Goal: Check status: Check status

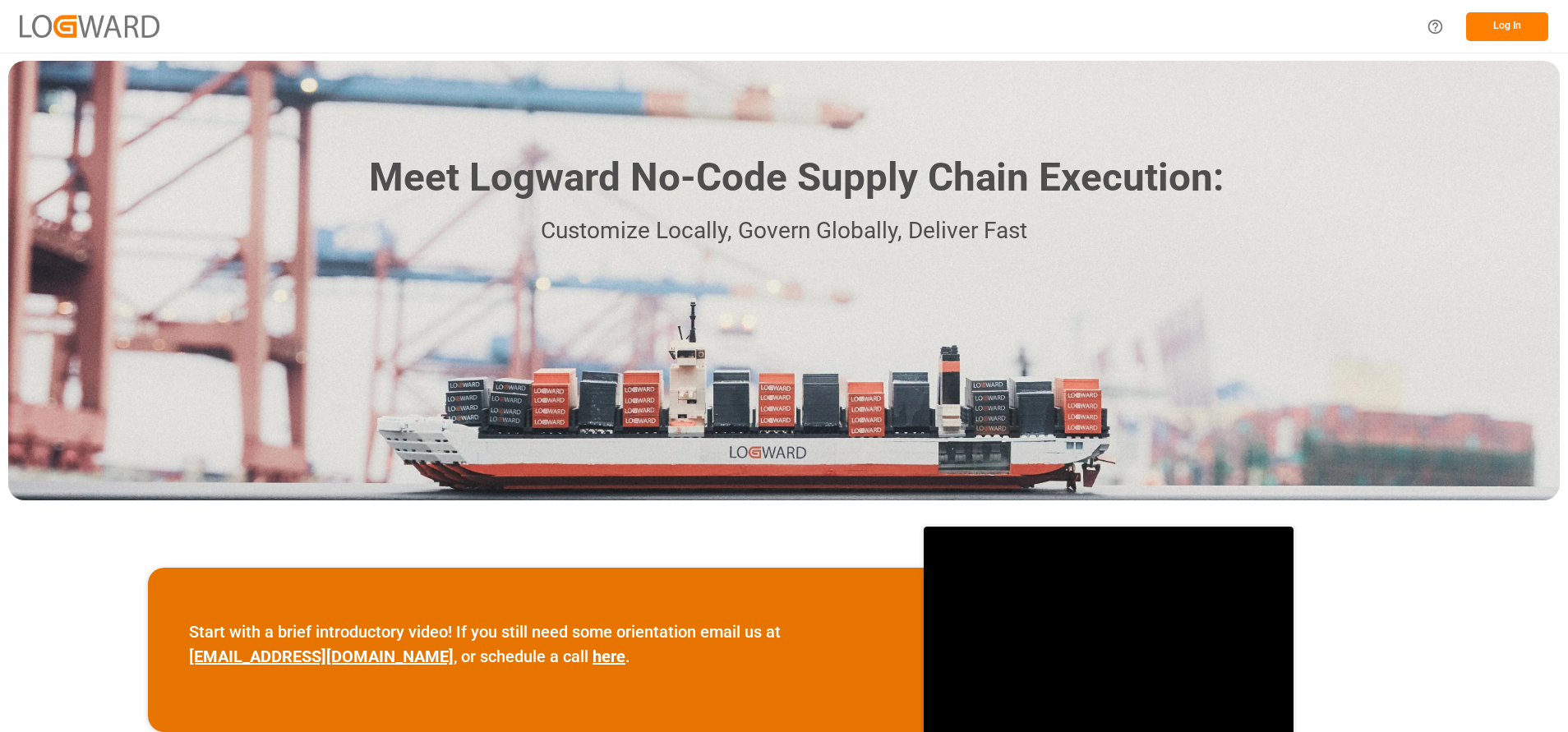
click at [1510, 25] on button "Log In" at bounding box center [1506, 27] width 82 height 29
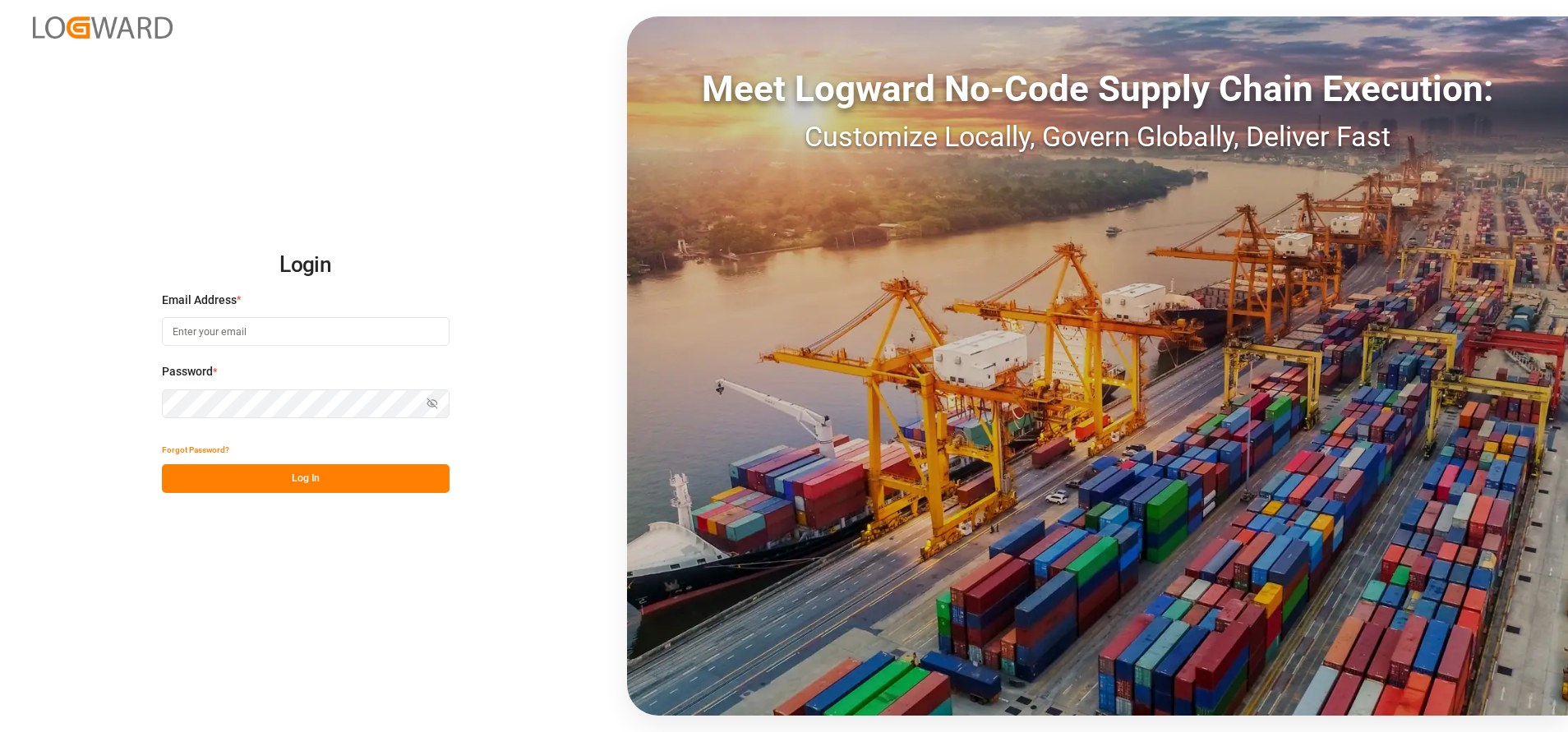
type input "[EMAIL_ADDRESS][DOMAIN_NAME]"
click at [304, 482] on button "Log In" at bounding box center [305, 478] width 288 height 29
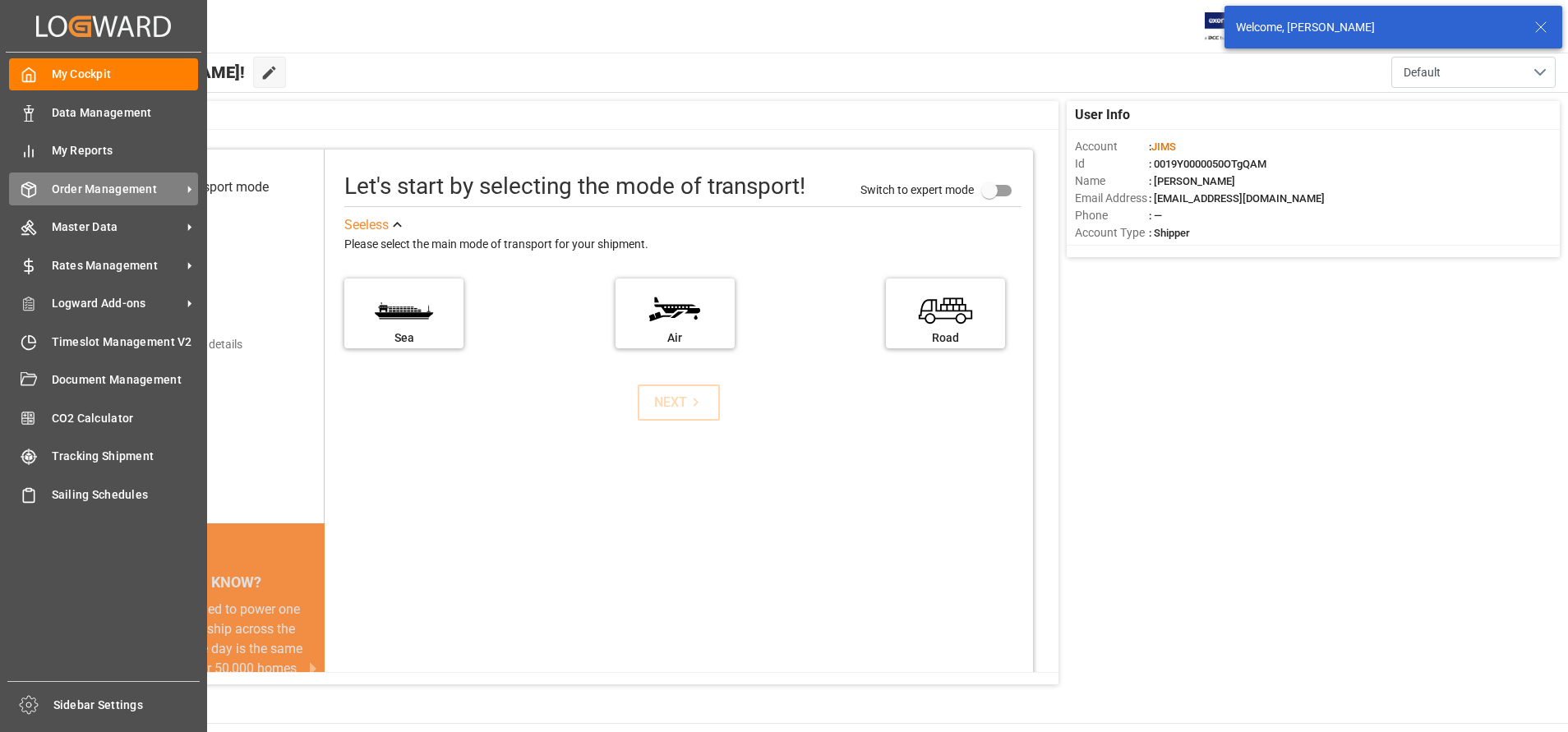
click at [70, 189] on span "Order Management" at bounding box center [117, 190] width 130 height 18
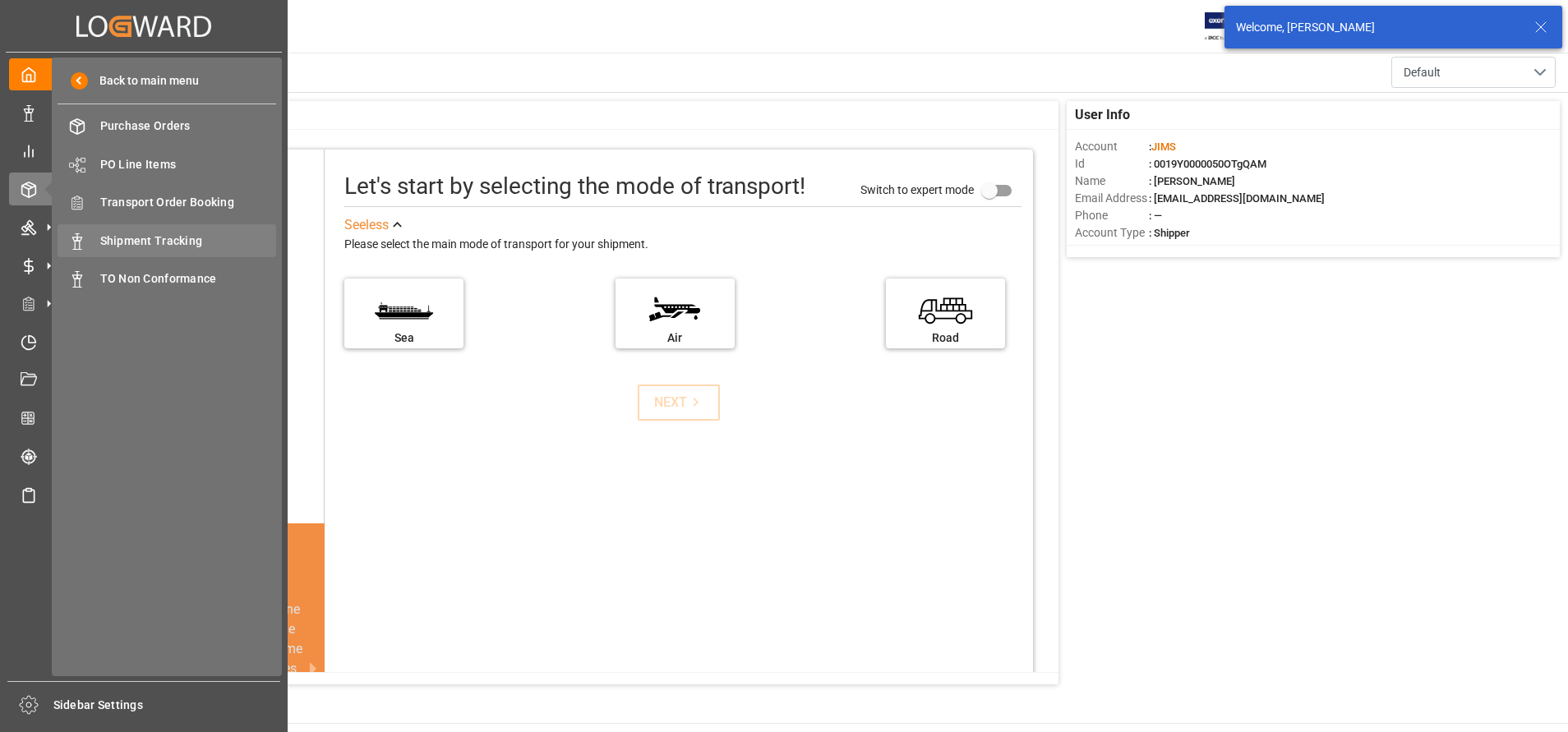
click at [182, 239] on span "Shipment Tracking" at bounding box center [188, 241] width 176 height 18
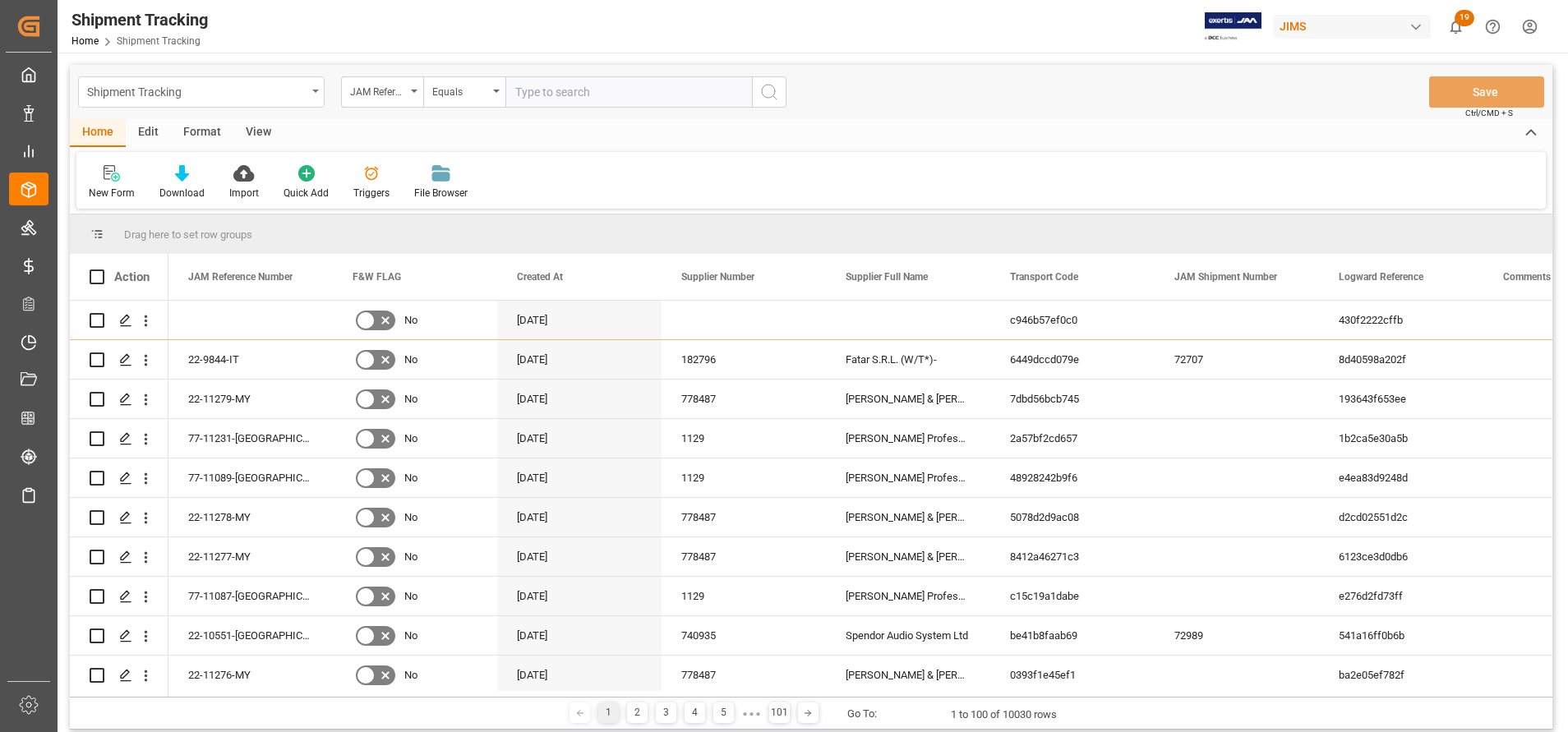
click at [316, 92] on icon "open menu" at bounding box center [315, 91] width 7 height 3
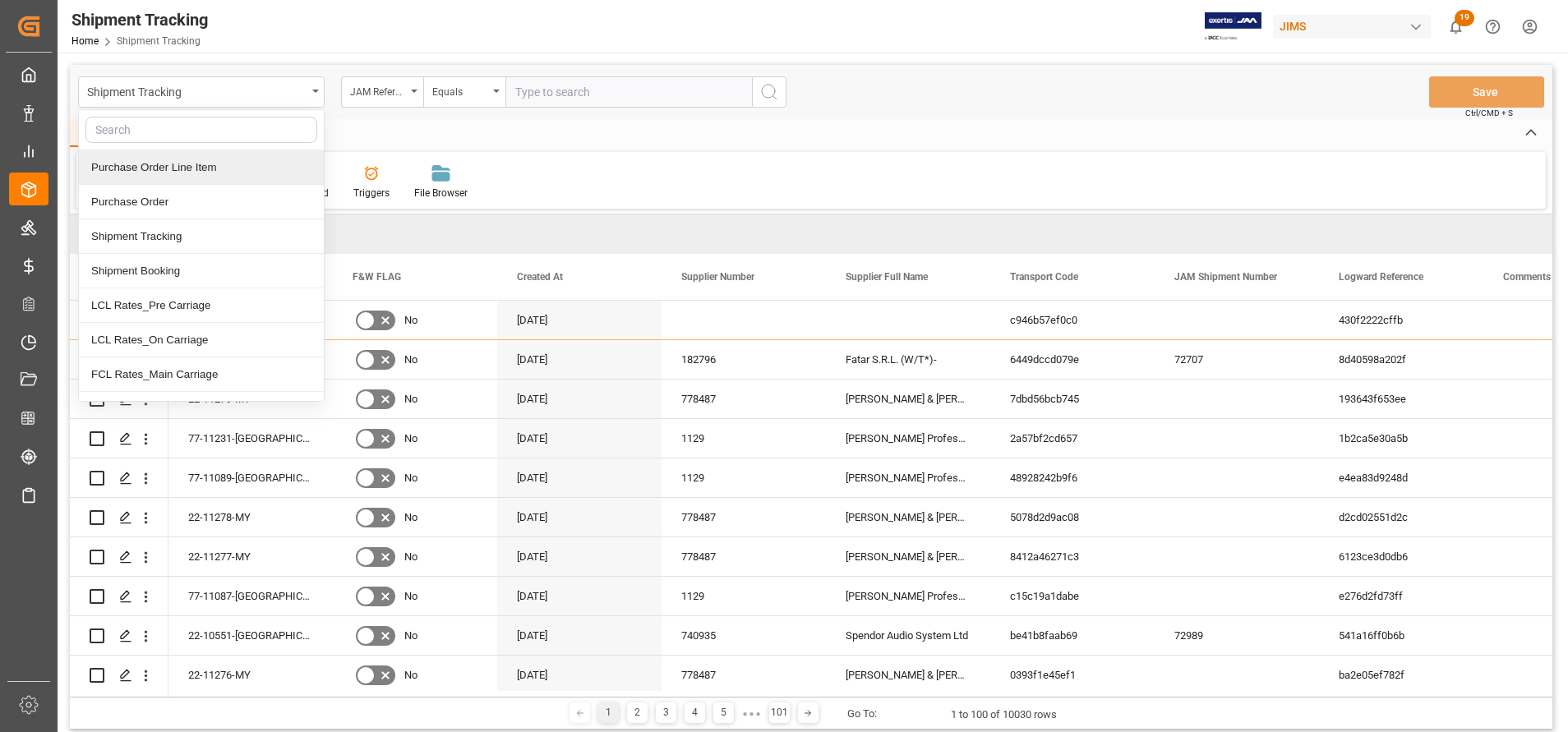
click at [371, 136] on div "Home Edit Format View" at bounding box center [811, 133] width 1482 height 28
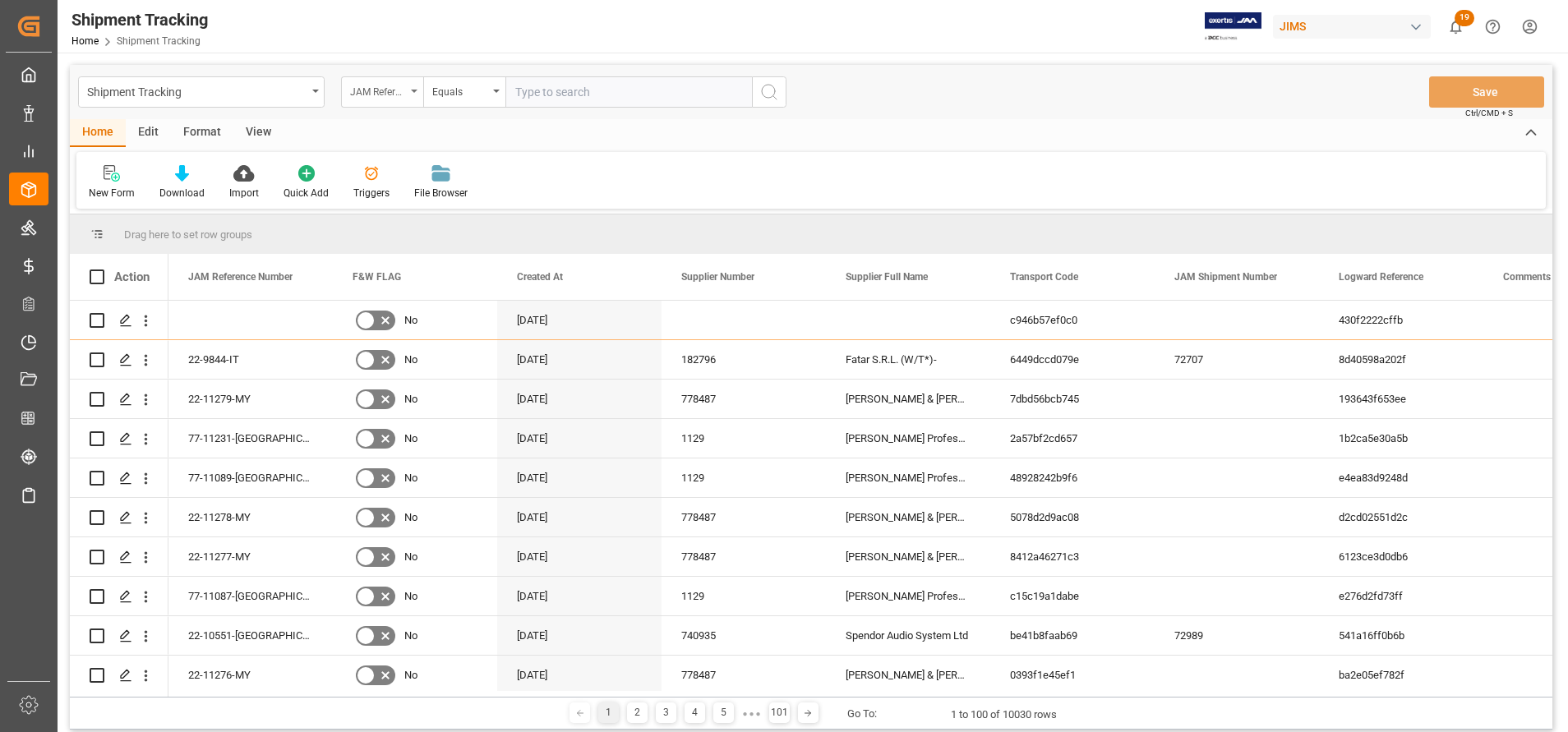
click at [384, 106] on div "JAM Reference Number" at bounding box center [381, 93] width 82 height 32
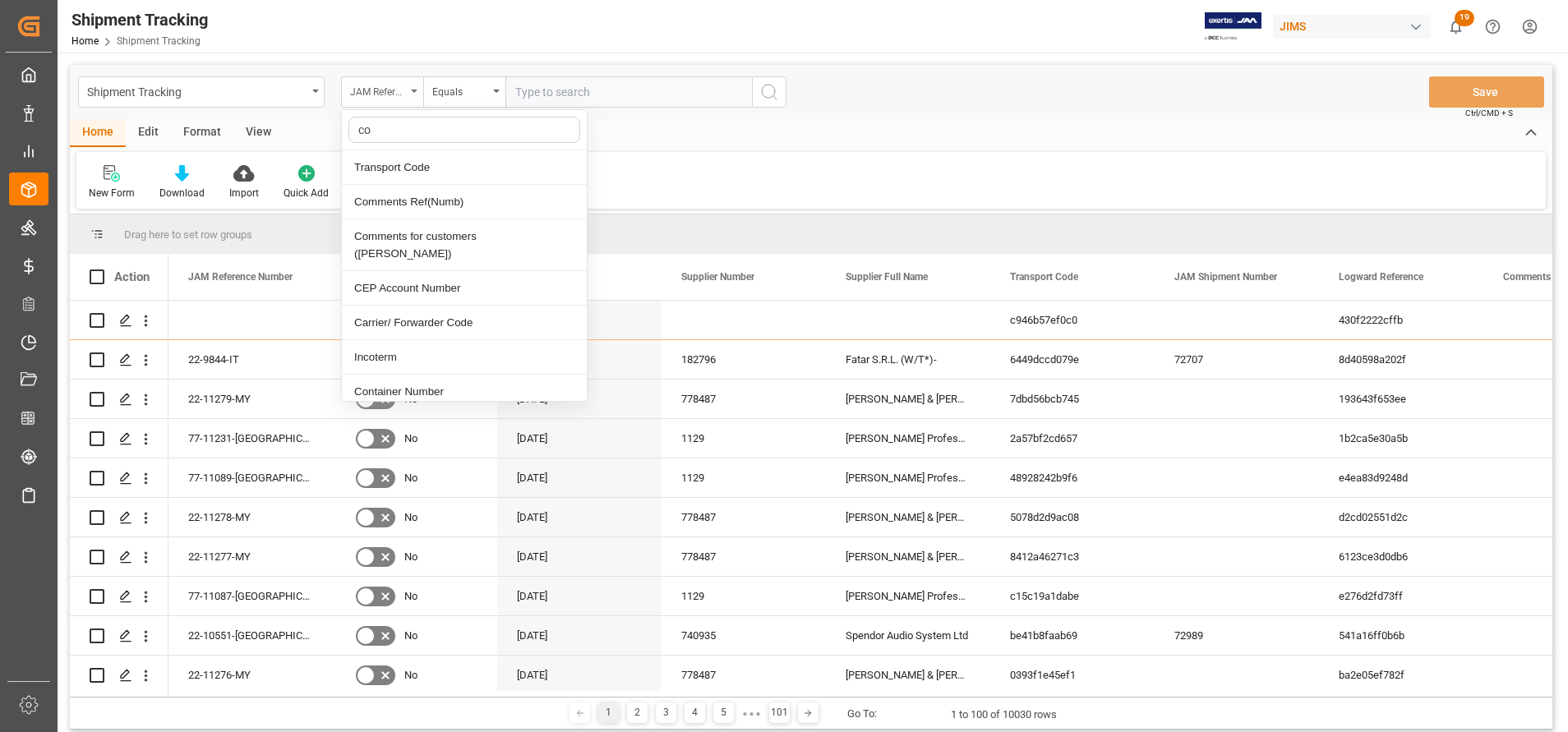
type input "con"
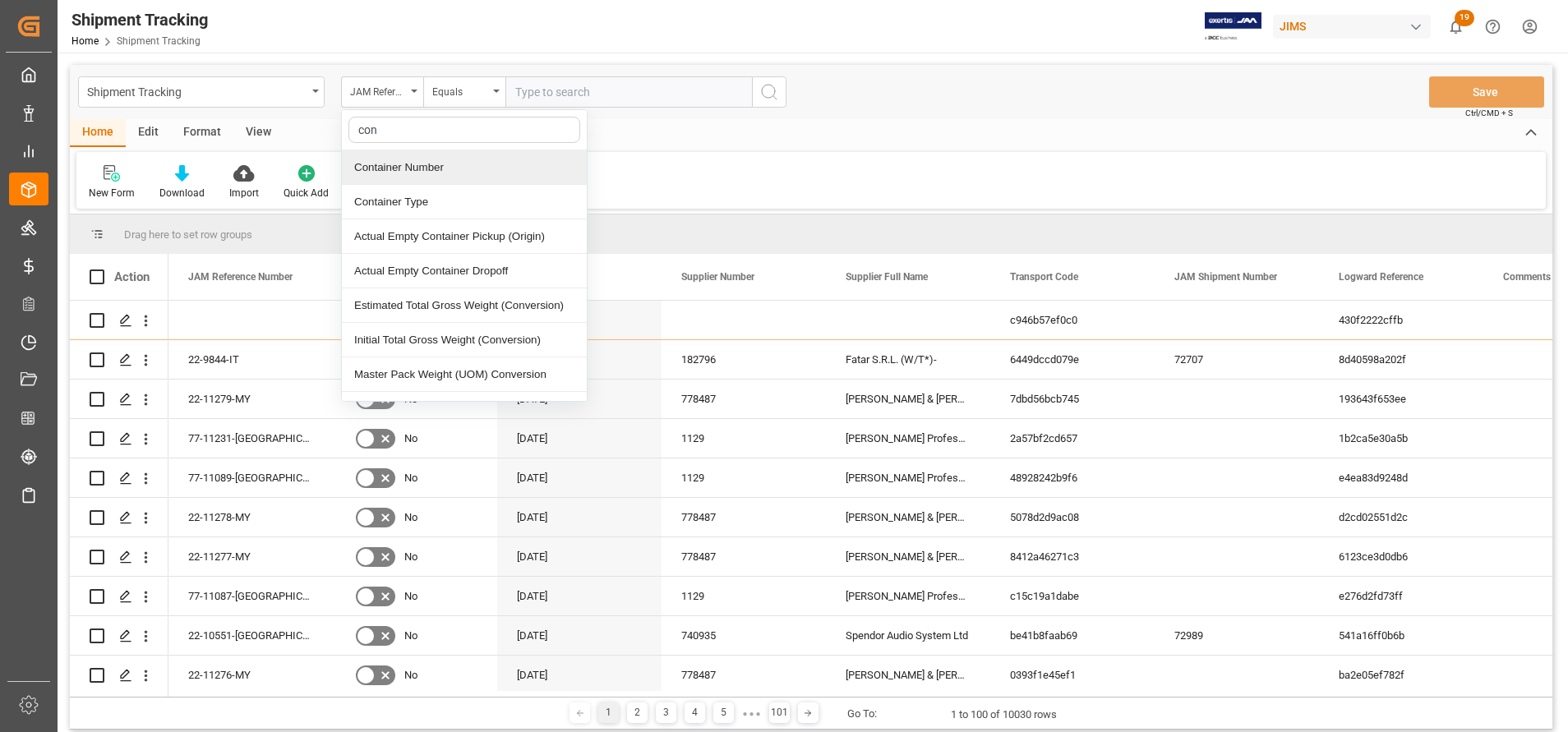
click at [401, 161] on div "Container Number" at bounding box center [464, 167] width 245 height 34
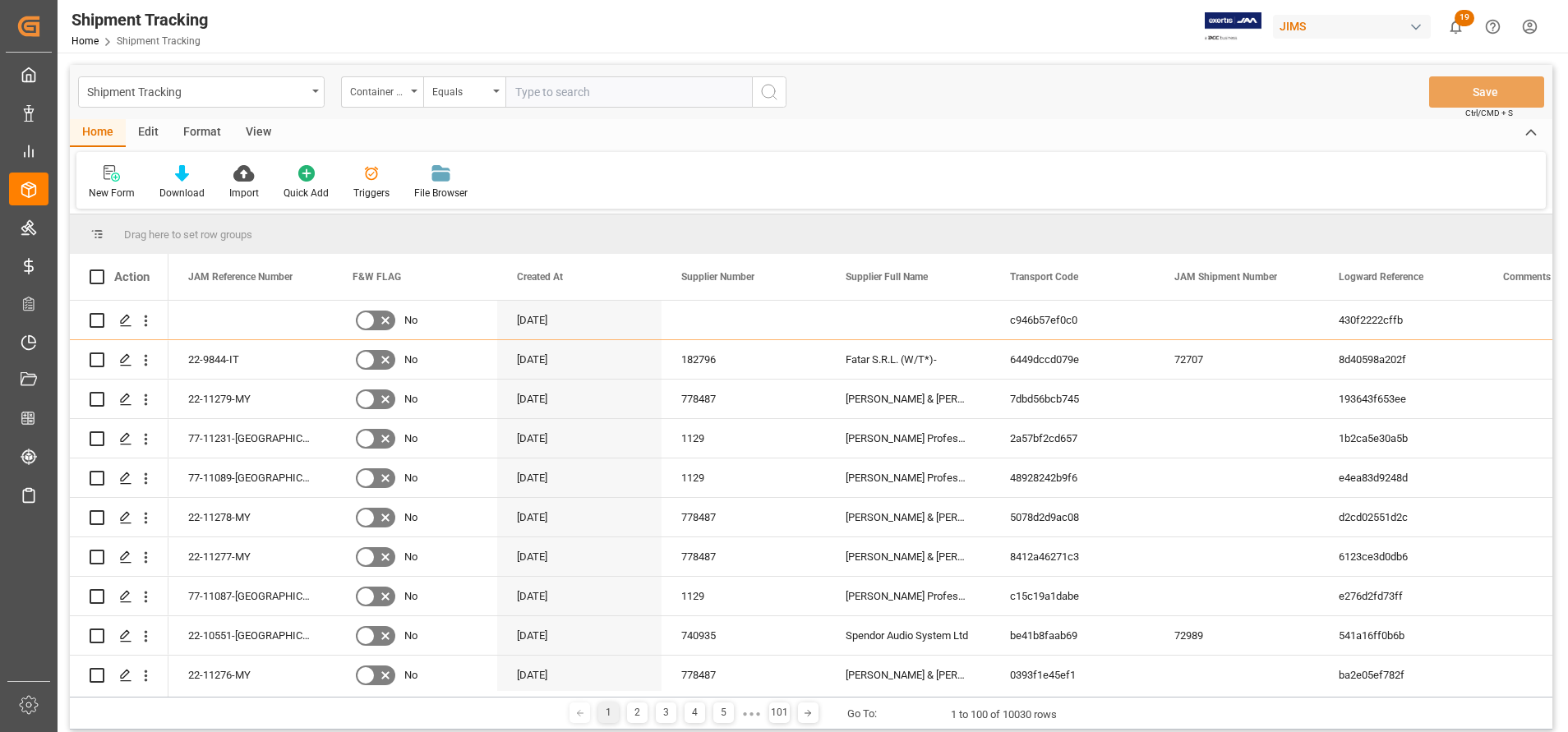
click at [595, 104] on input "text" at bounding box center [628, 93] width 246 height 32
paste input "fanu1452932"
type input "fanu1452932"
click at [778, 97] on icon "search button" at bounding box center [769, 92] width 20 height 20
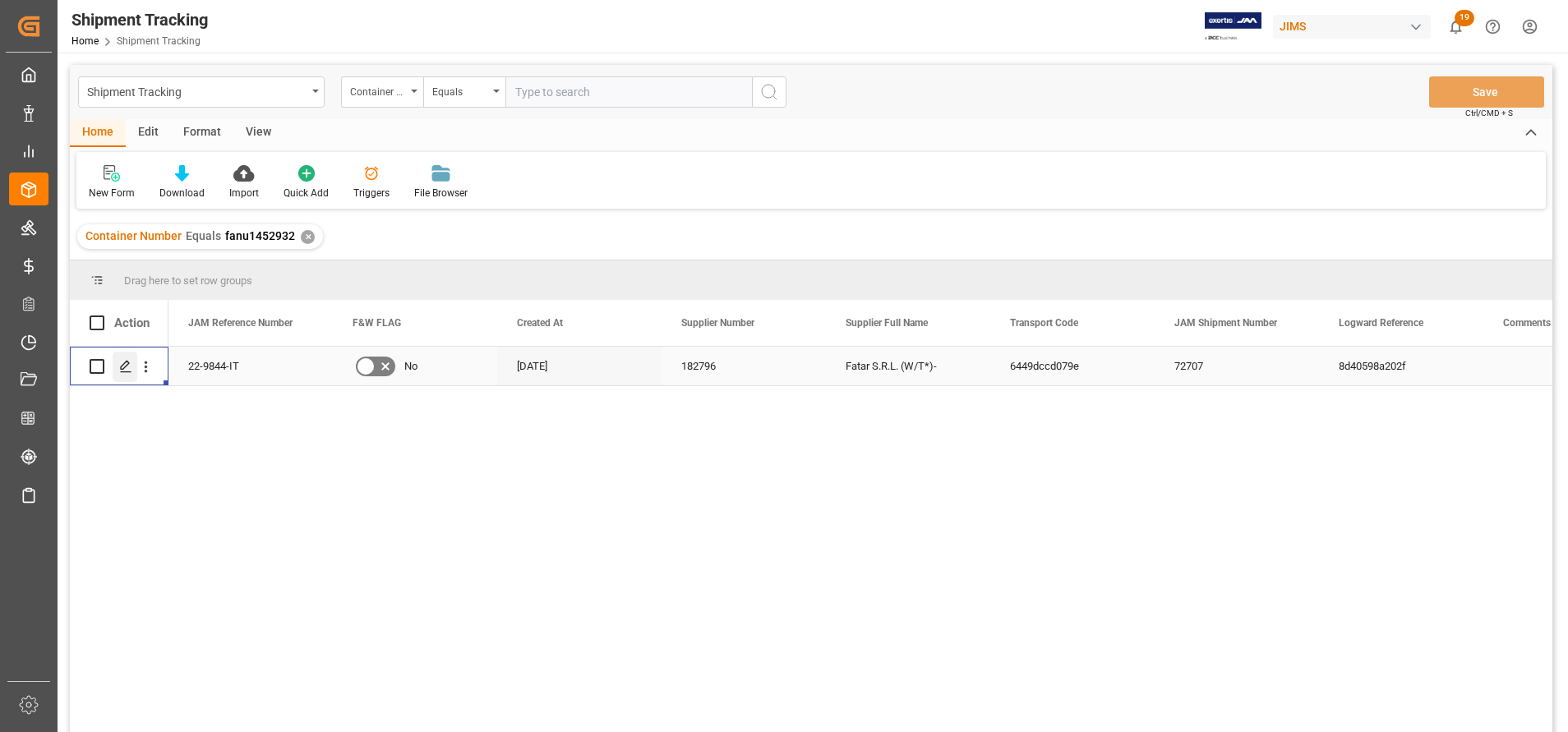
click at [131, 366] on icon "Press SPACE to select this row." at bounding box center [125, 366] width 13 height 13
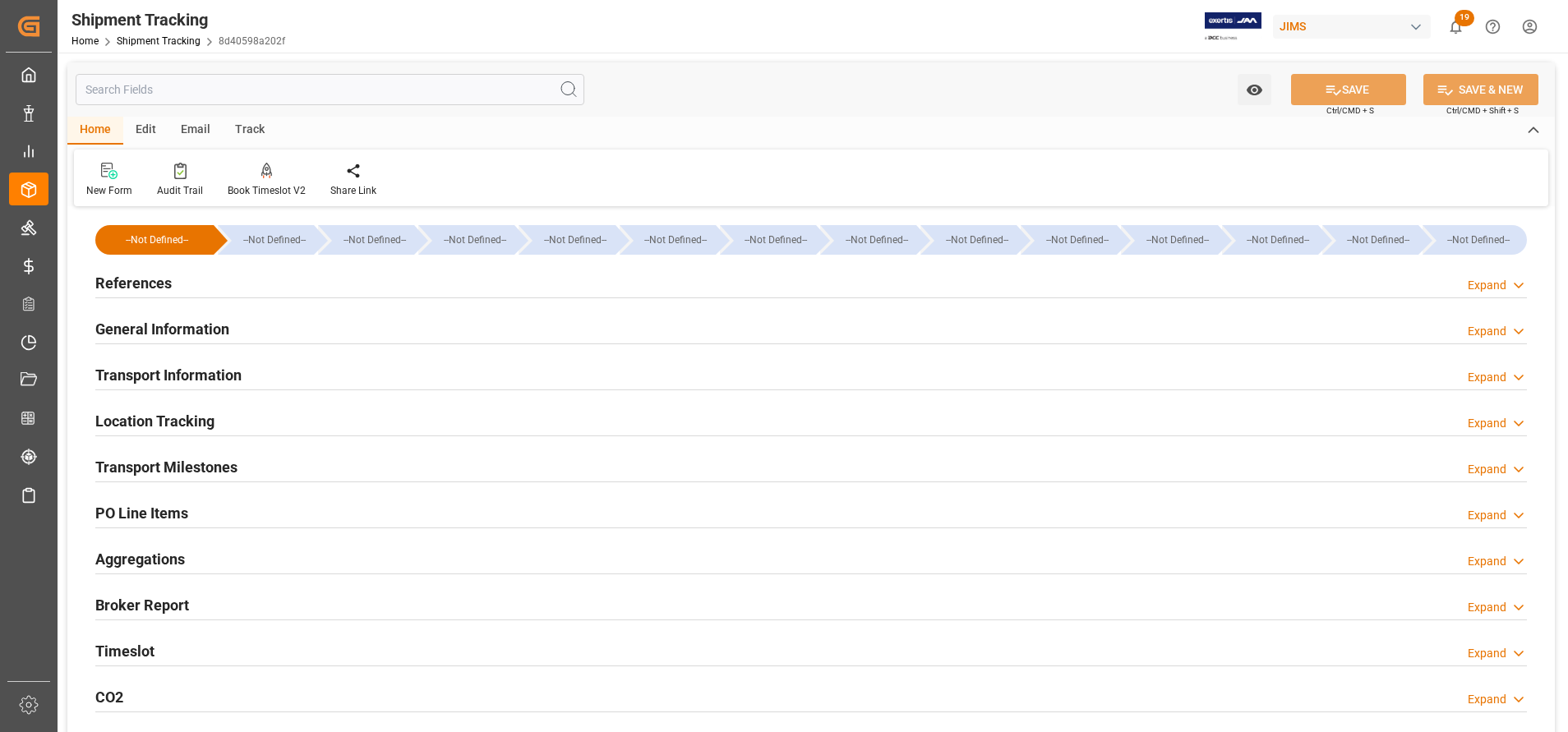
type input "[DATE] 00:00"
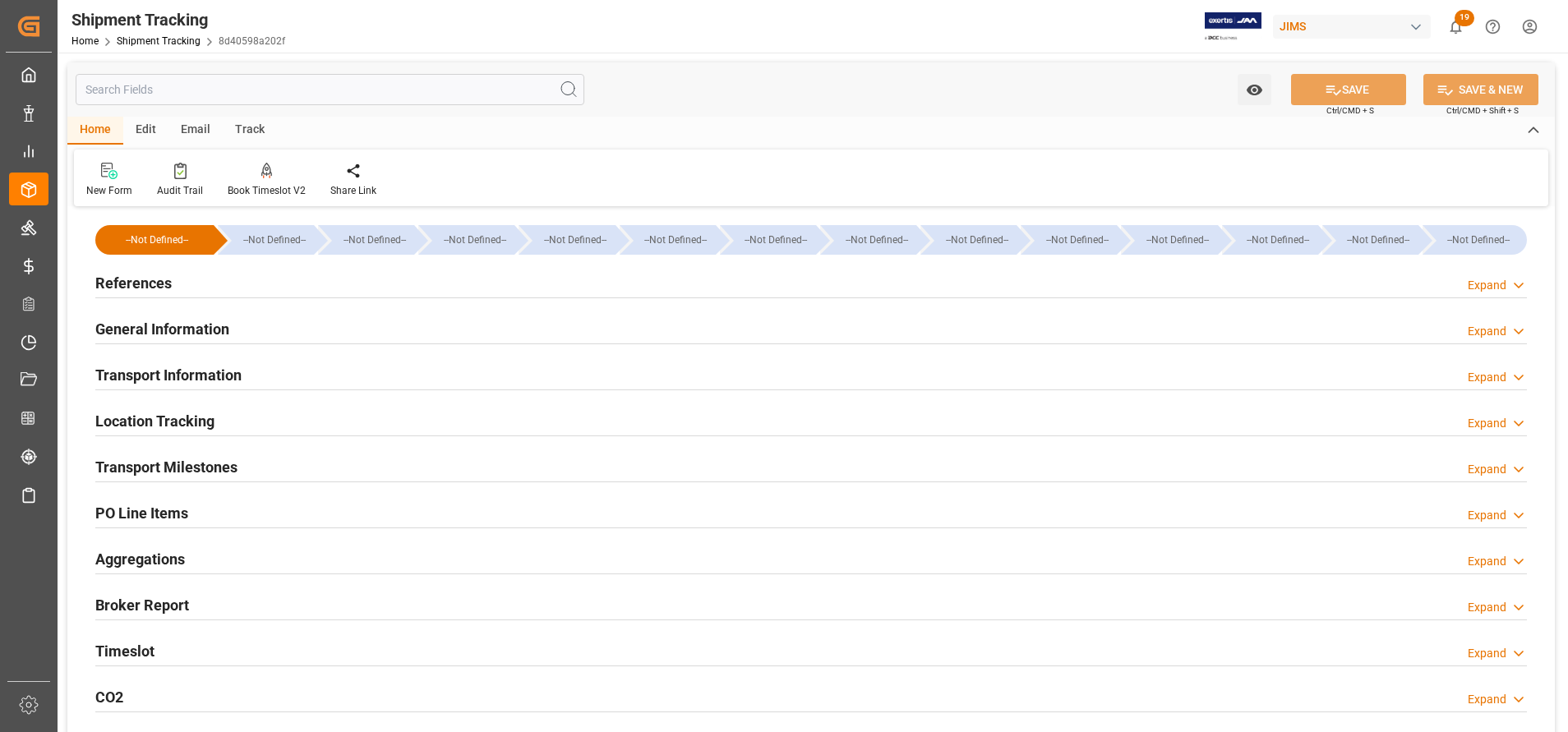
type input "[DATE]"
click at [226, 458] on h2 "Transport Milestones" at bounding box center [166, 467] width 142 height 23
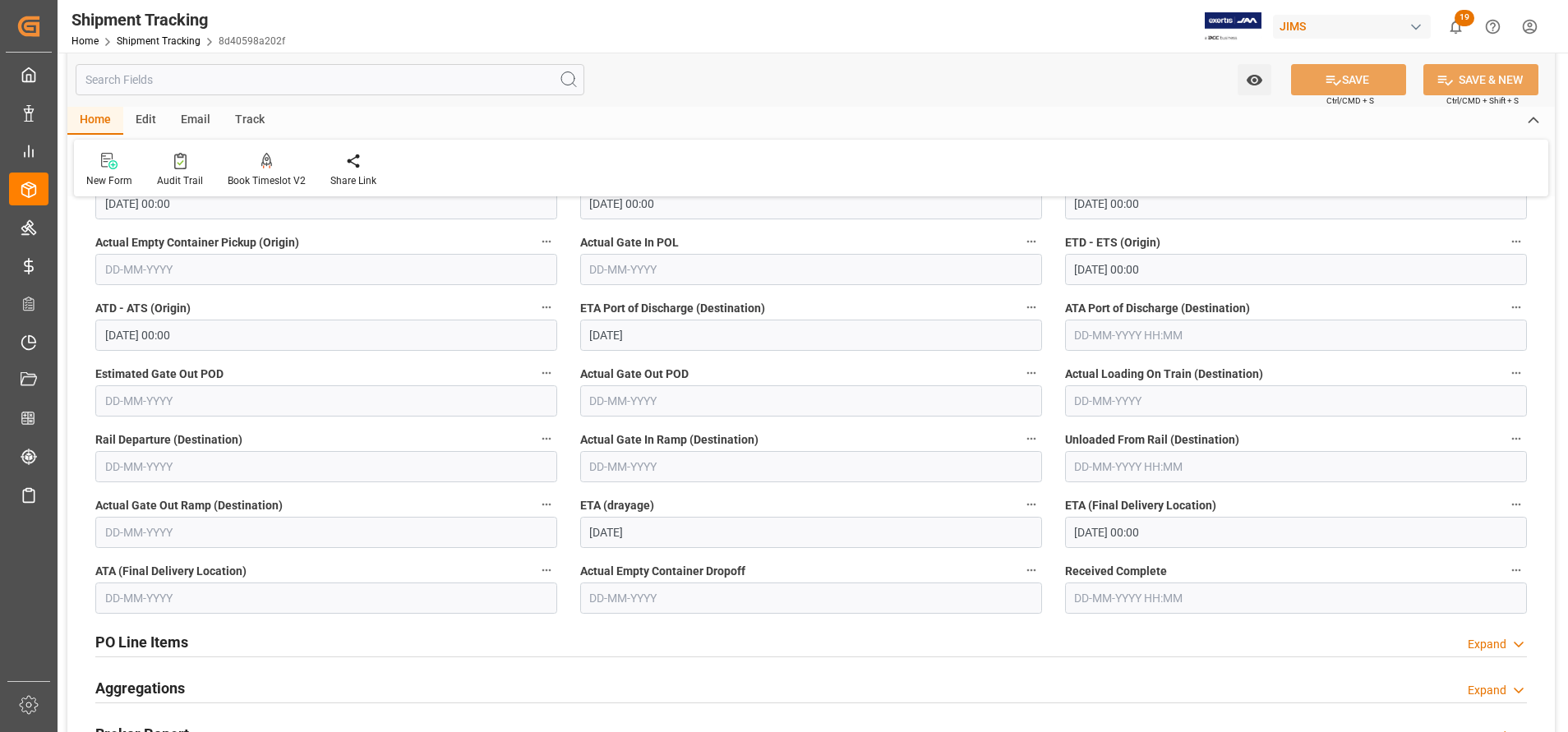
scroll to position [369, 0]
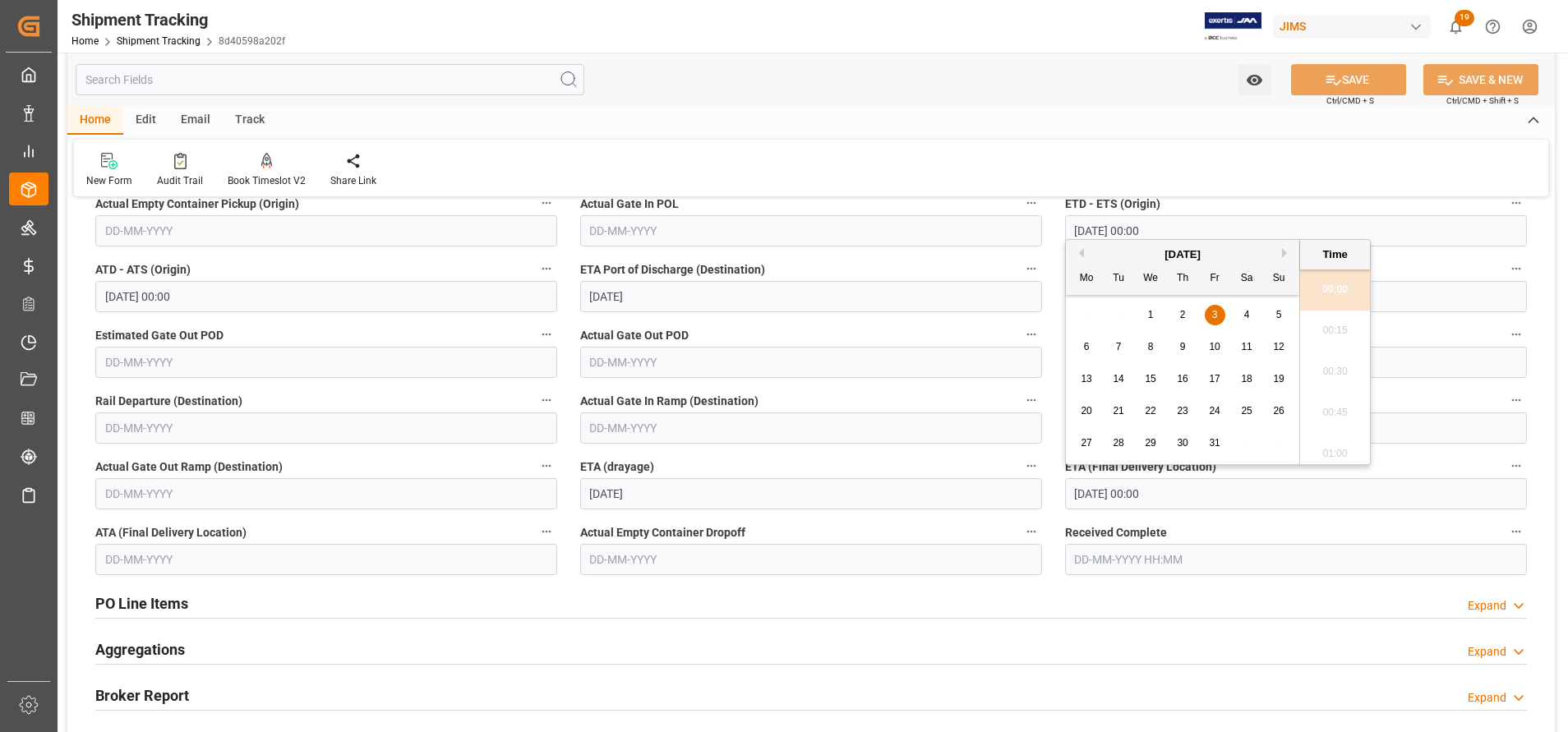
click at [1179, 492] on input "[DATE] 00:00" at bounding box center [1295, 495] width 462 height 32
click at [1082, 254] on button "Previous Month" at bounding box center [1078, 253] width 10 height 10
click at [1211, 494] on input "[DATE] 00:00" at bounding box center [1295, 495] width 462 height 32
click at [933, 491] on input "[DATE]" at bounding box center [811, 495] width 462 height 32
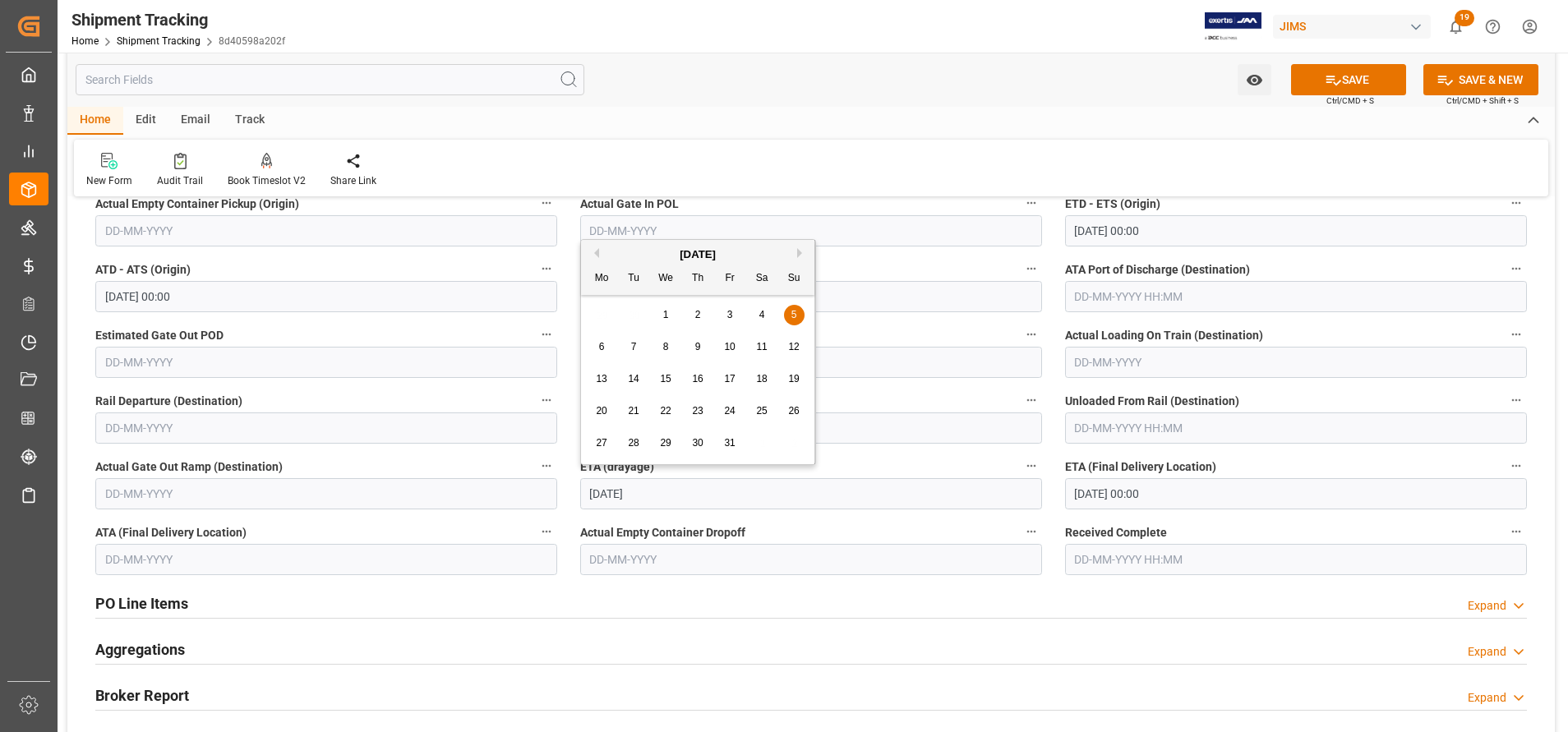
click at [933, 491] on input "[DATE]" at bounding box center [811, 495] width 462 height 32
click at [1170, 490] on input "[DATE] 00:00" at bounding box center [1295, 495] width 462 height 32
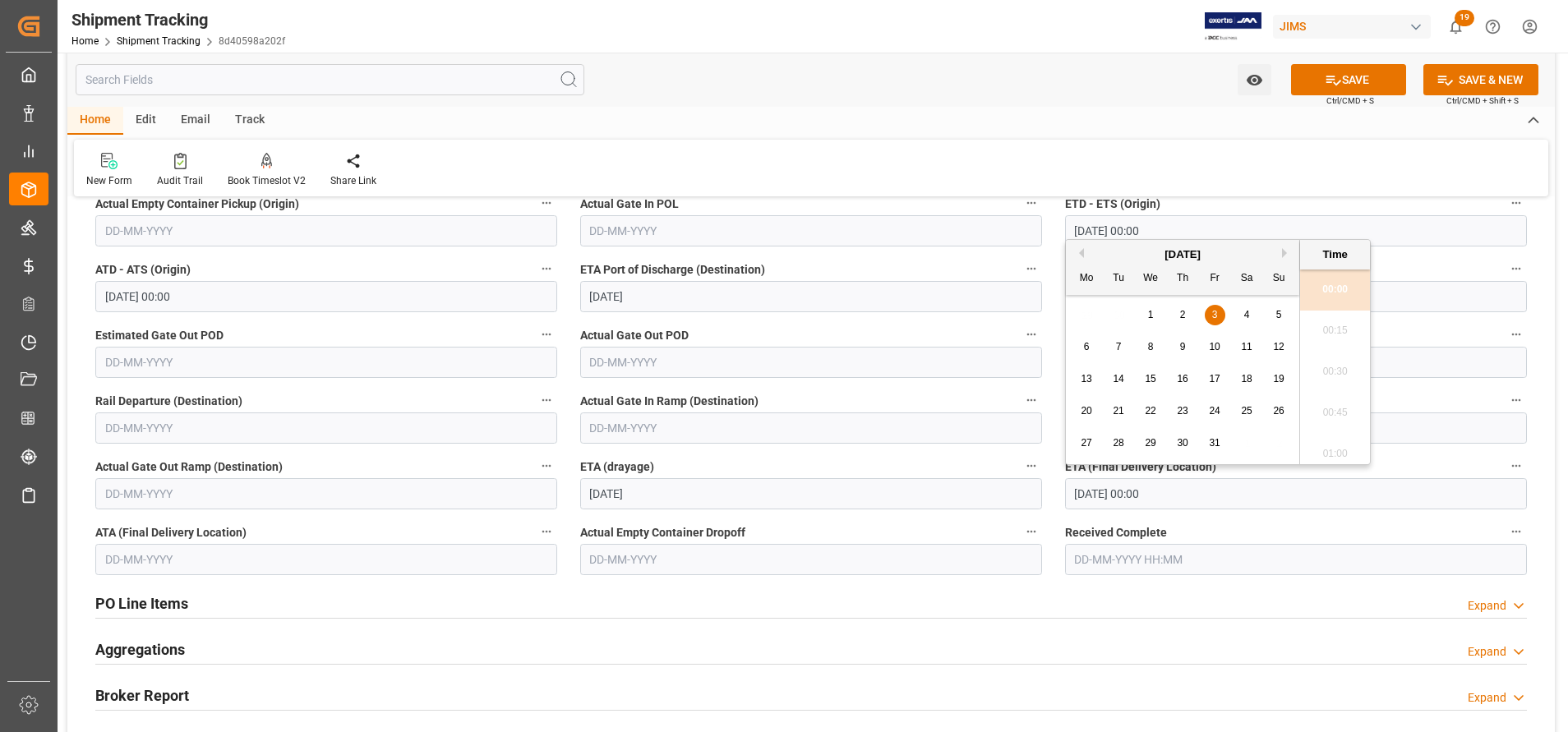
click at [1170, 490] on input "[DATE] 00:00" at bounding box center [1295, 495] width 462 height 32
click at [1114, 310] on div "29 30 1 2 3 4 5" at bounding box center [1183, 315] width 225 height 33
click at [1078, 253] on button "Previous Month" at bounding box center [1078, 253] width 10 height 10
click at [1153, 445] on div "29 30 1 2 3 4 5" at bounding box center [1183, 443] width 225 height 33
click at [1165, 447] on div "29 30 1 2 3 4 5" at bounding box center [1183, 443] width 225 height 33
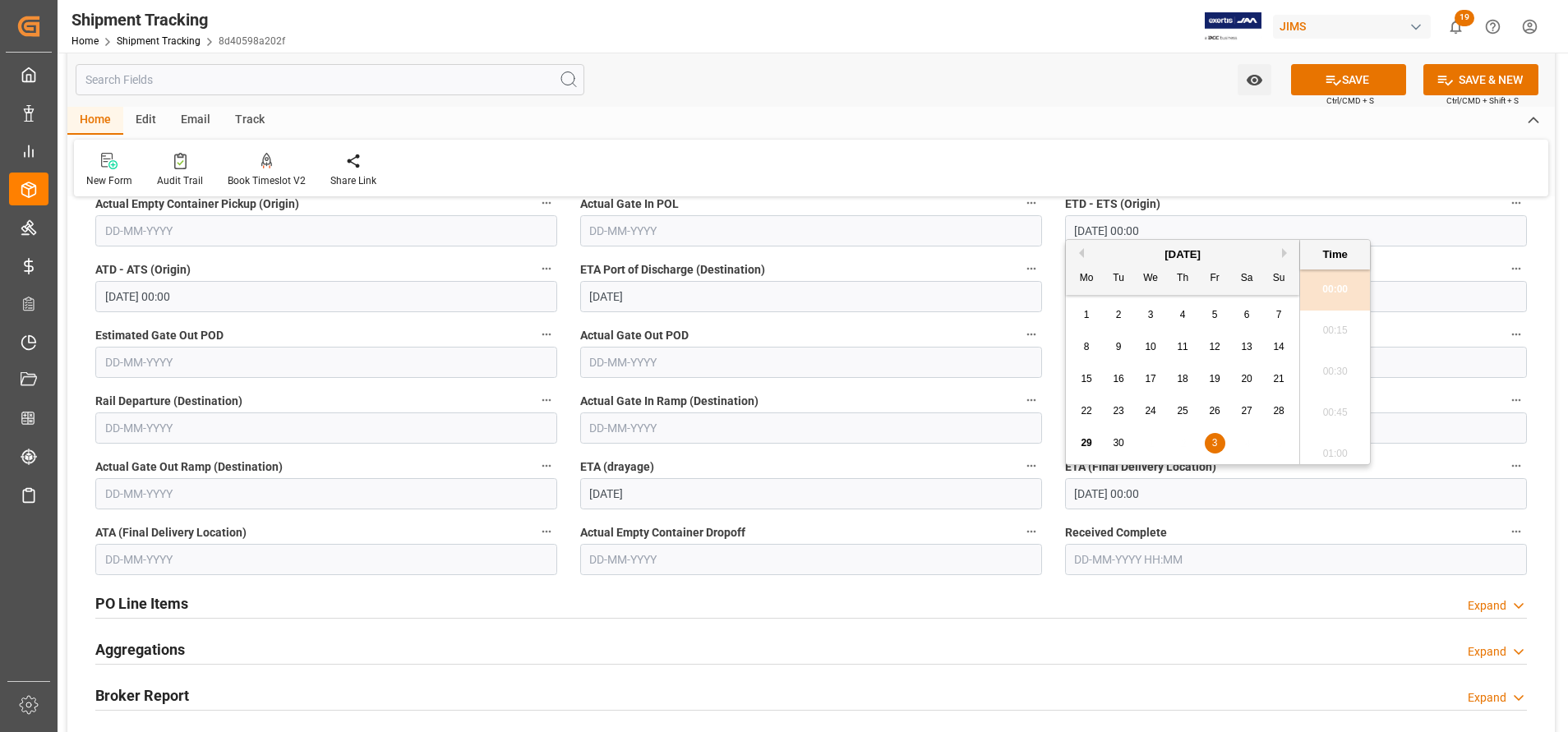
click at [1151, 443] on div "29 30 1 2 3 4 5" at bounding box center [1183, 443] width 225 height 33
click at [1205, 507] on input "[DATE] 00:00" at bounding box center [1295, 495] width 462 height 32
click at [1405, 220] on input "[DATE] 00:00" at bounding box center [1295, 232] width 462 height 32
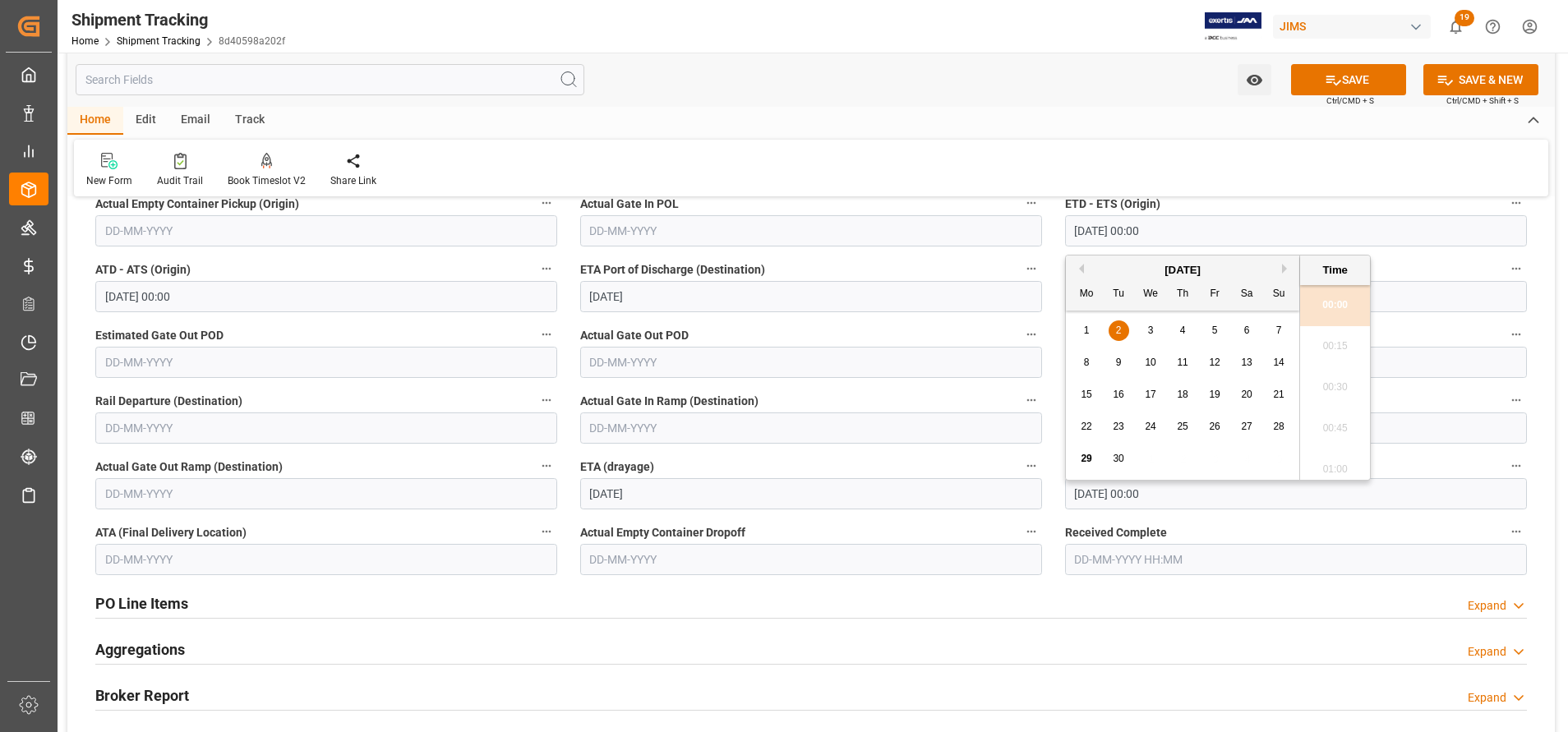
click at [1077, 503] on input "[DATE] 00:00" at bounding box center [1295, 495] width 462 height 32
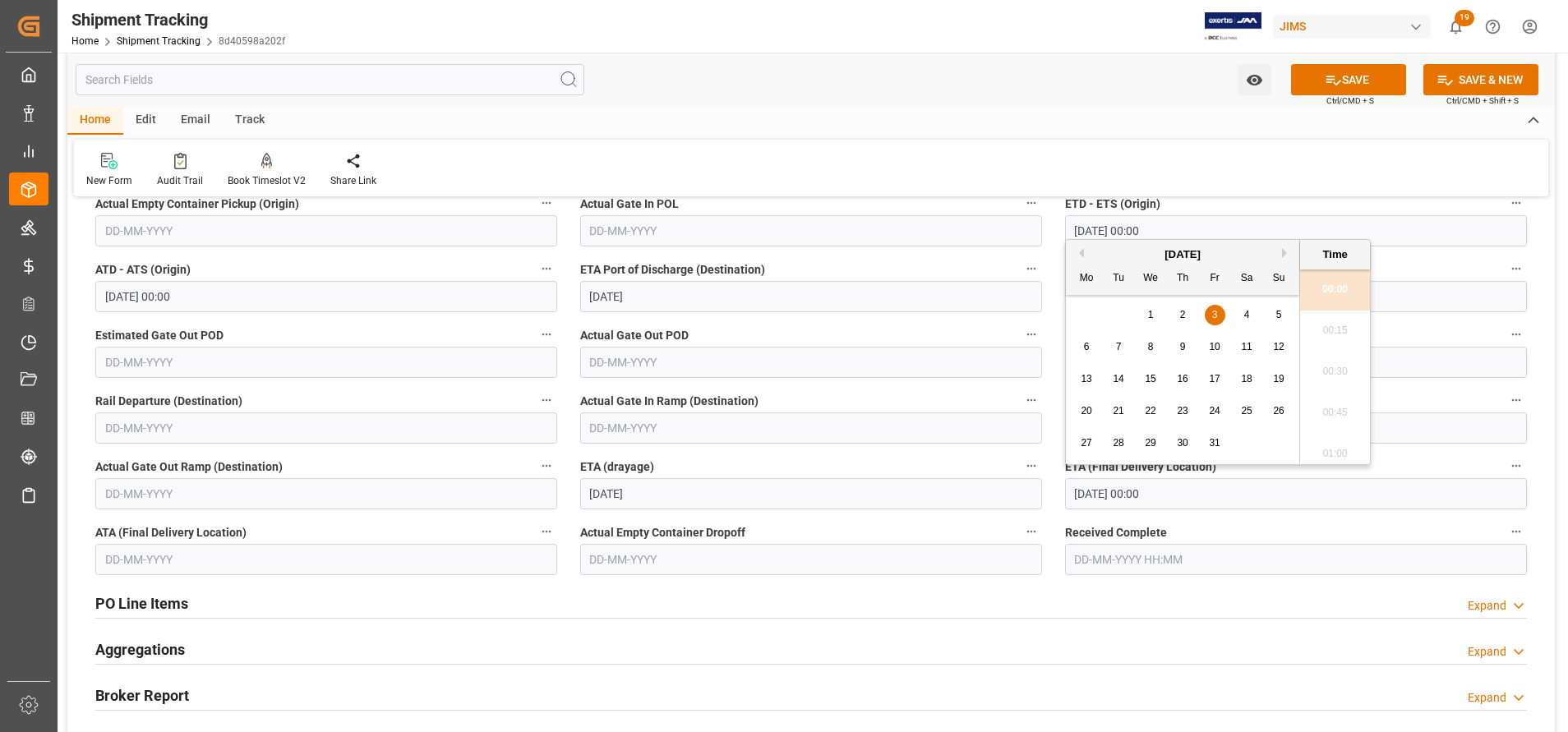
click at [1101, 498] on input "[DATE] 00:00" at bounding box center [1295, 495] width 462 height 32
click at [1187, 492] on input "[DATE] 00:00" at bounding box center [1295, 495] width 462 height 32
click at [1121, 314] on div "29 30 1 2 3 4 5" at bounding box center [1183, 315] width 225 height 33
click at [1080, 255] on button "Previous Month" at bounding box center [1078, 253] width 10 height 10
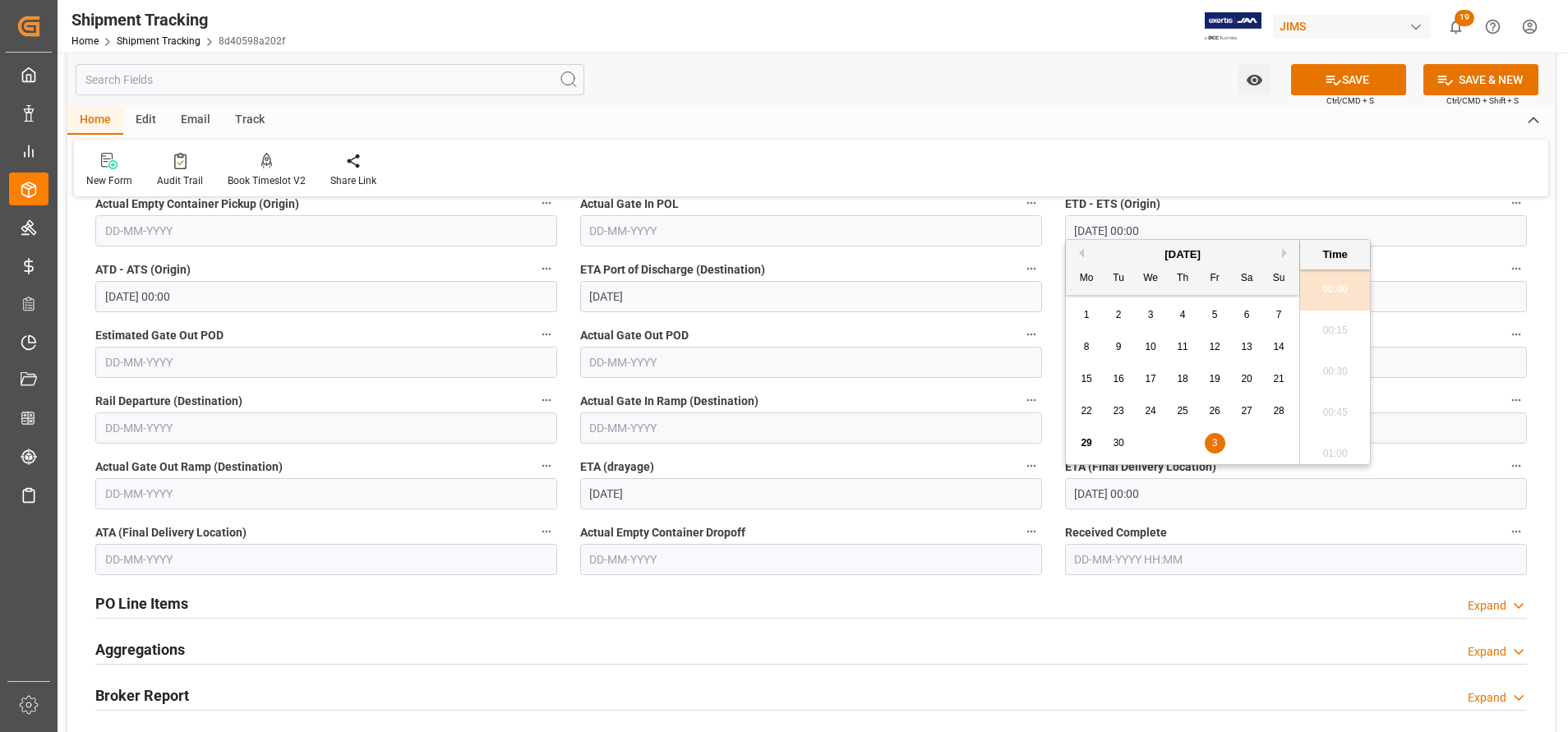
click at [1157, 445] on div "29 30 1 2 3 4 5" at bounding box center [1183, 443] width 225 height 33
click at [1181, 445] on div "29 30 1 2 3 4 5" at bounding box center [1183, 443] width 225 height 33
click at [1220, 374] on div "19" at bounding box center [1214, 379] width 21 height 20
click at [1114, 439] on span "30" at bounding box center [1118, 443] width 11 height 12
type input "[DATE] 00:00"
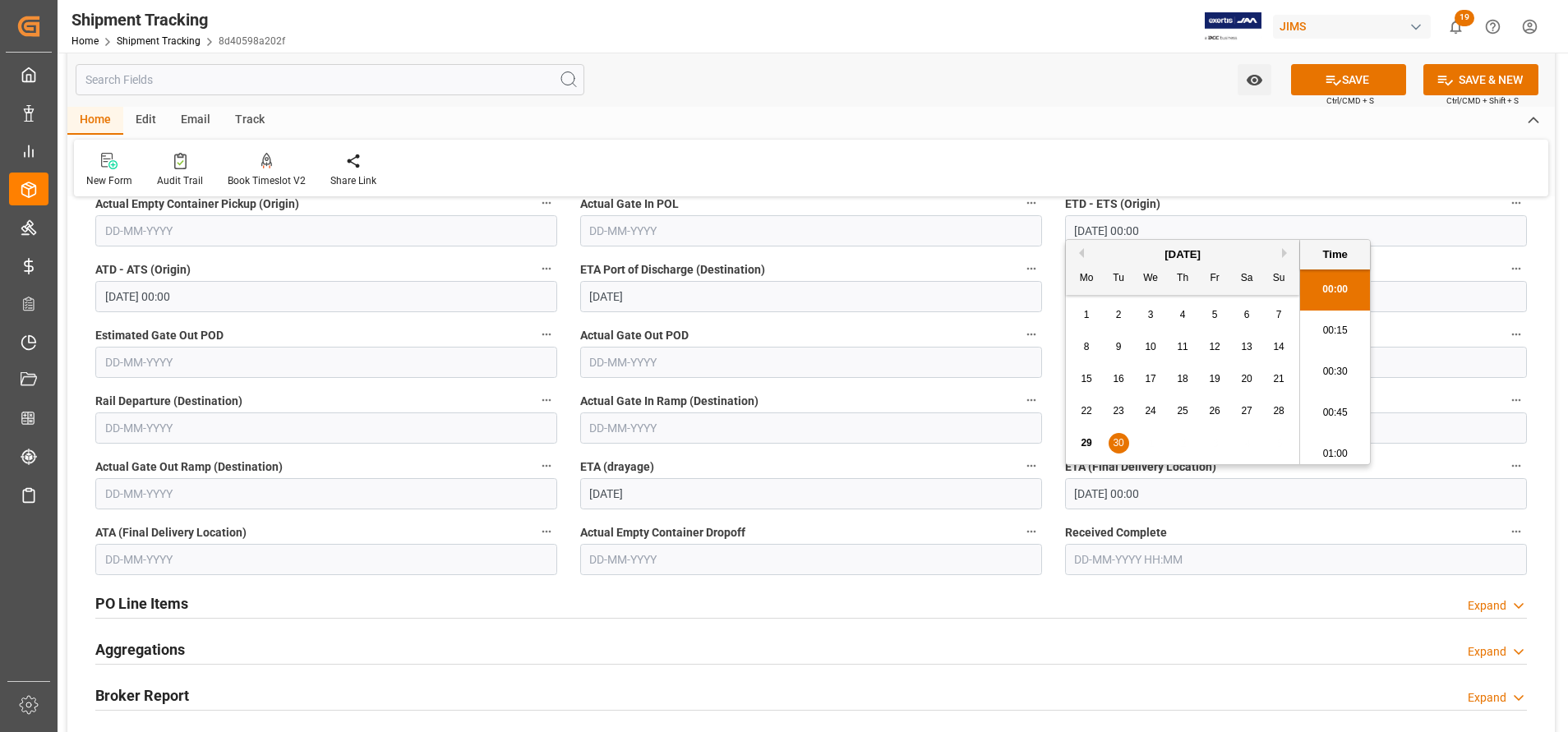
click at [1123, 438] on span "30" at bounding box center [1118, 443] width 11 height 12
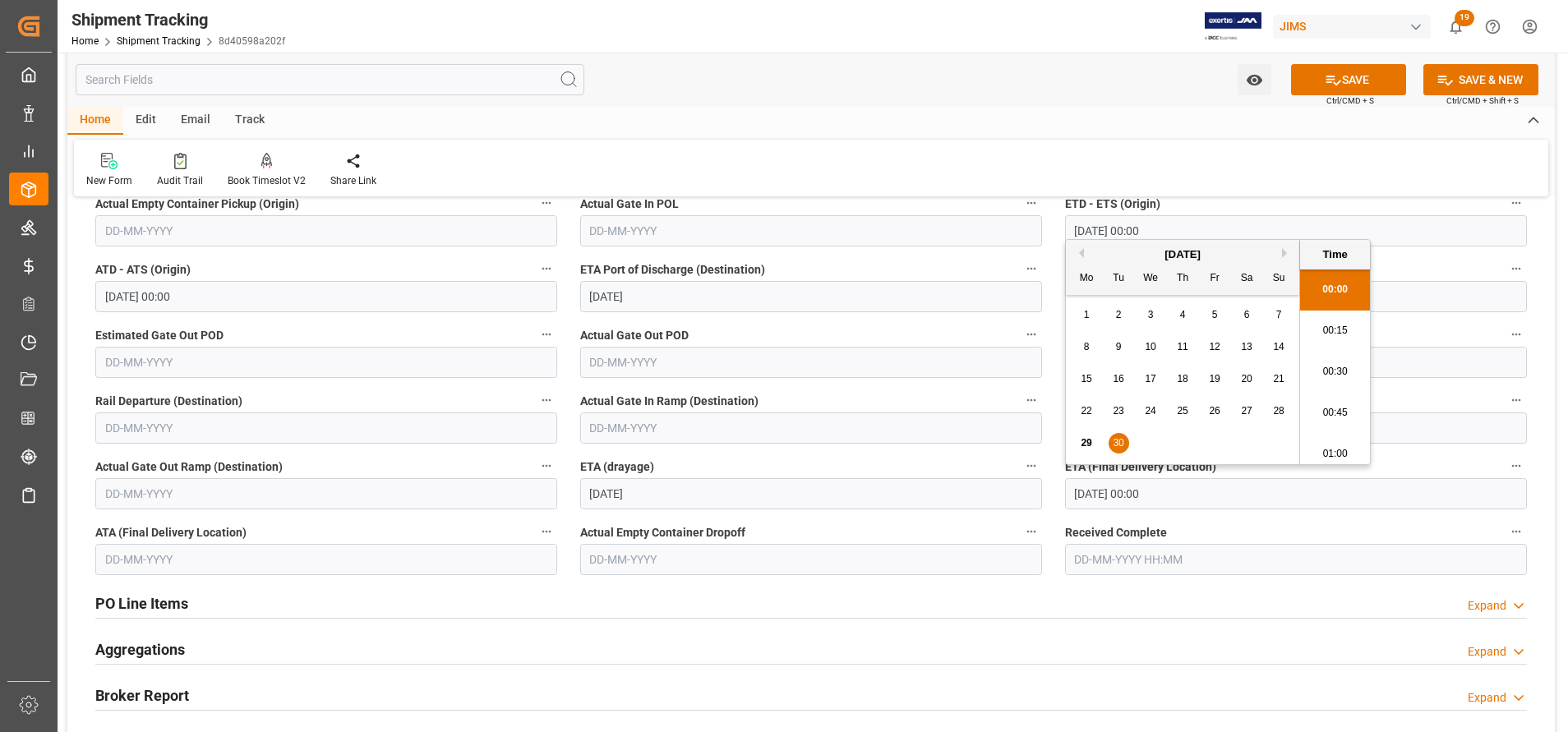
drag, startPoint x: 1123, startPoint y: 438, endPoint x: 1181, endPoint y: 500, distance: 84.9
click at [1181, 500] on input "[DATE] 00:00" at bounding box center [1295, 495] width 462 height 32
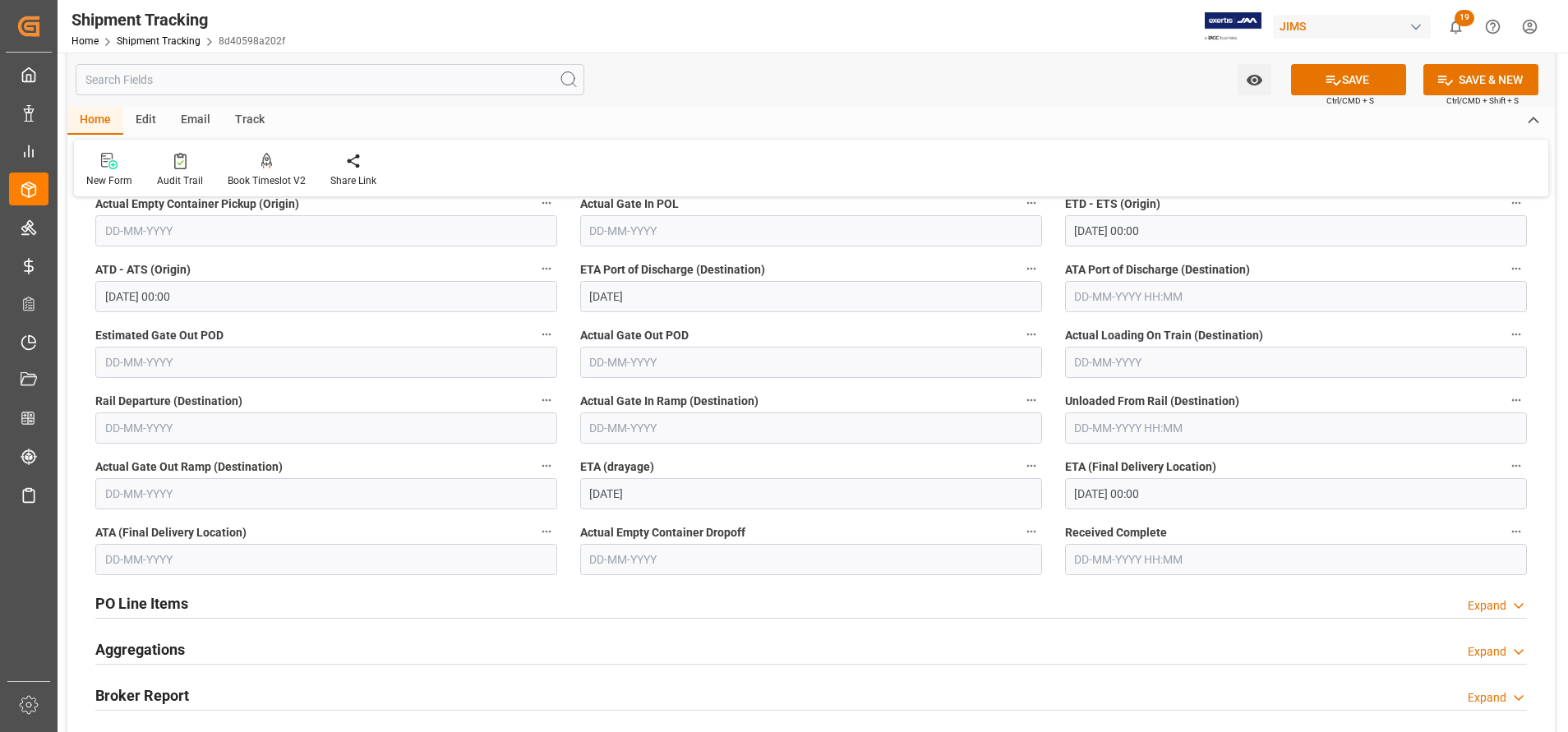
click at [1379, 186] on div "New Form Audit Trail Book Timeslot V2 Book a Timeslot for the shipment Share Li…" at bounding box center [811, 168] width 1474 height 57
click at [1369, 89] on button "SAVE" at bounding box center [1348, 80] width 115 height 32
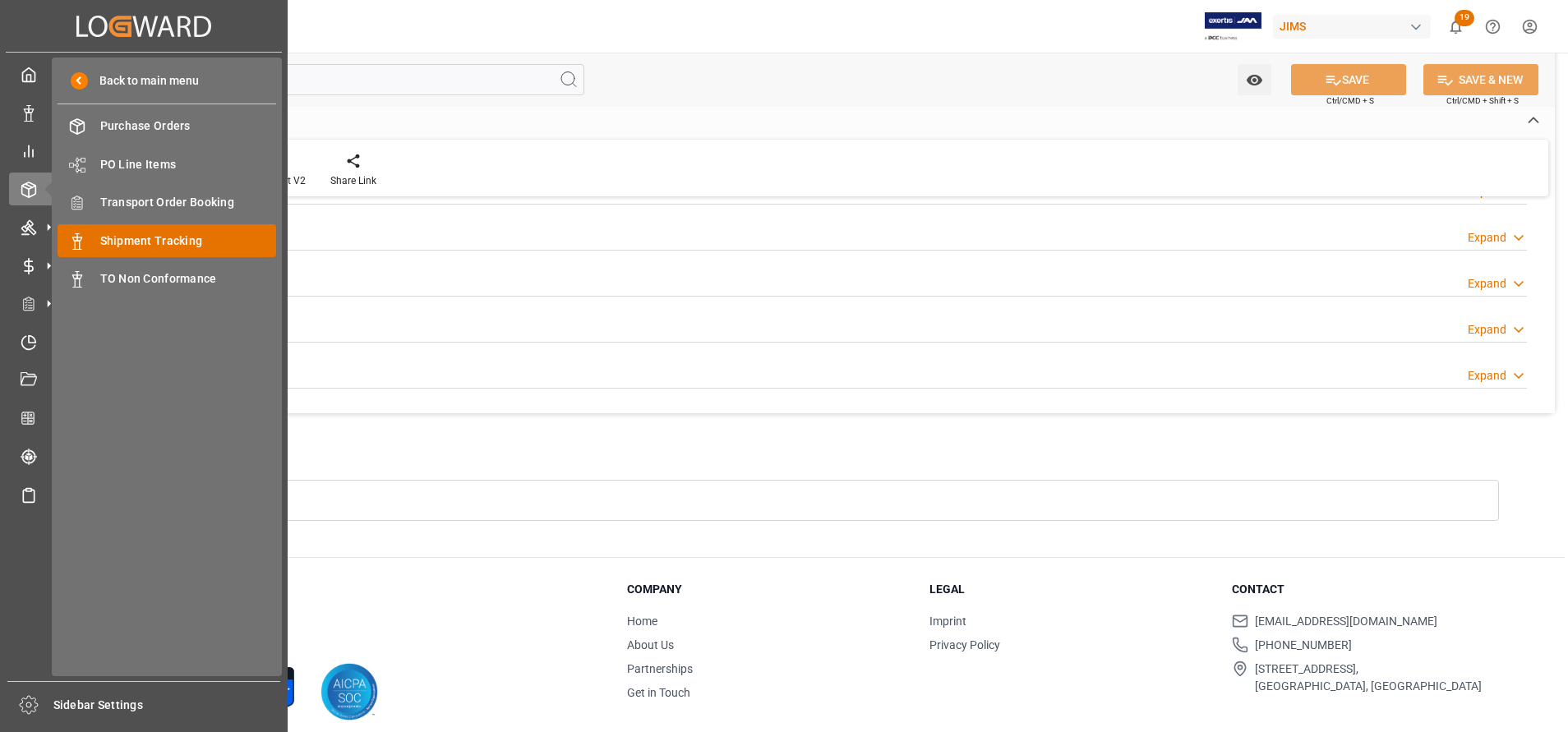
click at [157, 246] on span "Shipment Tracking" at bounding box center [188, 241] width 176 height 18
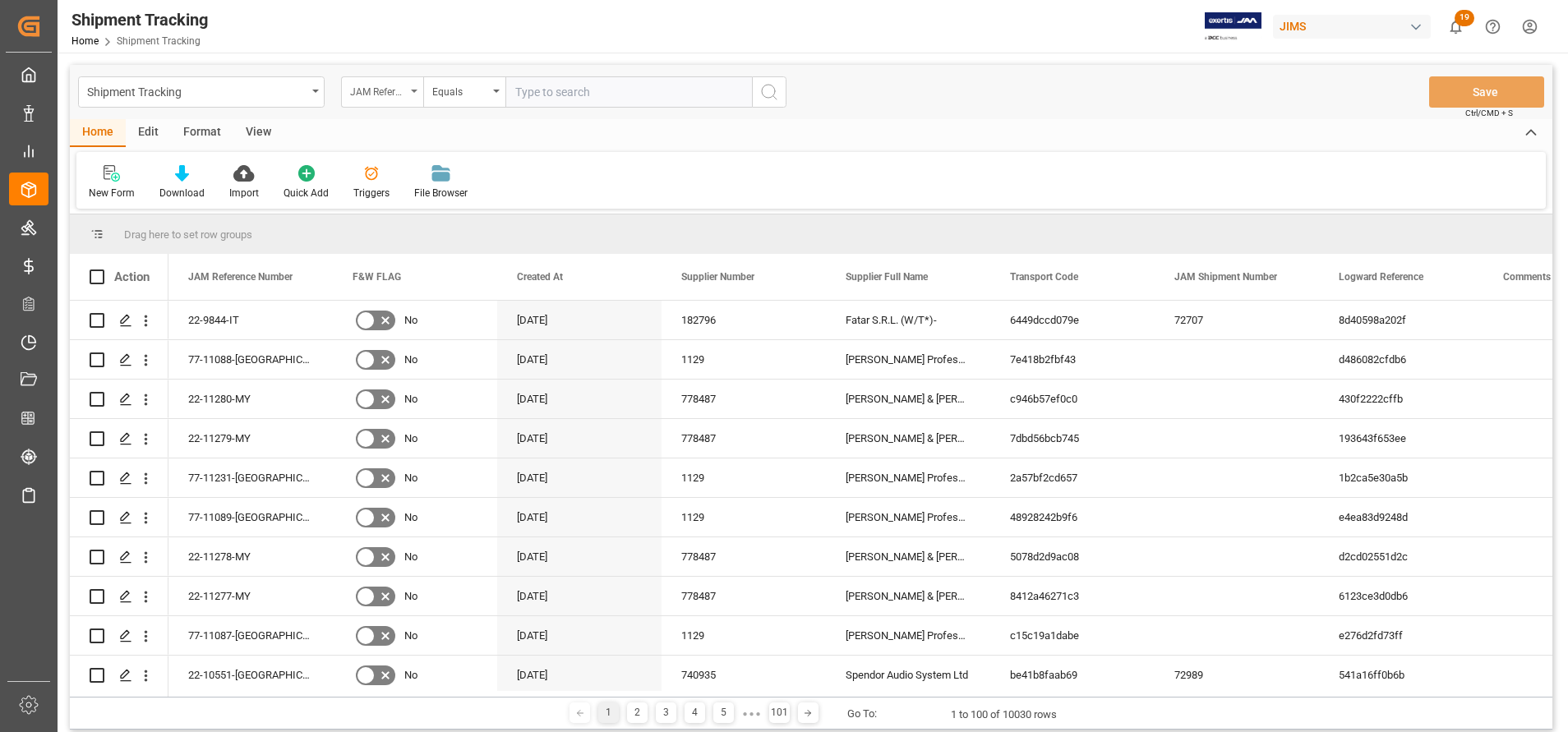
click at [387, 87] on div "JAM Reference Number" at bounding box center [377, 90] width 56 height 19
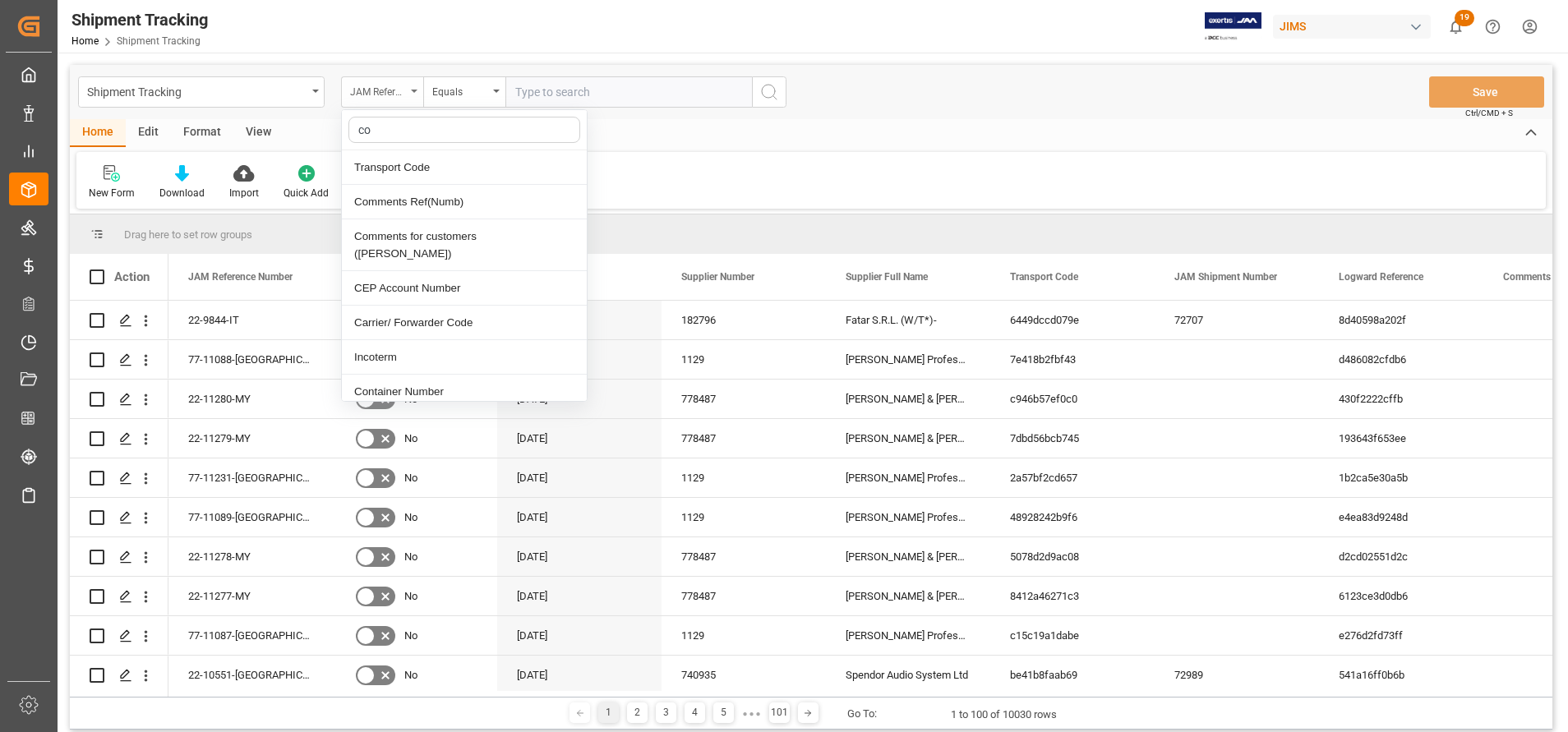
type input "con"
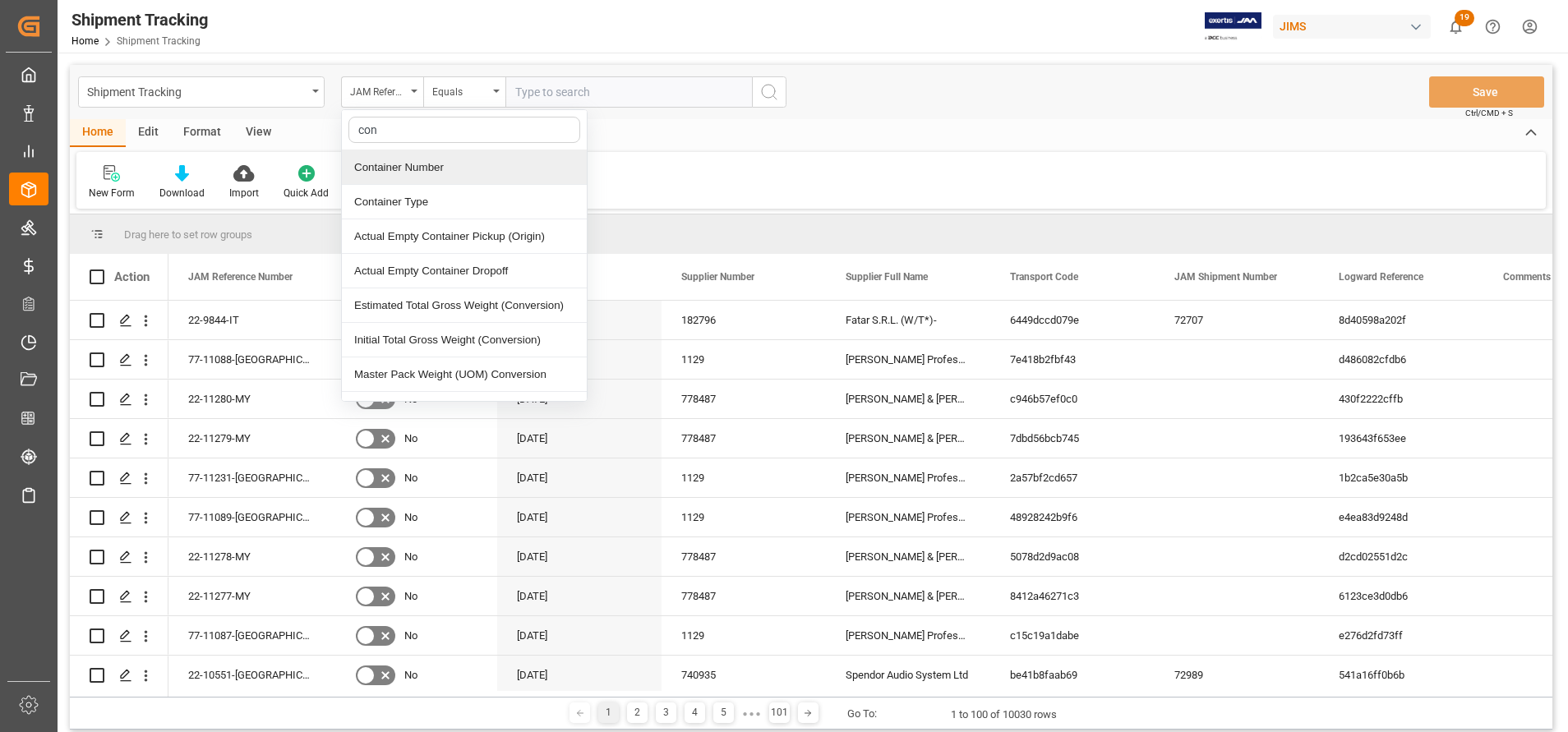
click at [408, 173] on div "Container Number" at bounding box center [464, 167] width 245 height 34
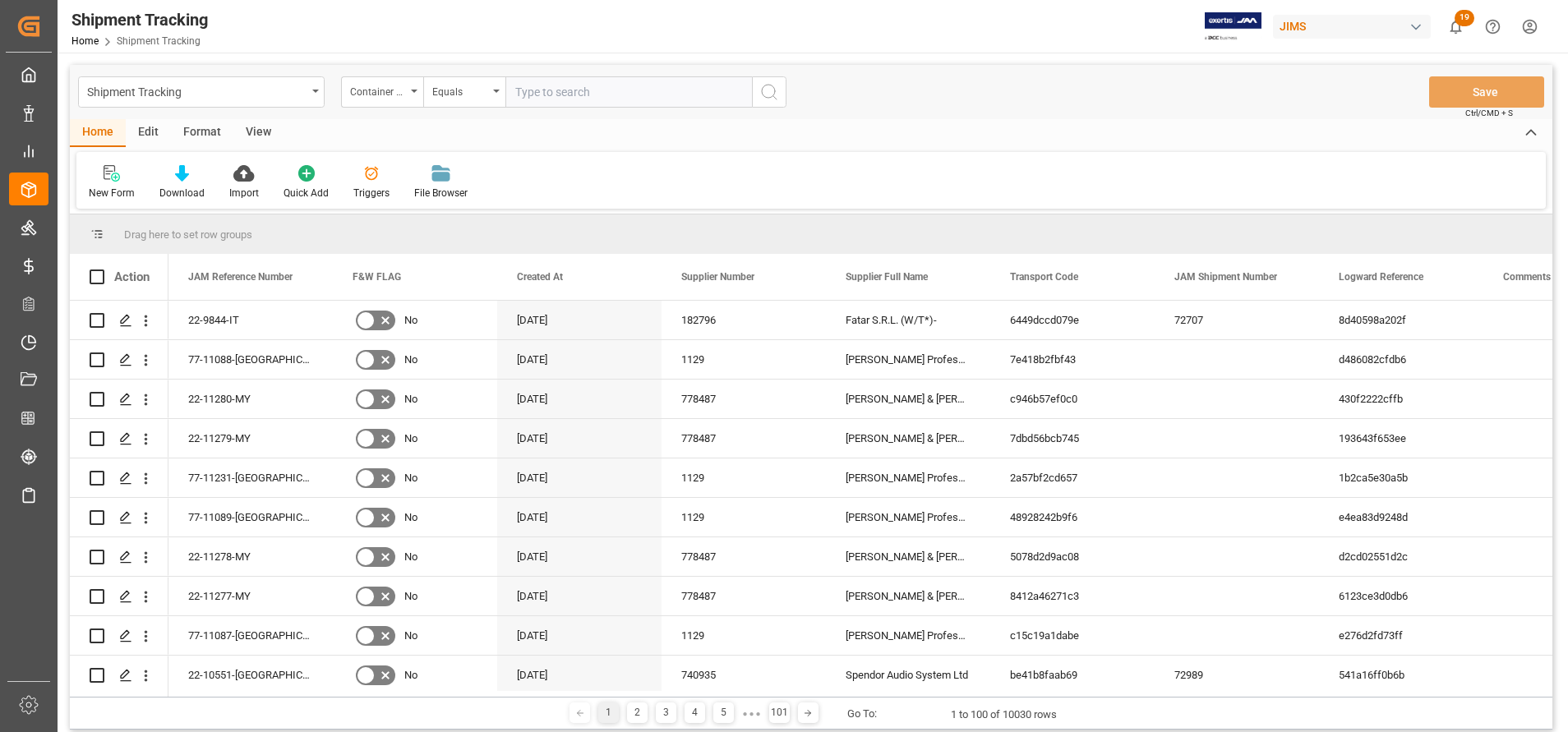
click at [595, 84] on input "text" at bounding box center [628, 93] width 246 height 32
paste input "ffau3595060"
type input "ffau3595060"
click at [776, 101] on icon "search button" at bounding box center [769, 92] width 20 height 20
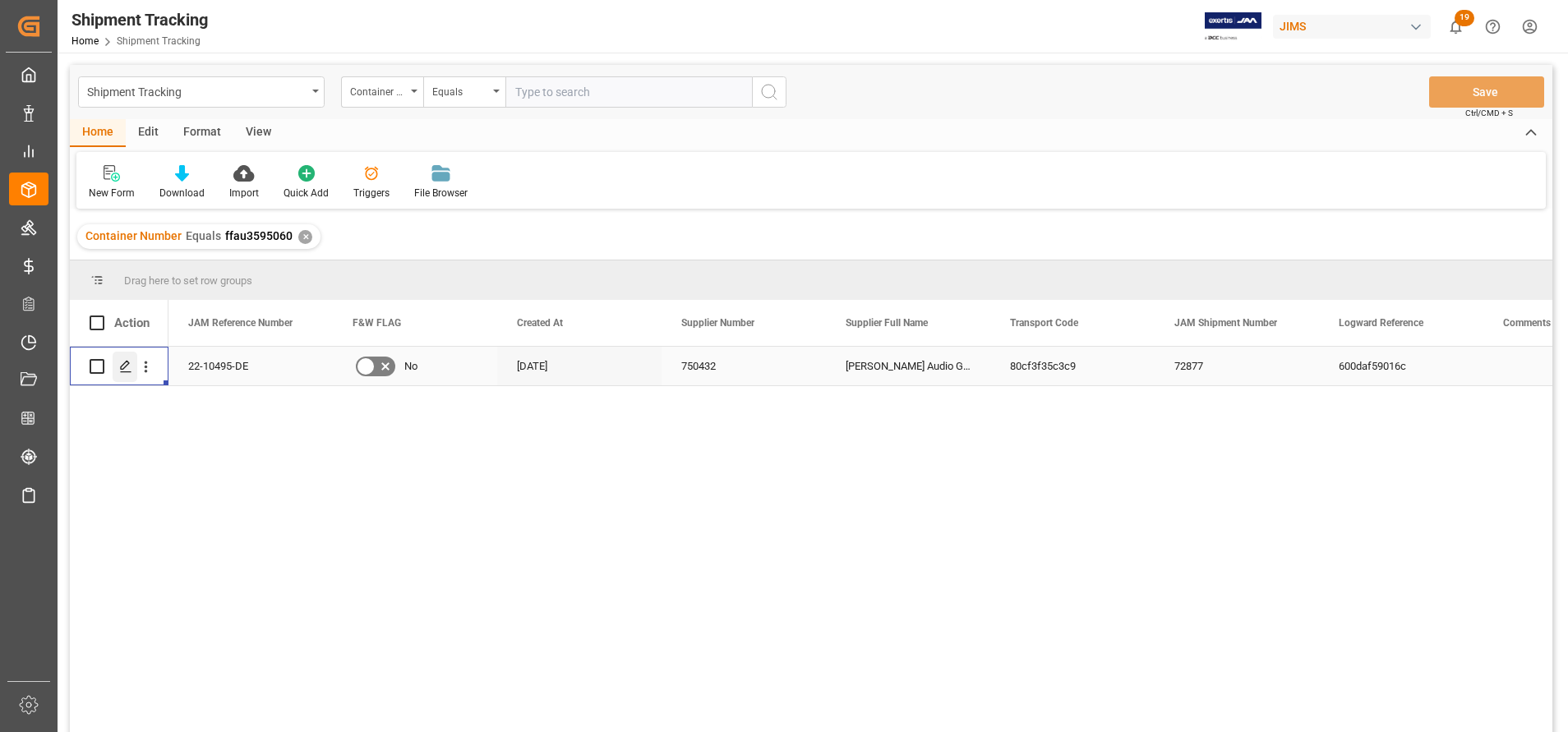
click at [118, 379] on div "Press SPACE to select this row." at bounding box center [124, 366] width 25 height 31
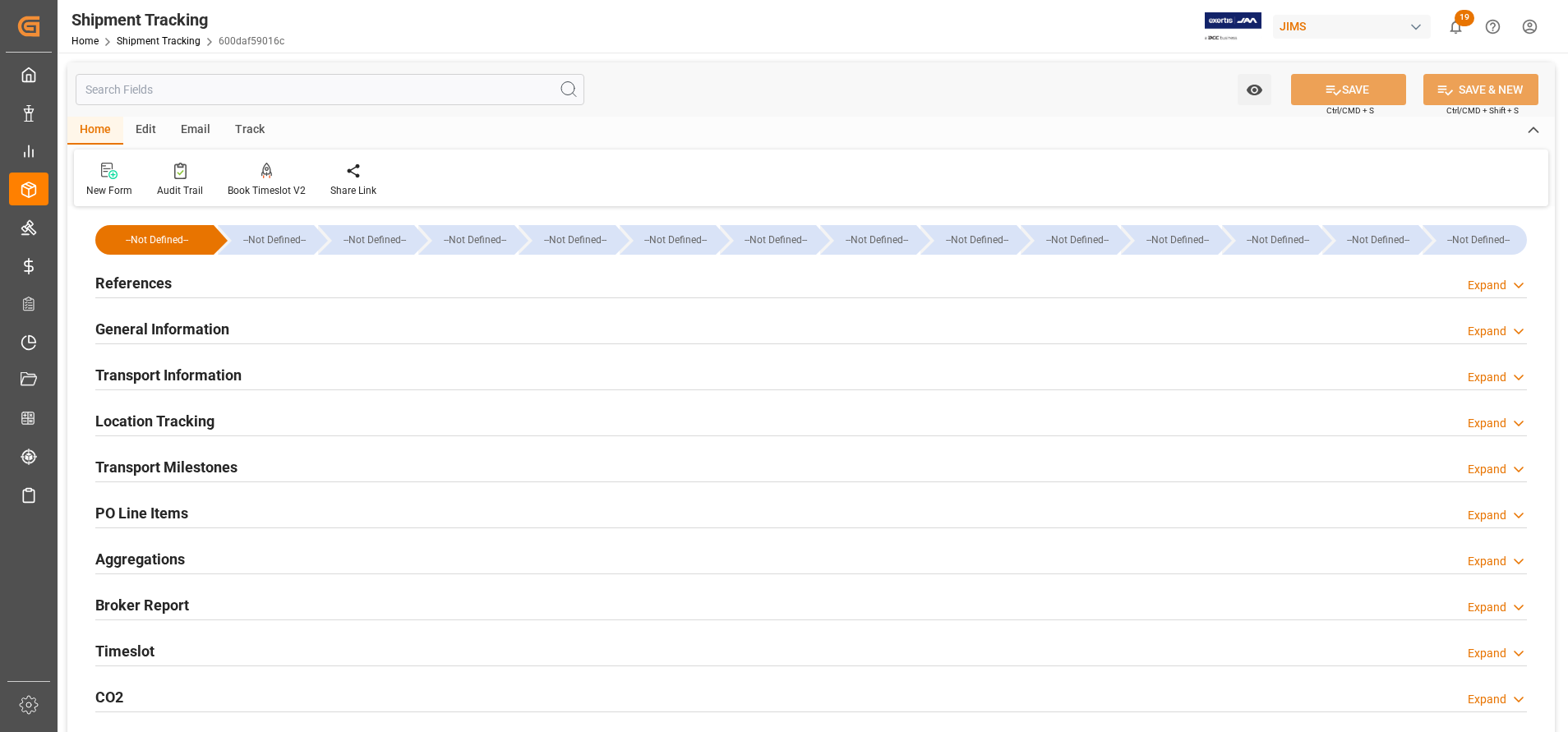
click at [221, 473] on h2 "Transport Milestones" at bounding box center [166, 467] width 142 height 23
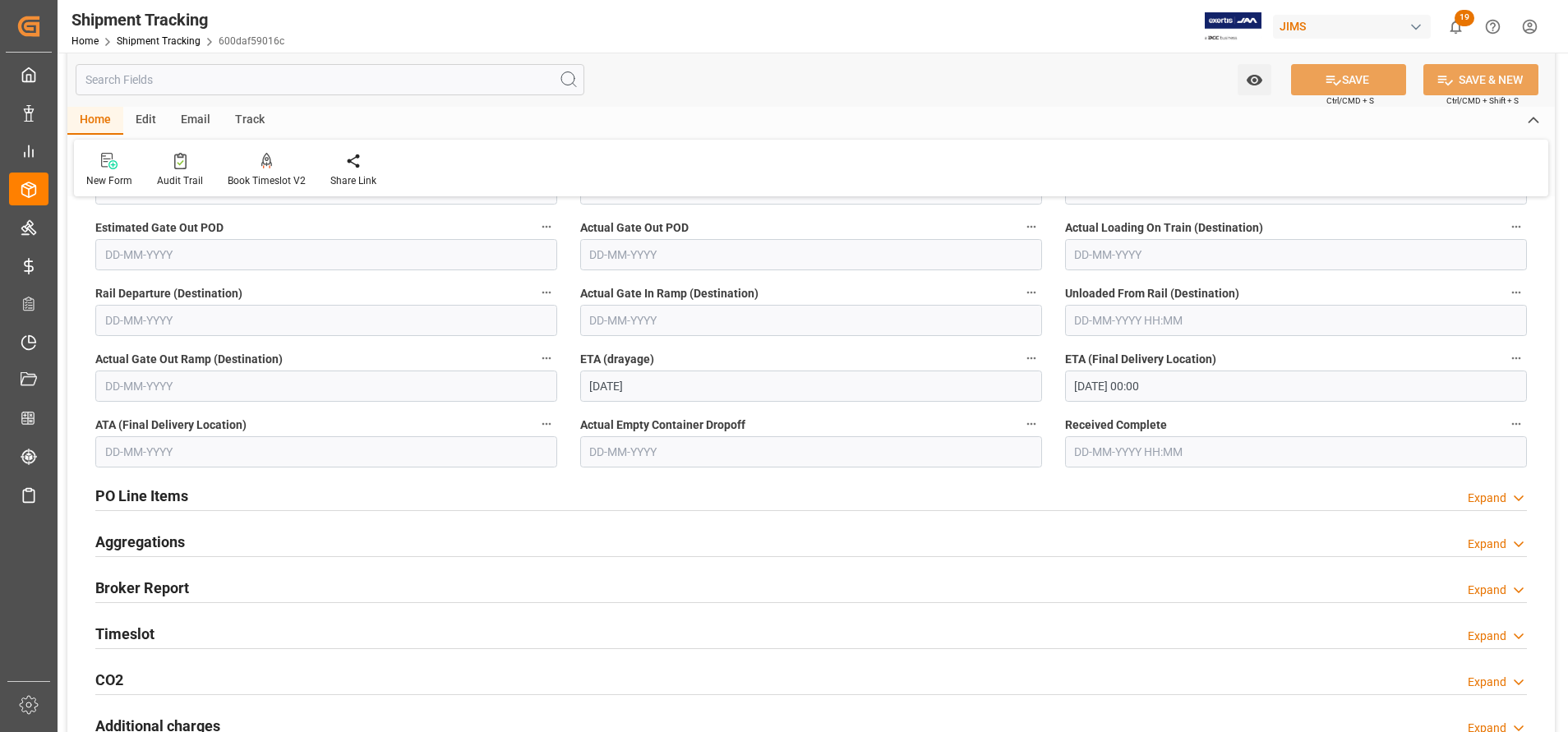
scroll to position [494, 0]
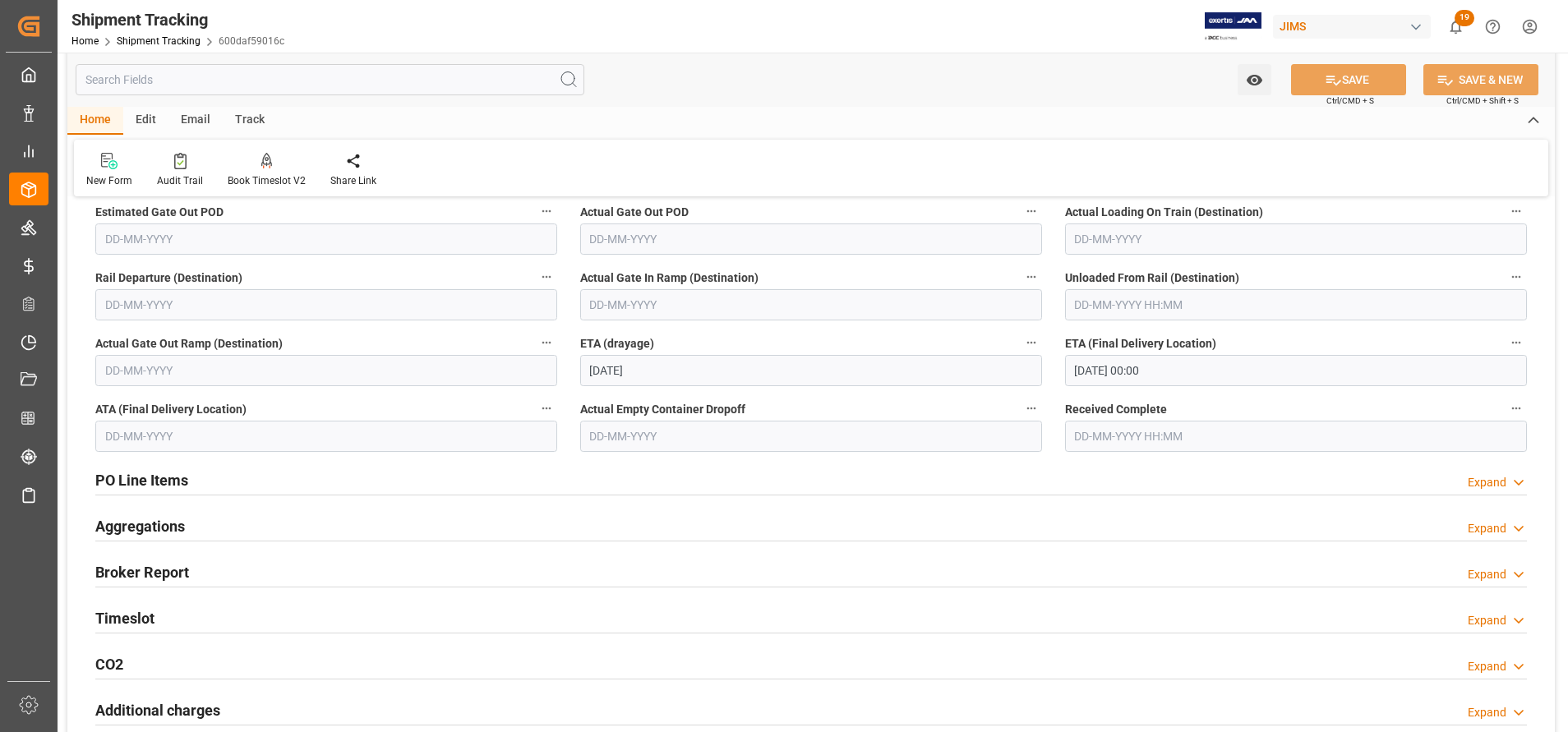
click at [1184, 372] on input "[DATE] 00:00" at bounding box center [1295, 370] width 462 height 32
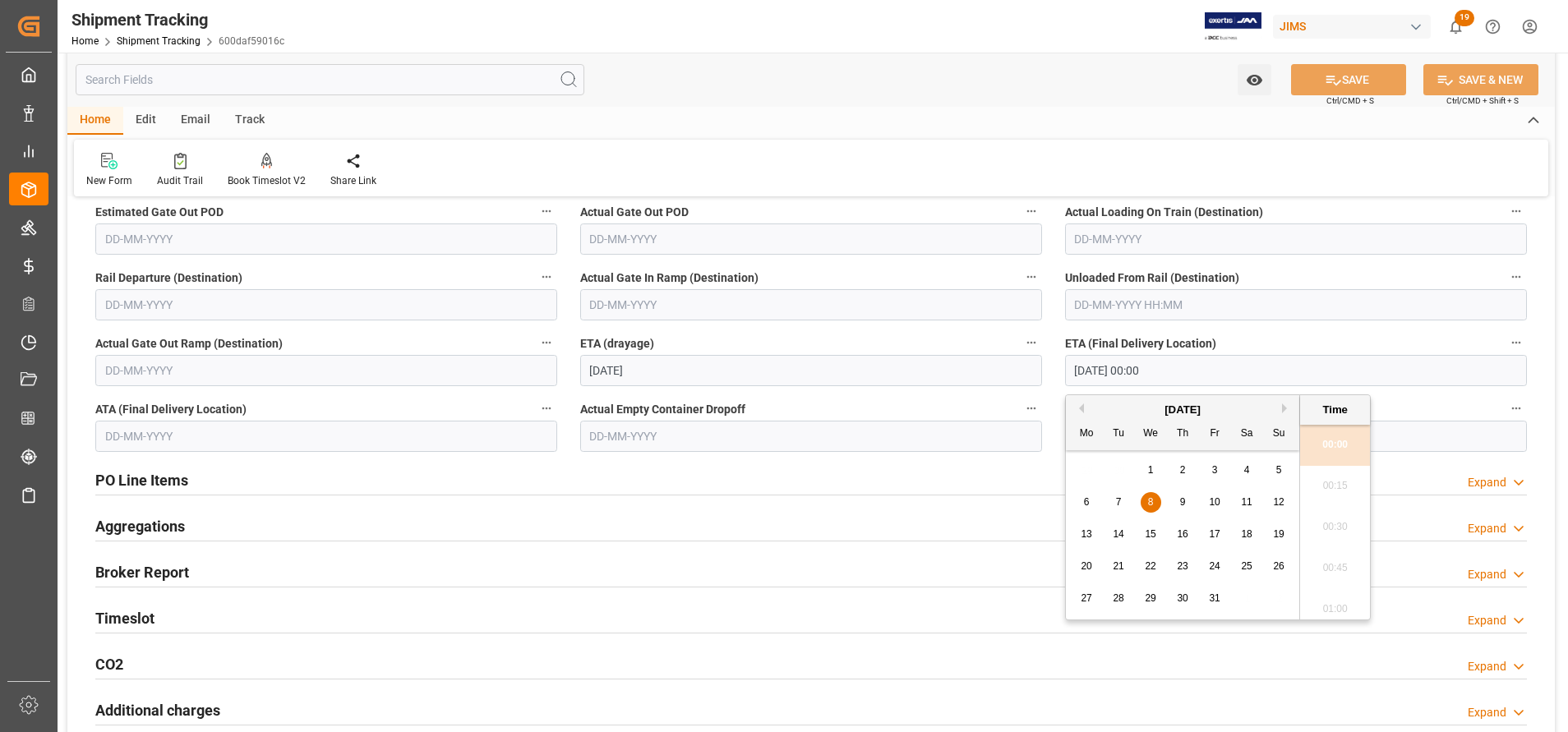
click at [1213, 475] on span "3" at bounding box center [1214, 470] width 6 height 12
type input "[DATE] 00:00"
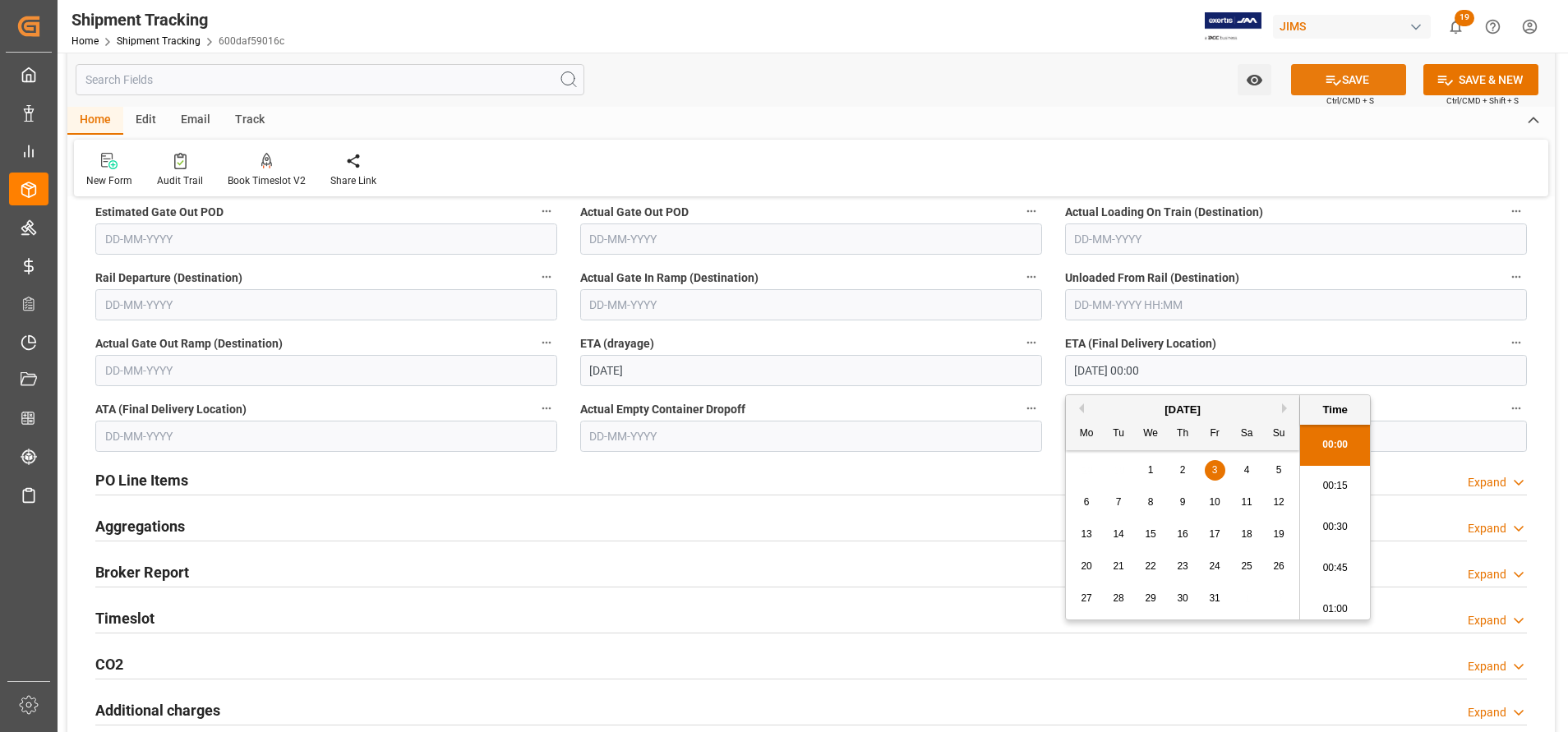
click at [1345, 82] on button "SAVE" at bounding box center [1348, 80] width 115 height 32
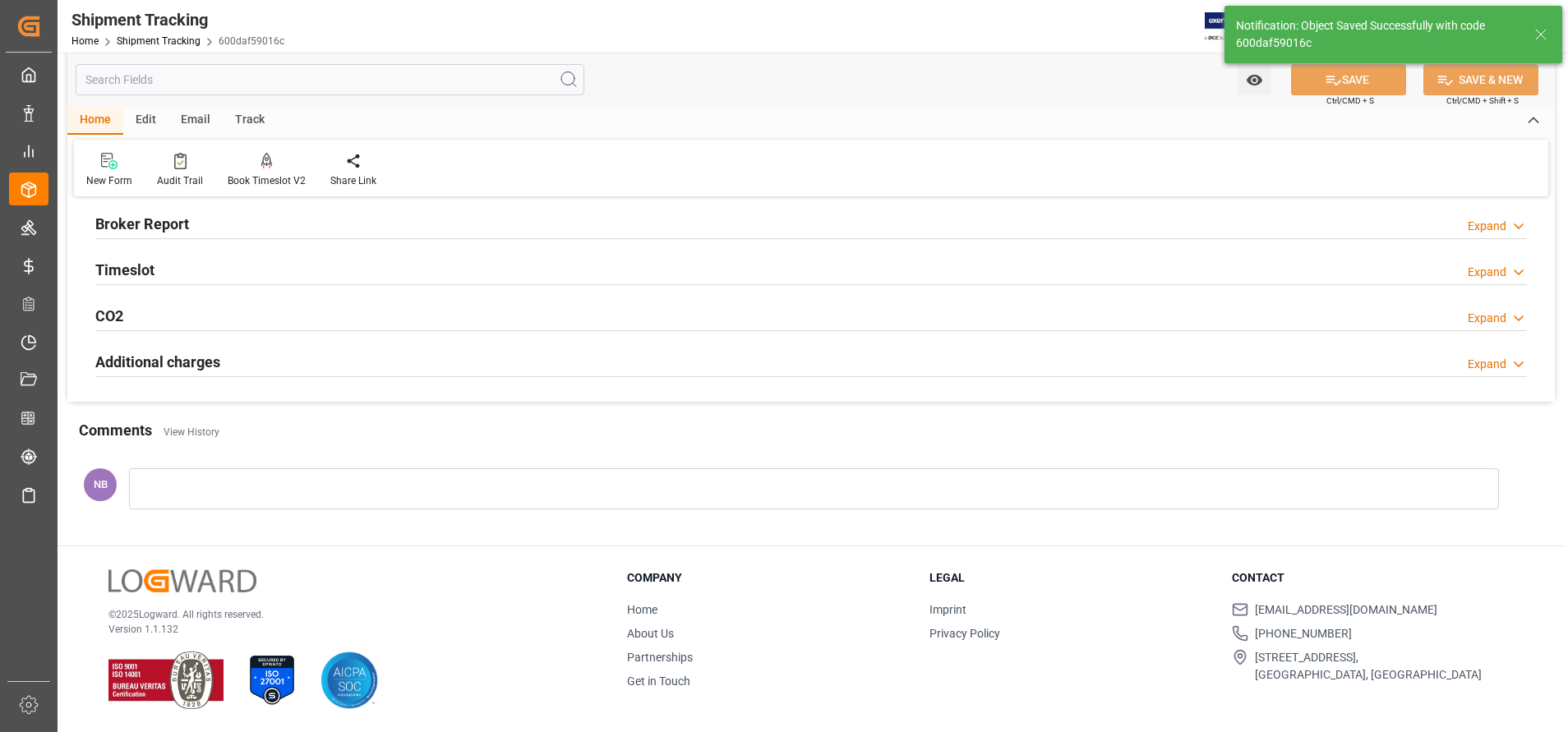
scroll to position [33, 0]
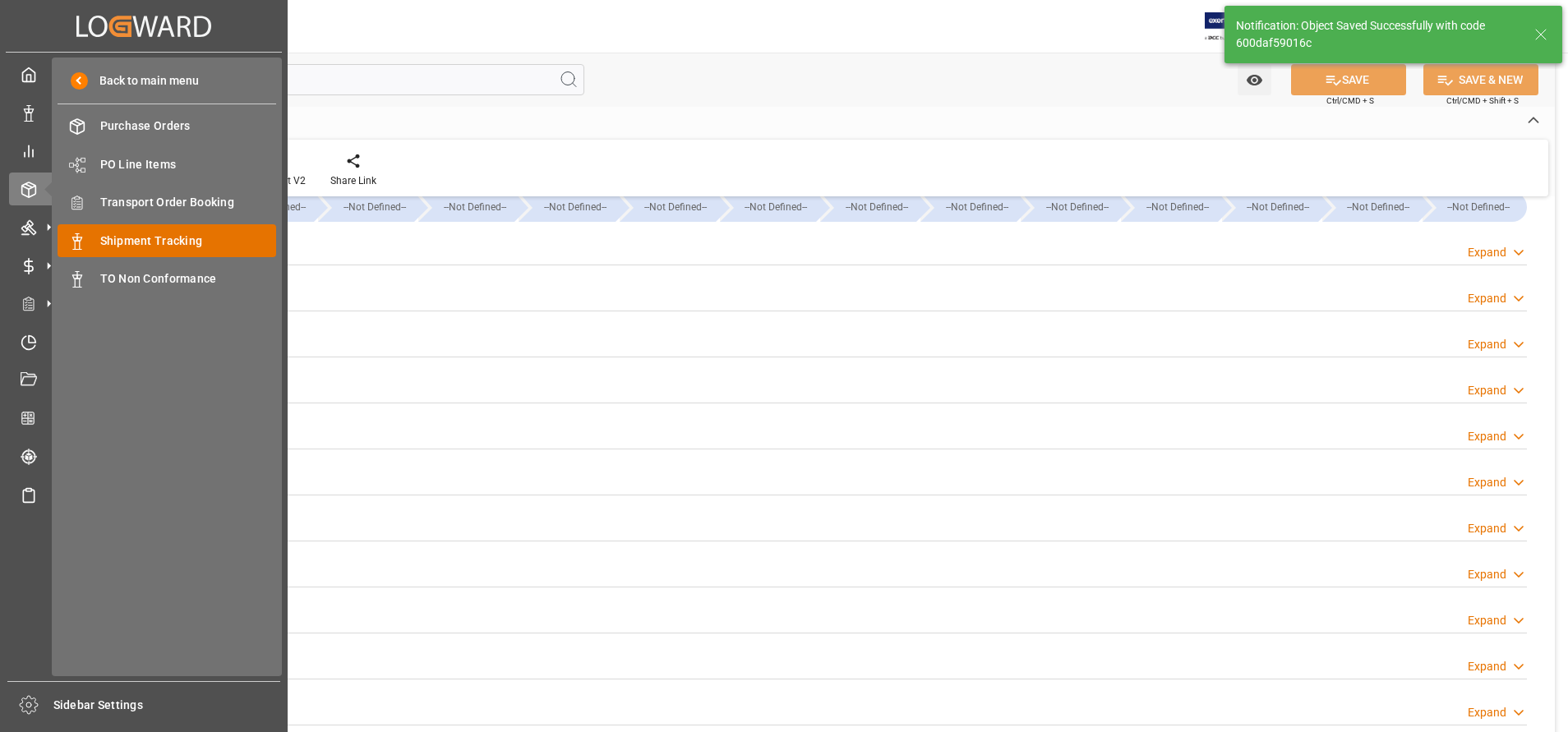
click at [181, 233] on span "Shipment Tracking" at bounding box center [188, 241] width 176 height 18
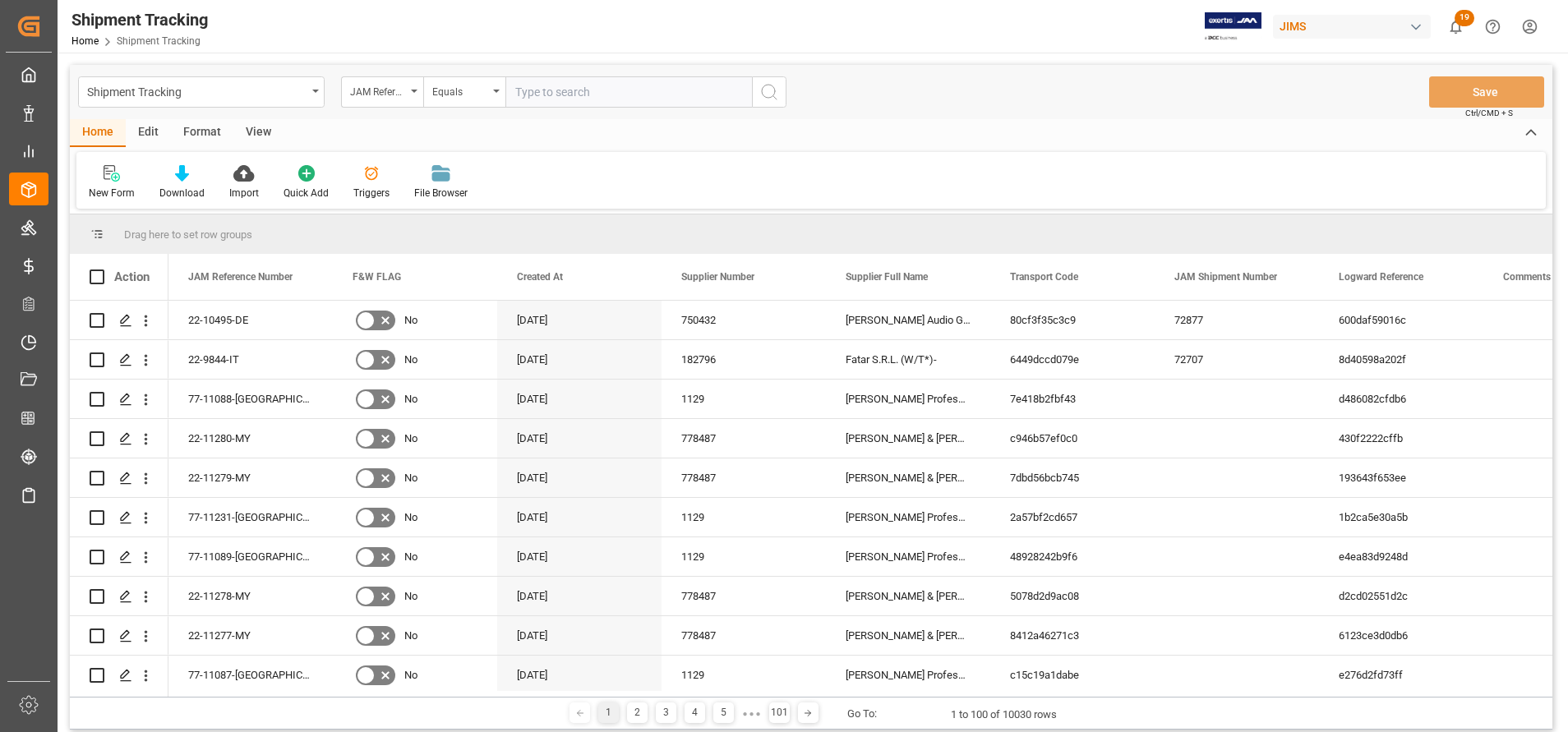
click at [678, 101] on input "text" at bounding box center [628, 93] width 246 height 32
click at [393, 100] on div "JAM Reference Number" at bounding box center [381, 93] width 82 height 32
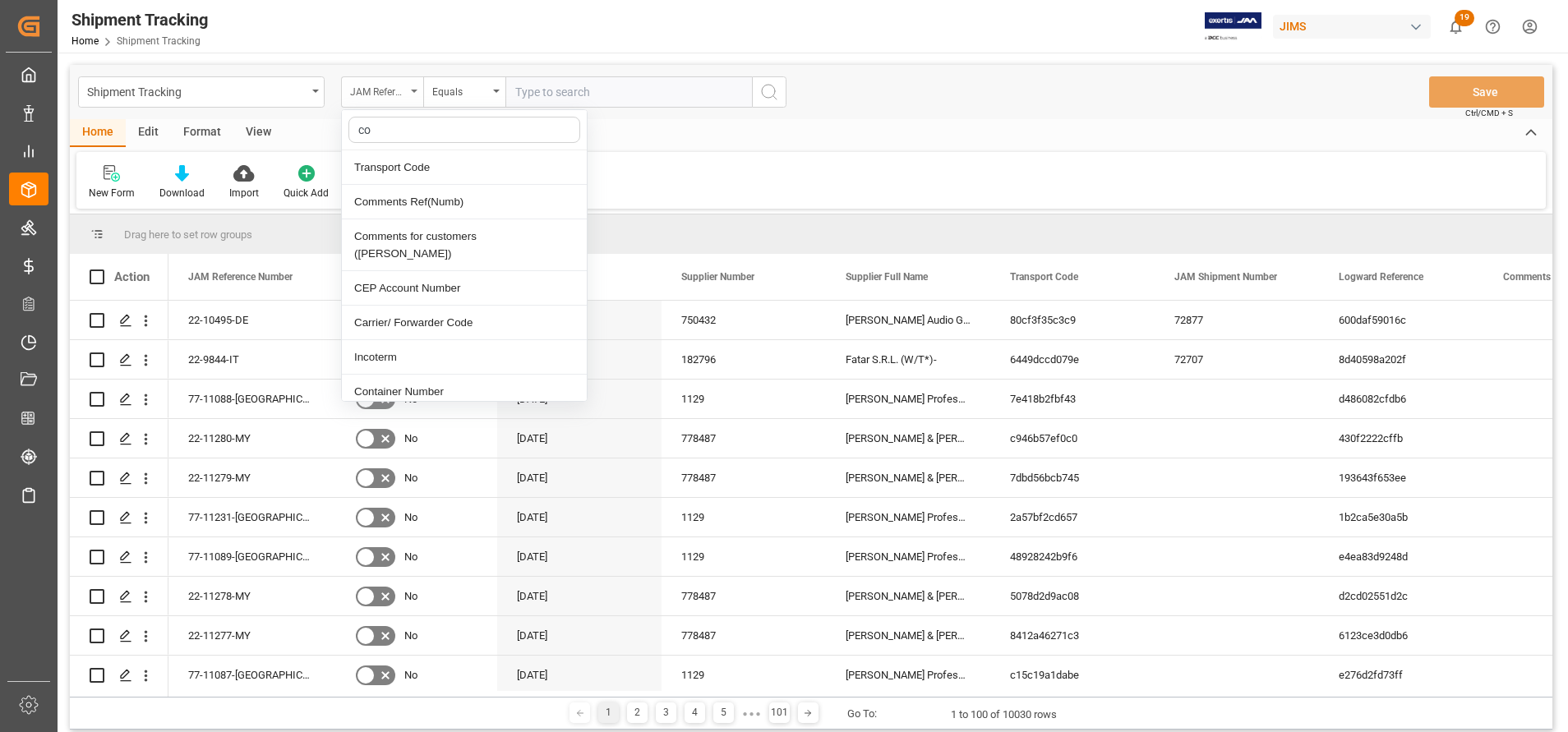
type input "con"
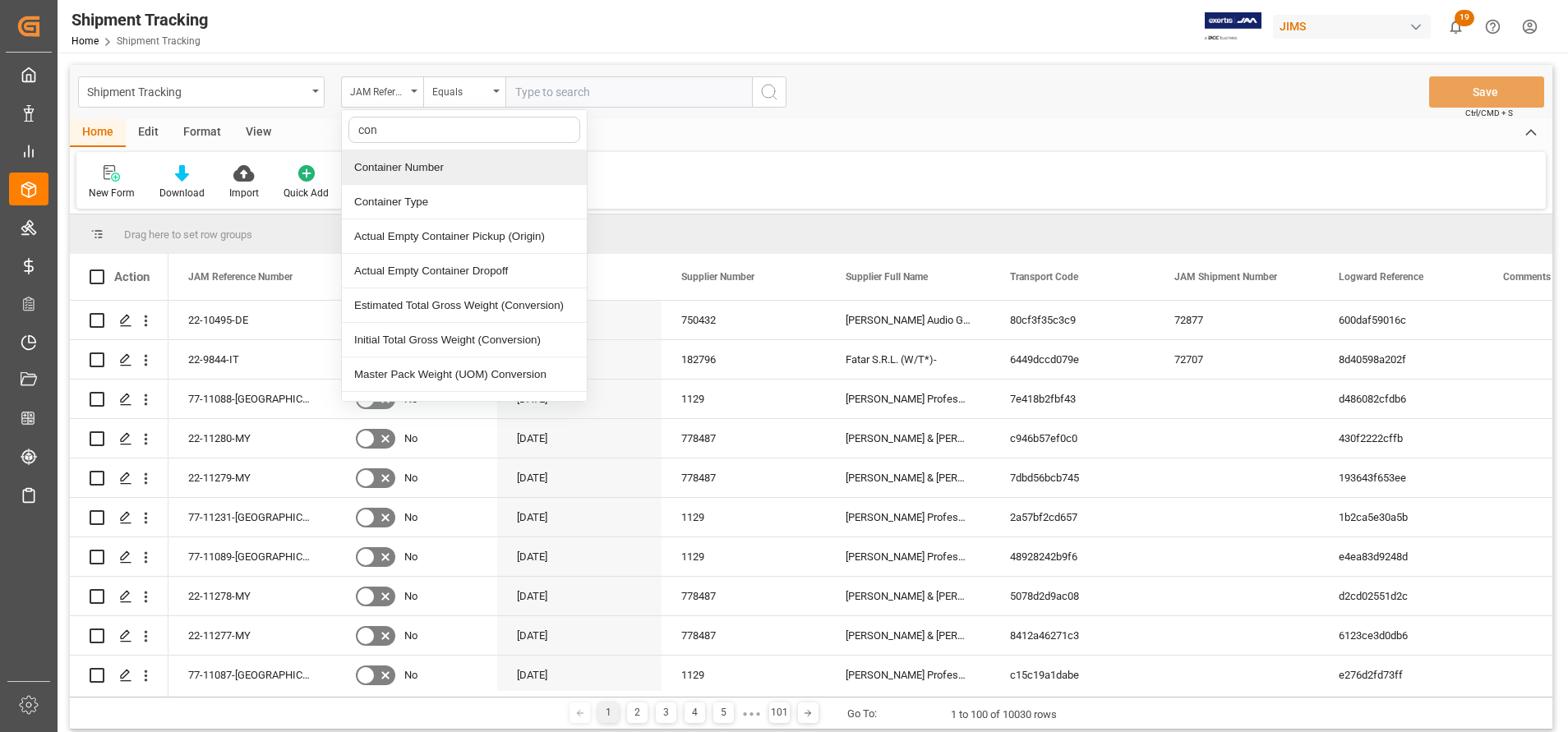
click at [389, 164] on div "Container Number" at bounding box center [464, 167] width 245 height 34
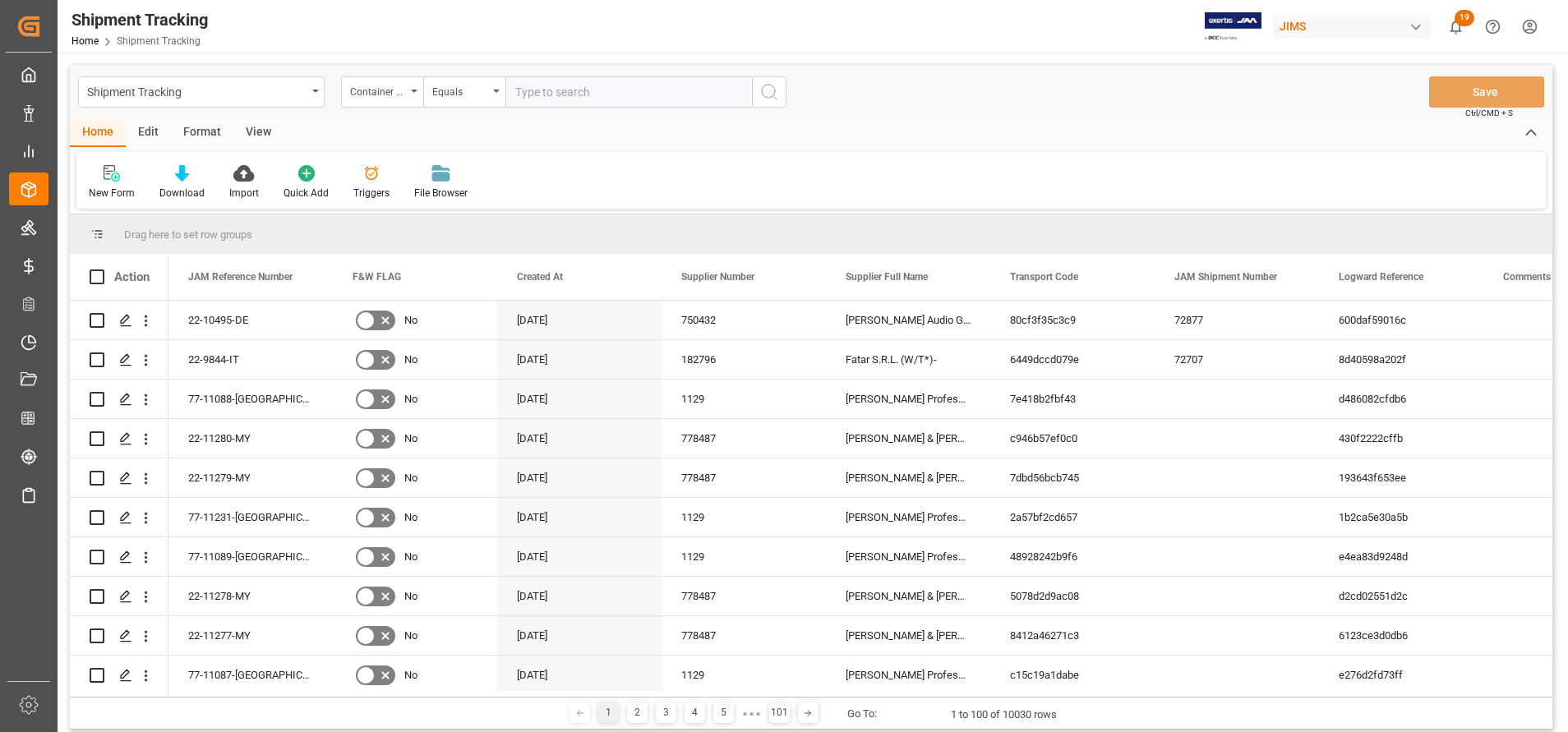
click at [584, 86] on input "text" at bounding box center [628, 93] width 246 height 32
paste input "caiu2389700"
type input "caiu2389700"
click at [769, 98] on circle "search button" at bounding box center [767, 91] width 13 height 13
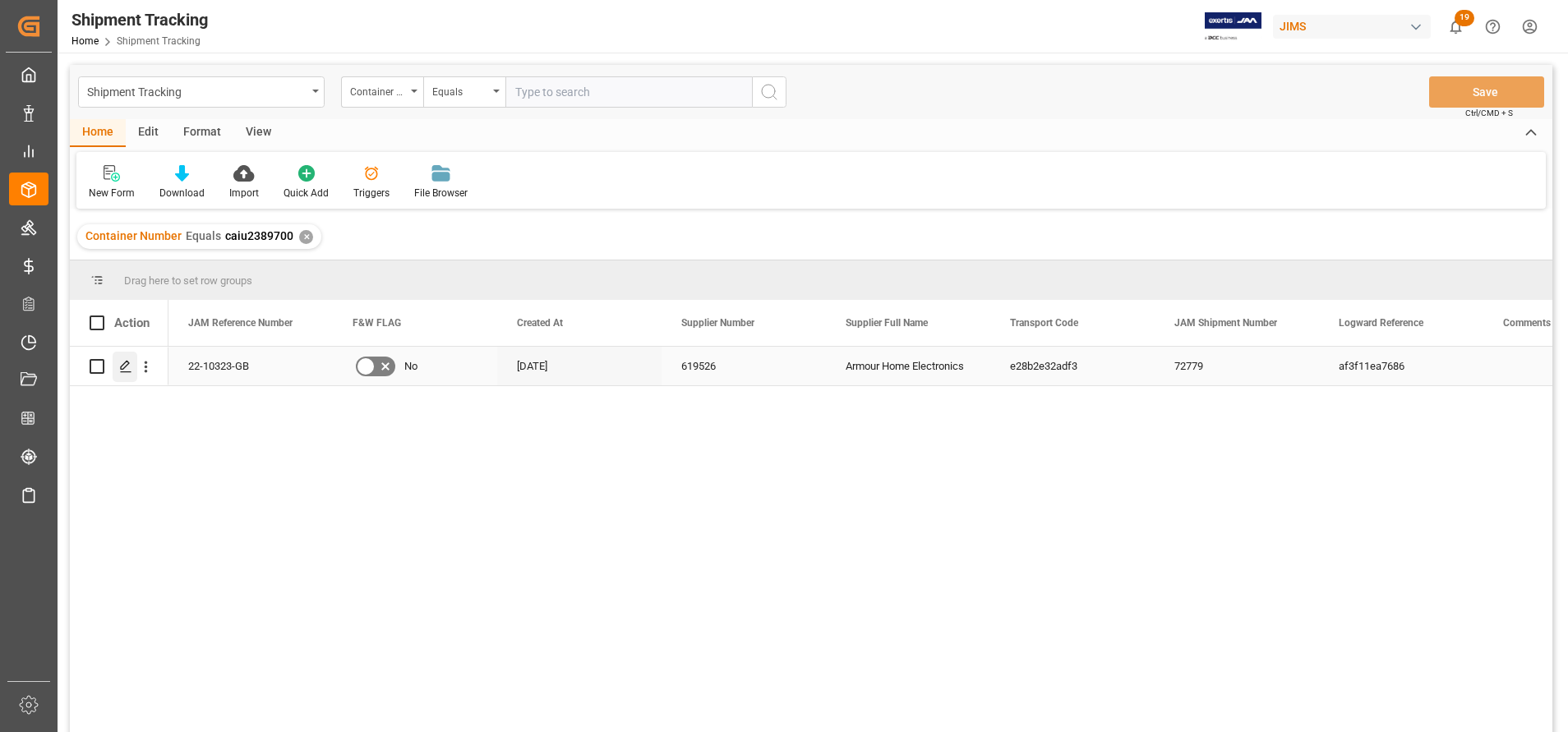
click at [118, 365] on div "Press SPACE to select this row." at bounding box center [124, 366] width 25 height 31
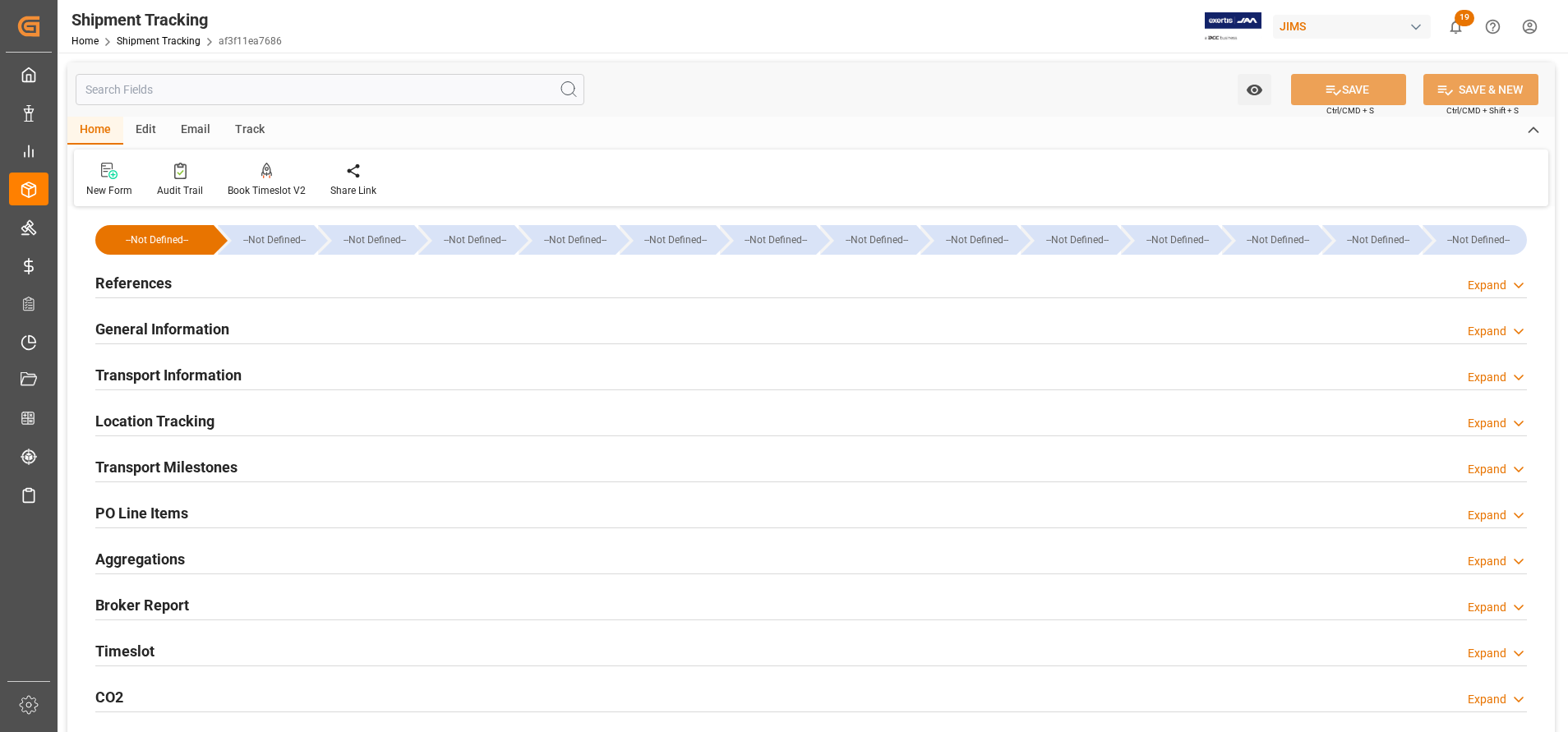
type input "[DATE] 00:00"
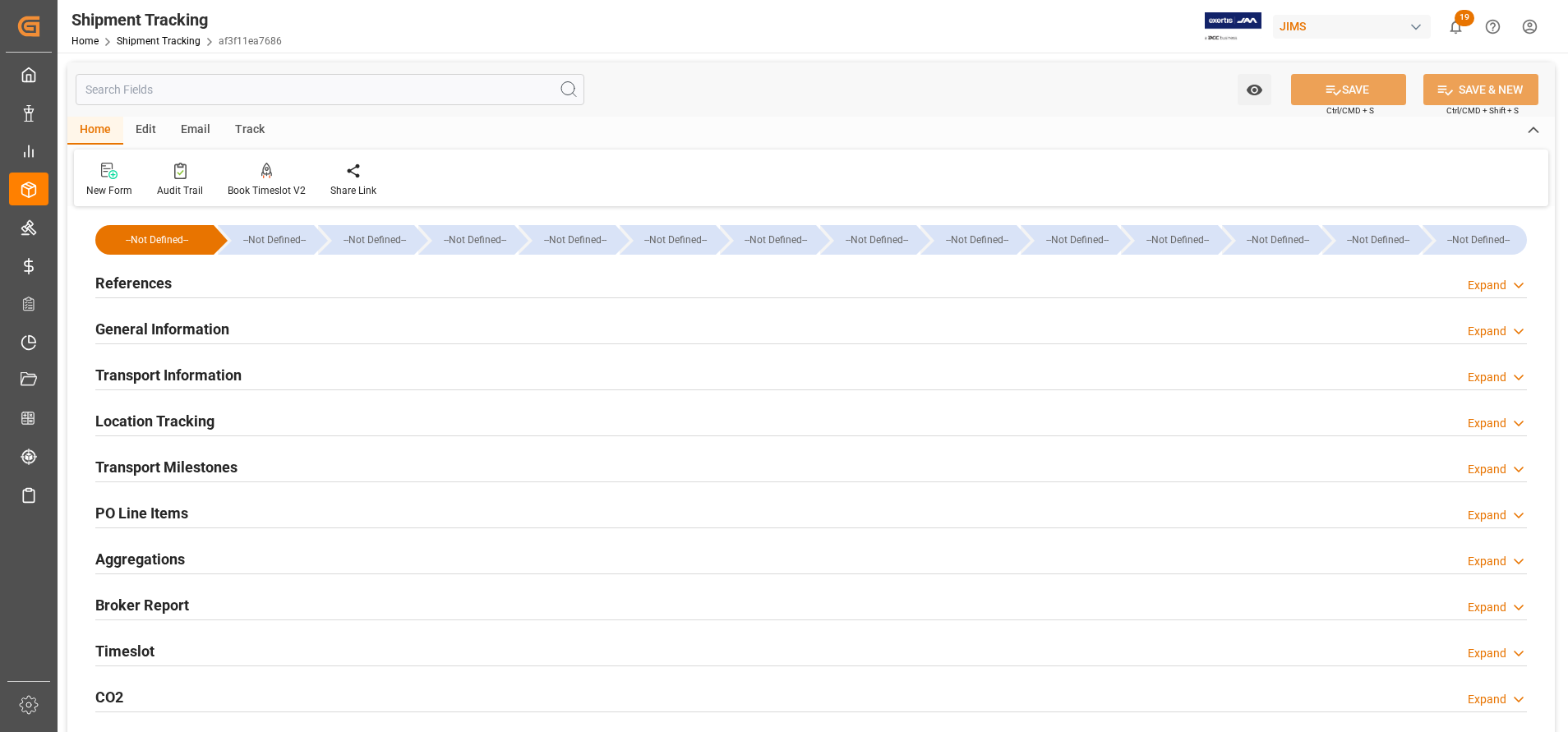
type input "[DATE]"
click at [217, 464] on h2 "Transport Milestones" at bounding box center [166, 467] width 142 height 23
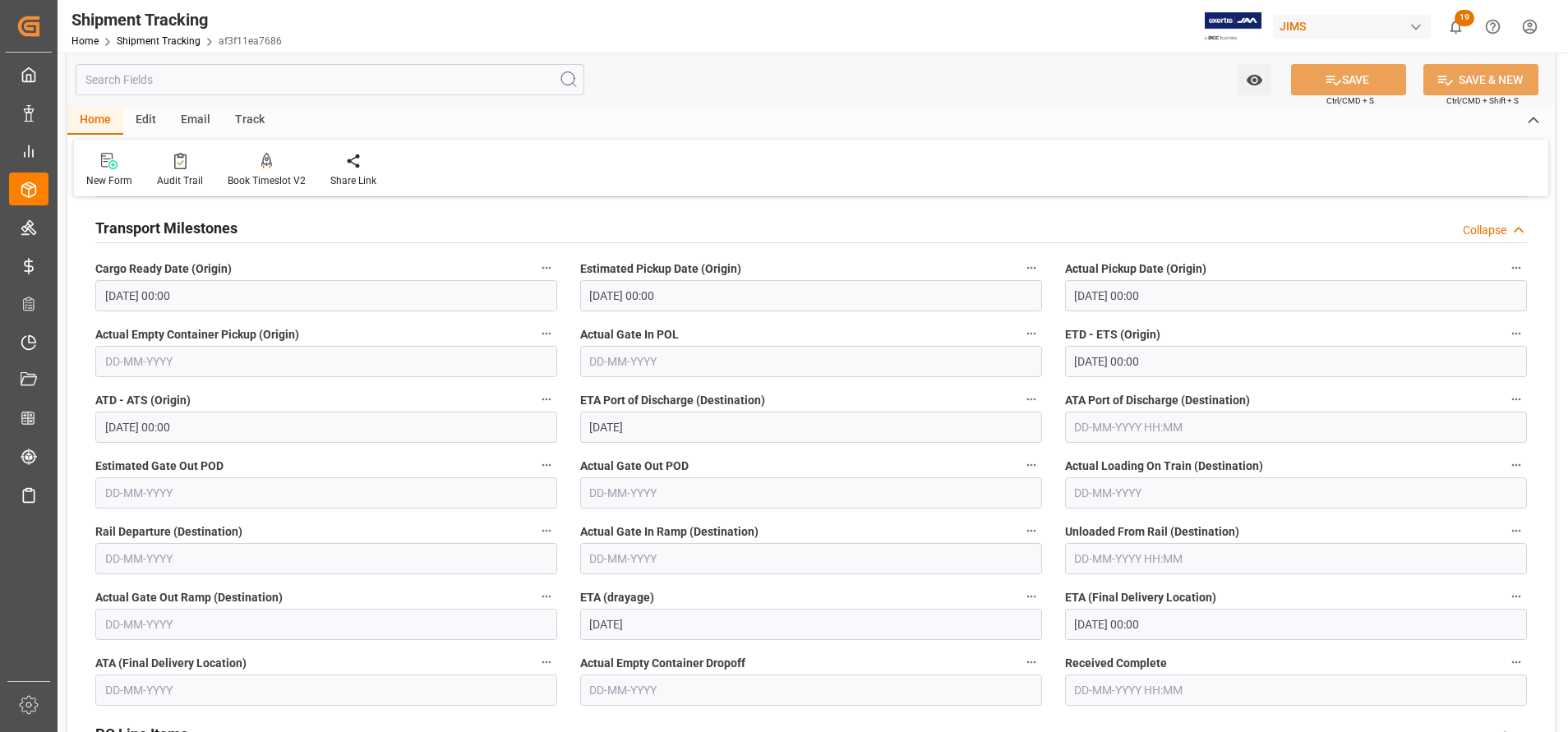
scroll to position [246, 0]
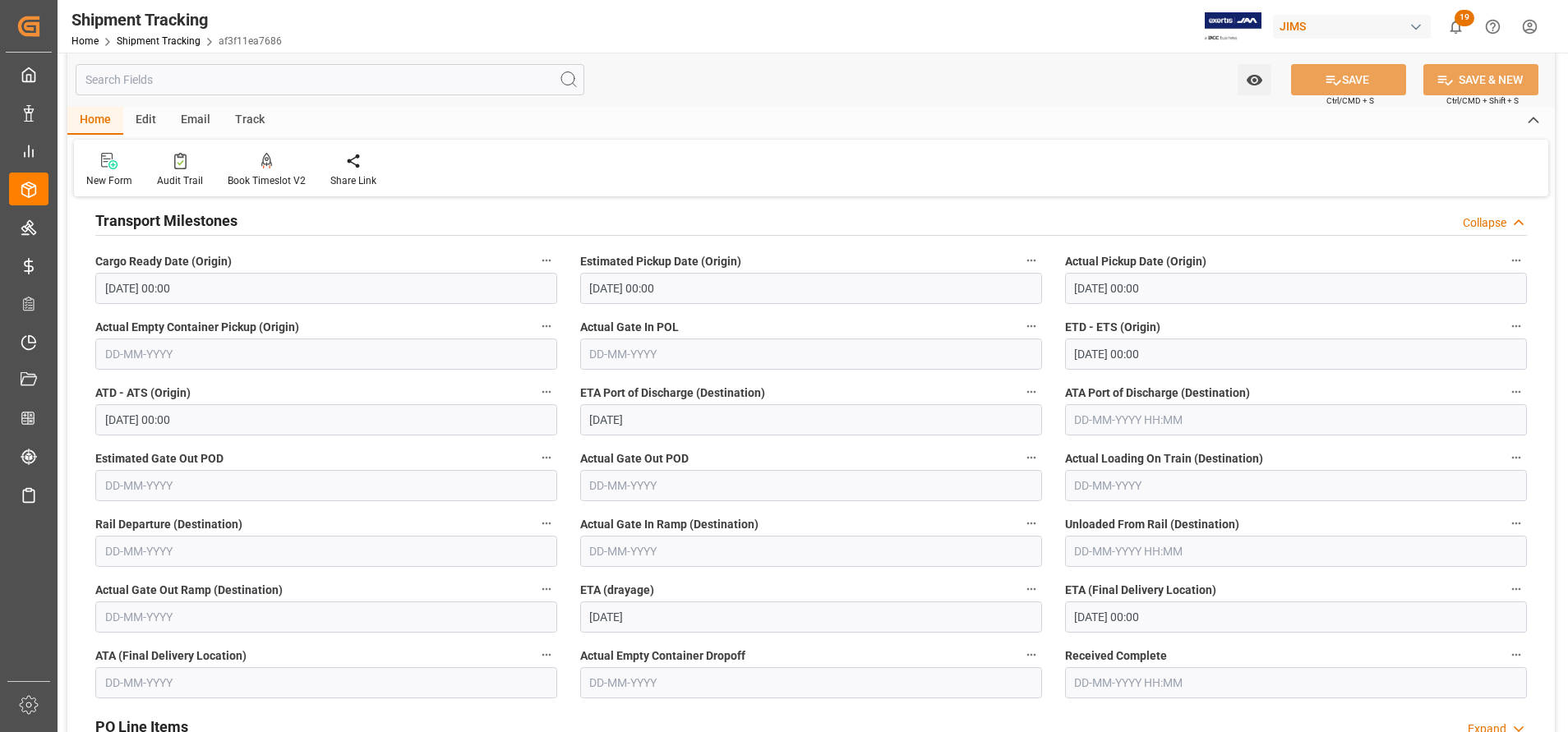
click at [1192, 603] on input "[DATE] 00:00" at bounding box center [1295, 618] width 462 height 32
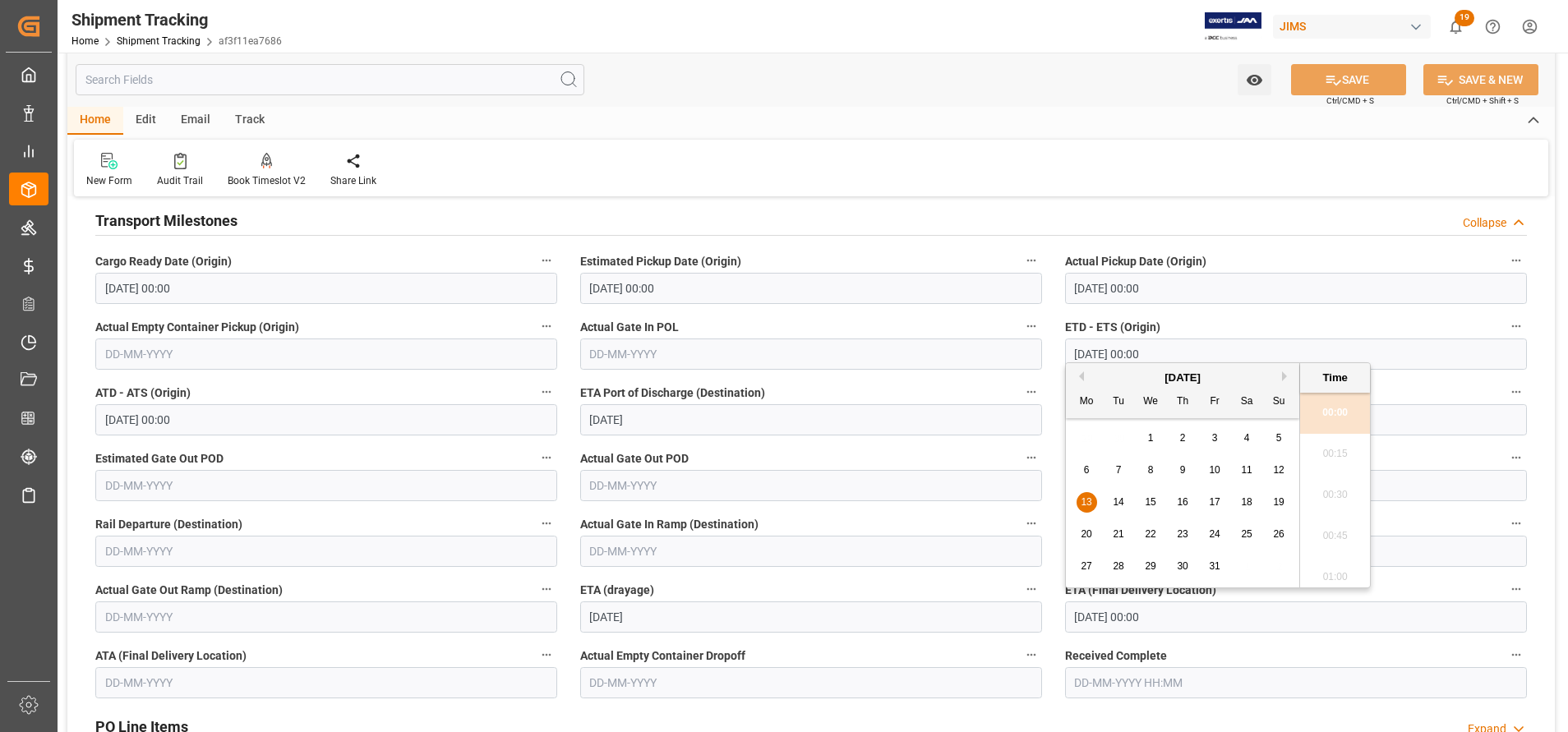
click at [1219, 437] on div "3" at bounding box center [1214, 438] width 21 height 20
type input "[DATE] 00:00"
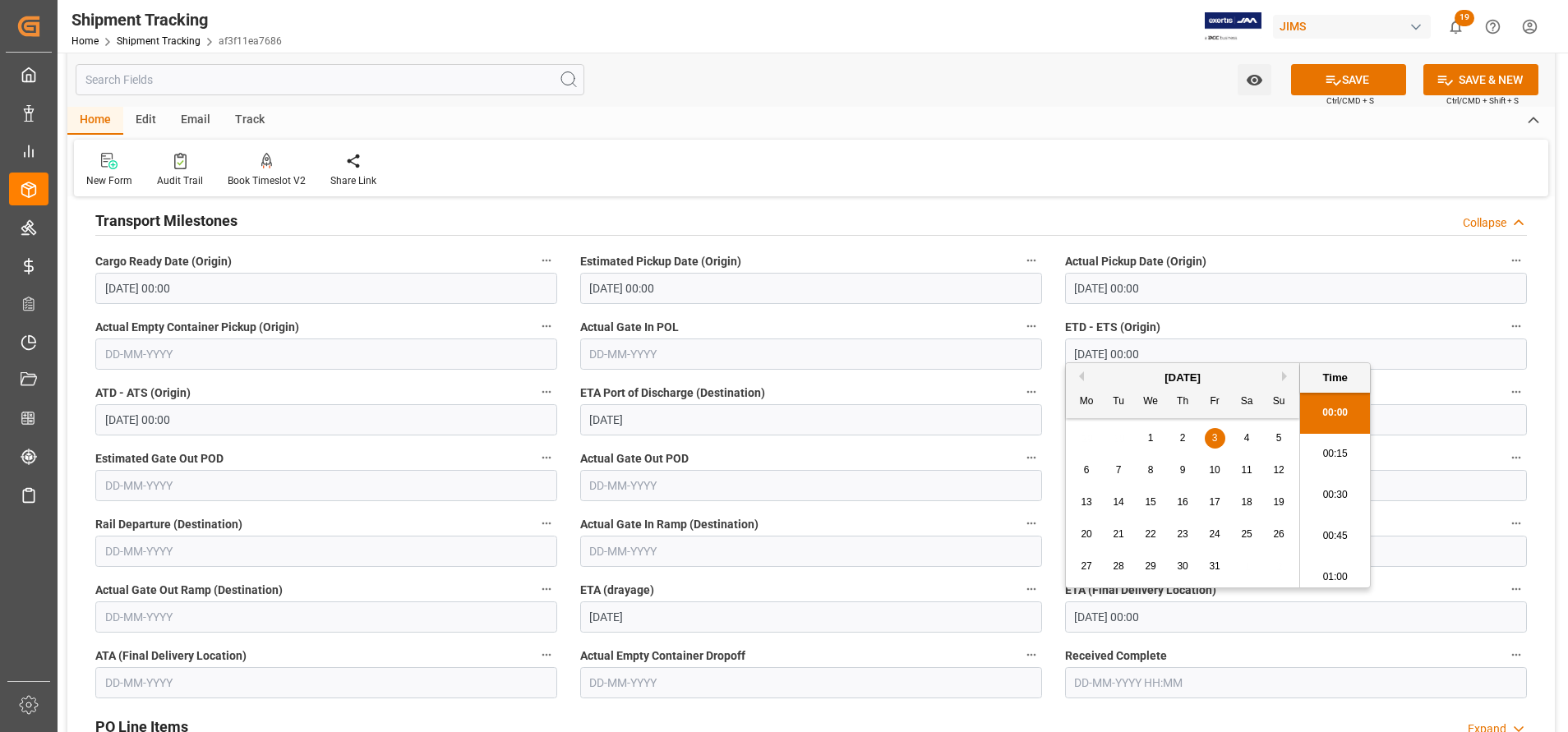
click at [1323, 166] on div "New Form Audit Trail Book Timeslot V2 Book a Timeslot for the shipment Share Li…" at bounding box center [811, 168] width 1474 height 57
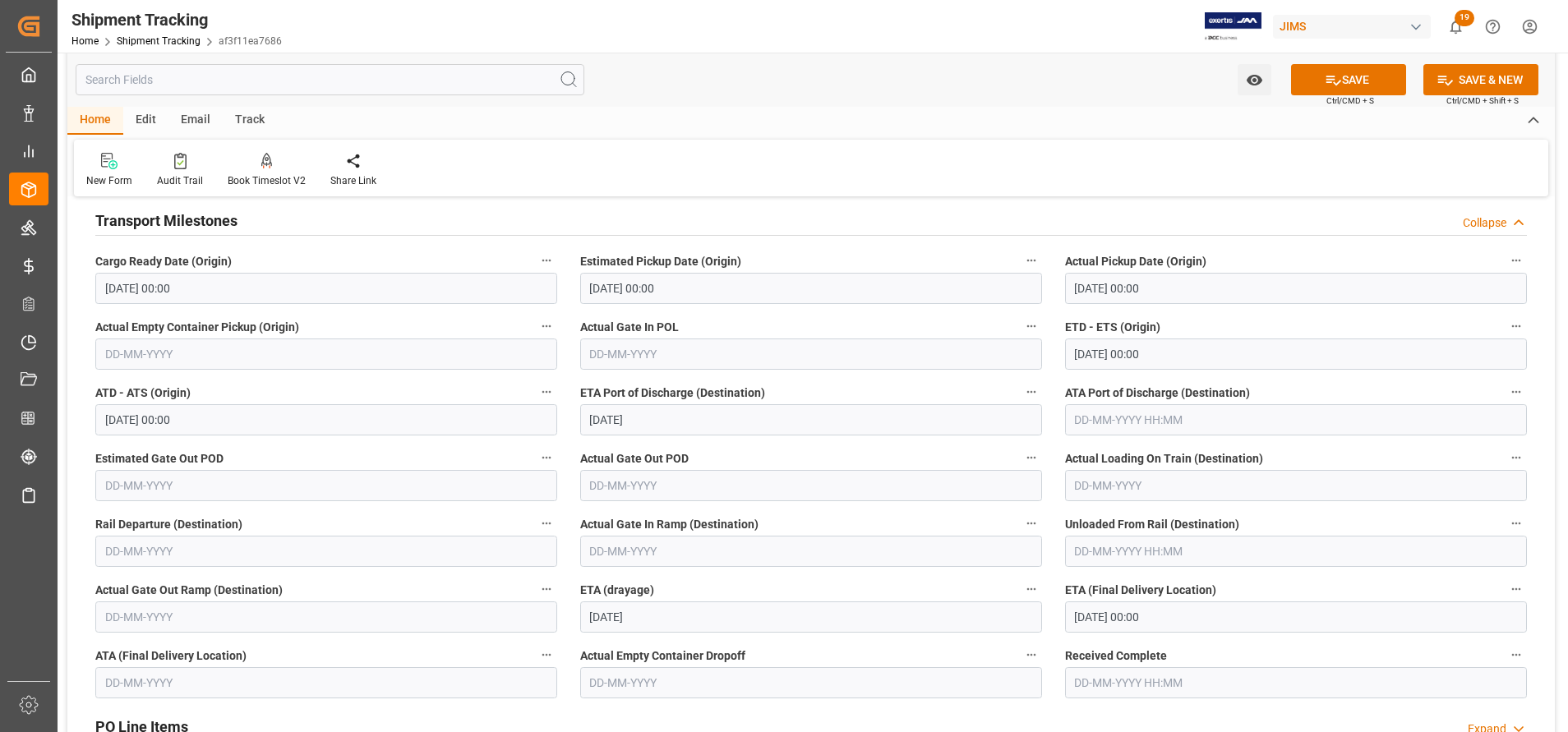
click at [1191, 603] on input "[DATE] 00:00" at bounding box center [1295, 618] width 462 height 32
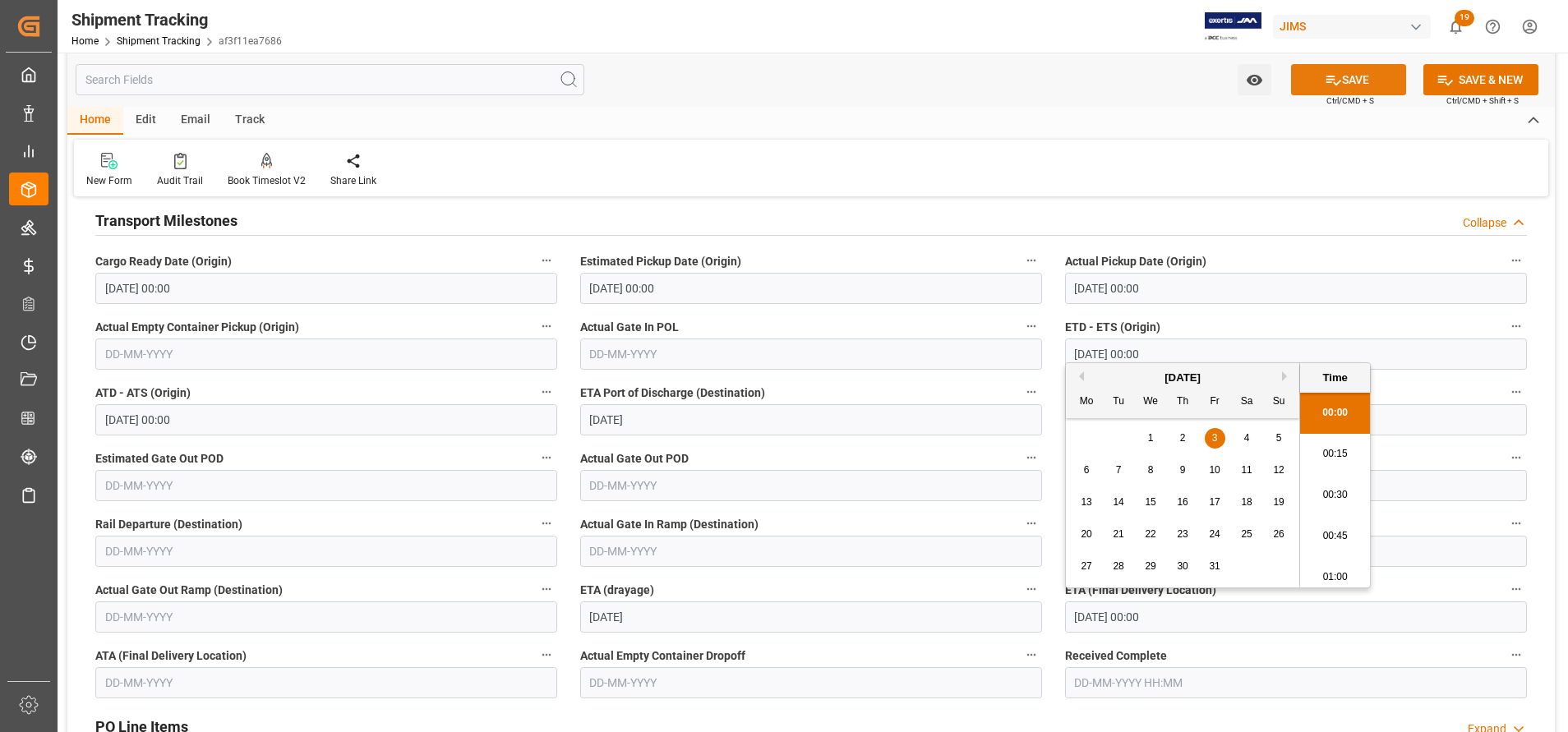
click at [1365, 89] on button "SAVE" at bounding box center [1348, 80] width 115 height 32
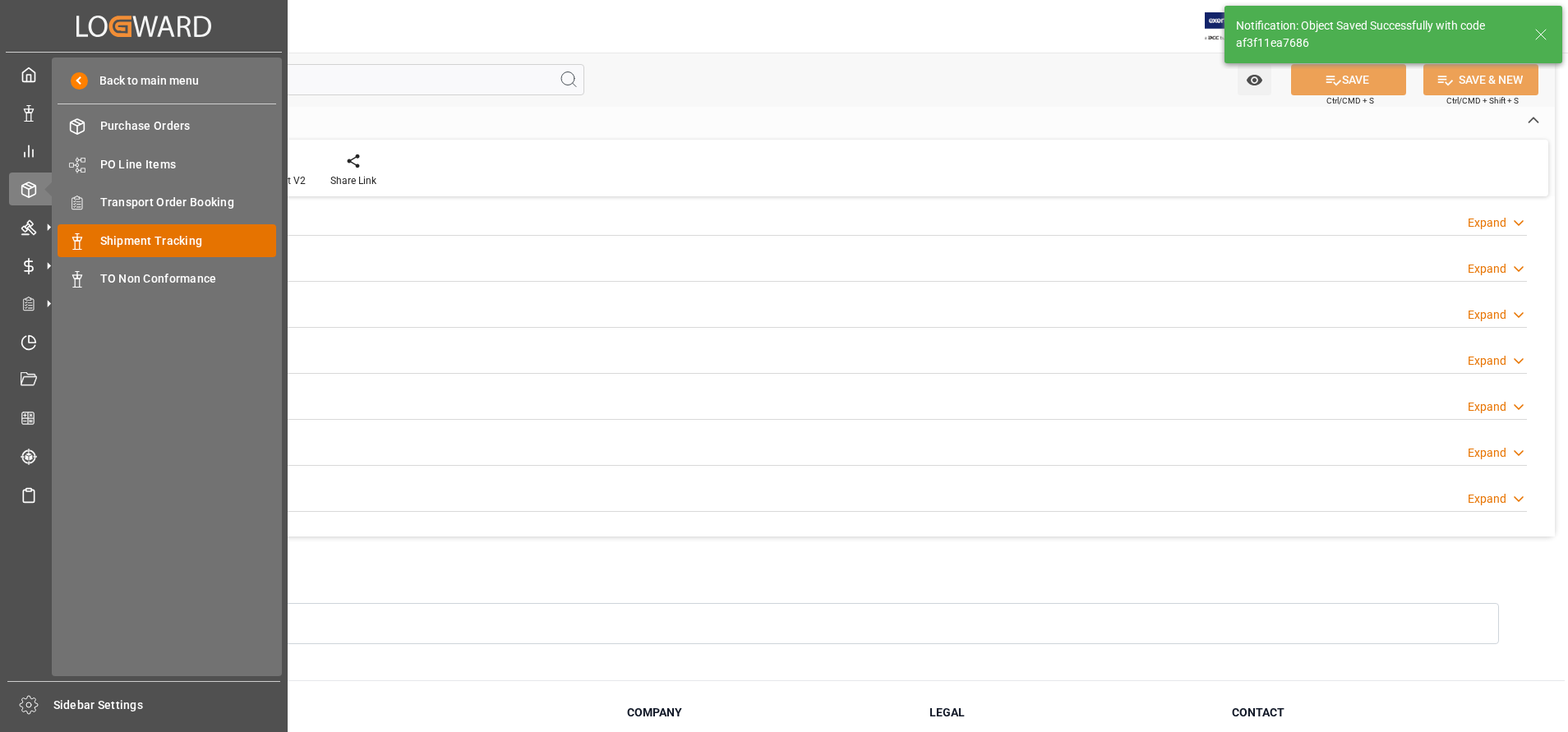
click at [141, 237] on span "Shipment Tracking" at bounding box center [188, 241] width 176 height 18
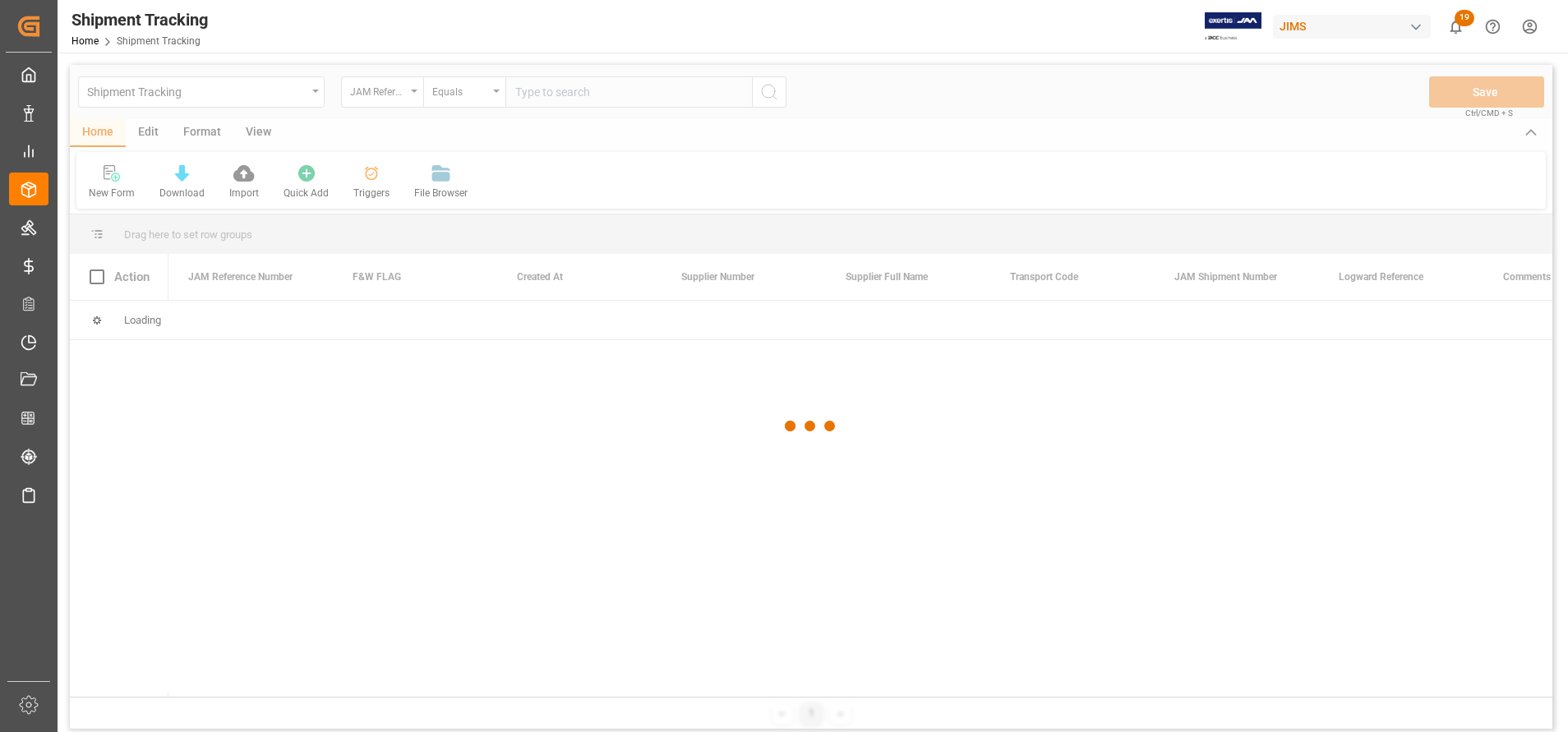
click at [389, 93] on div at bounding box center [811, 426] width 1482 height 722
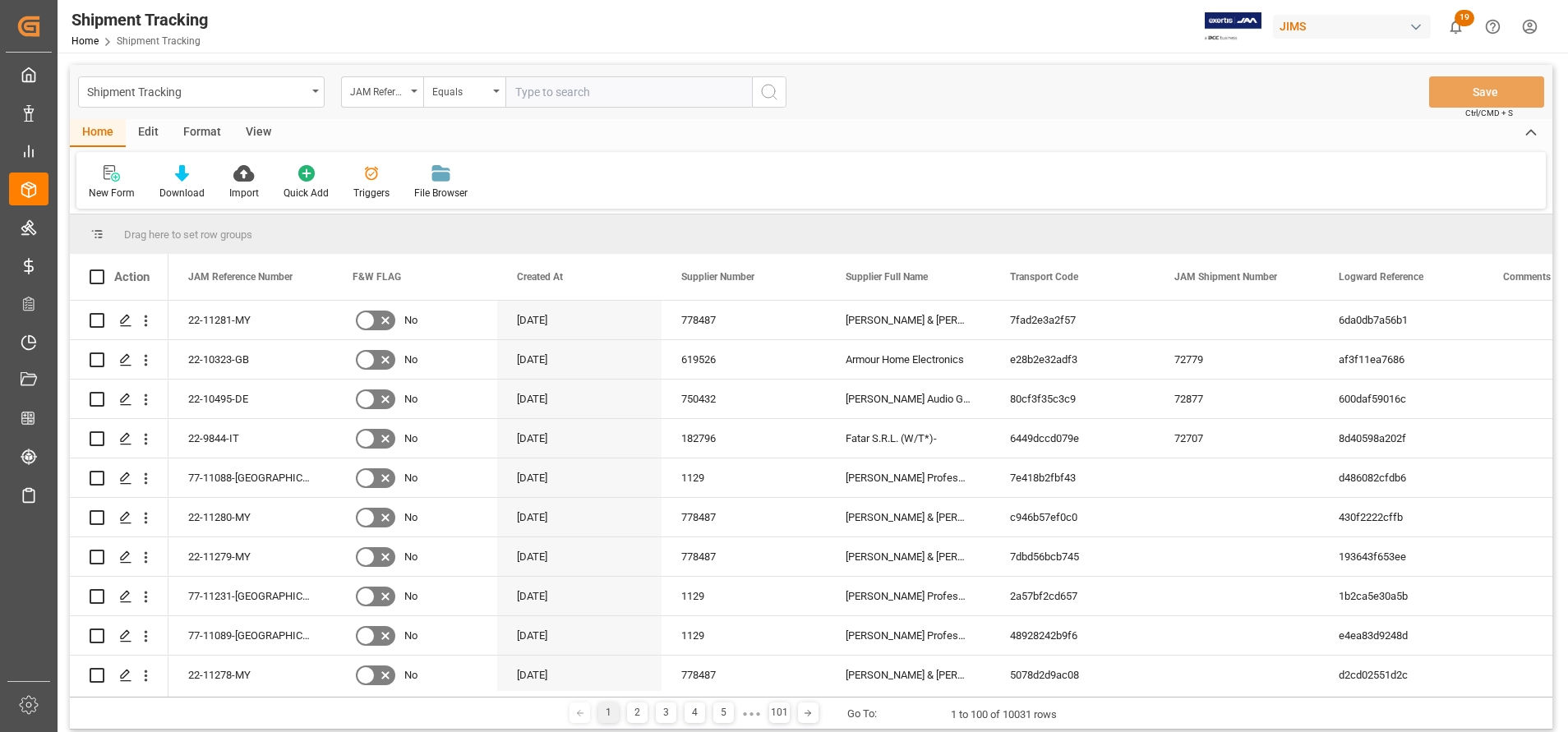
click at [389, 93] on div "JAM Reference Number" at bounding box center [377, 90] width 56 height 19
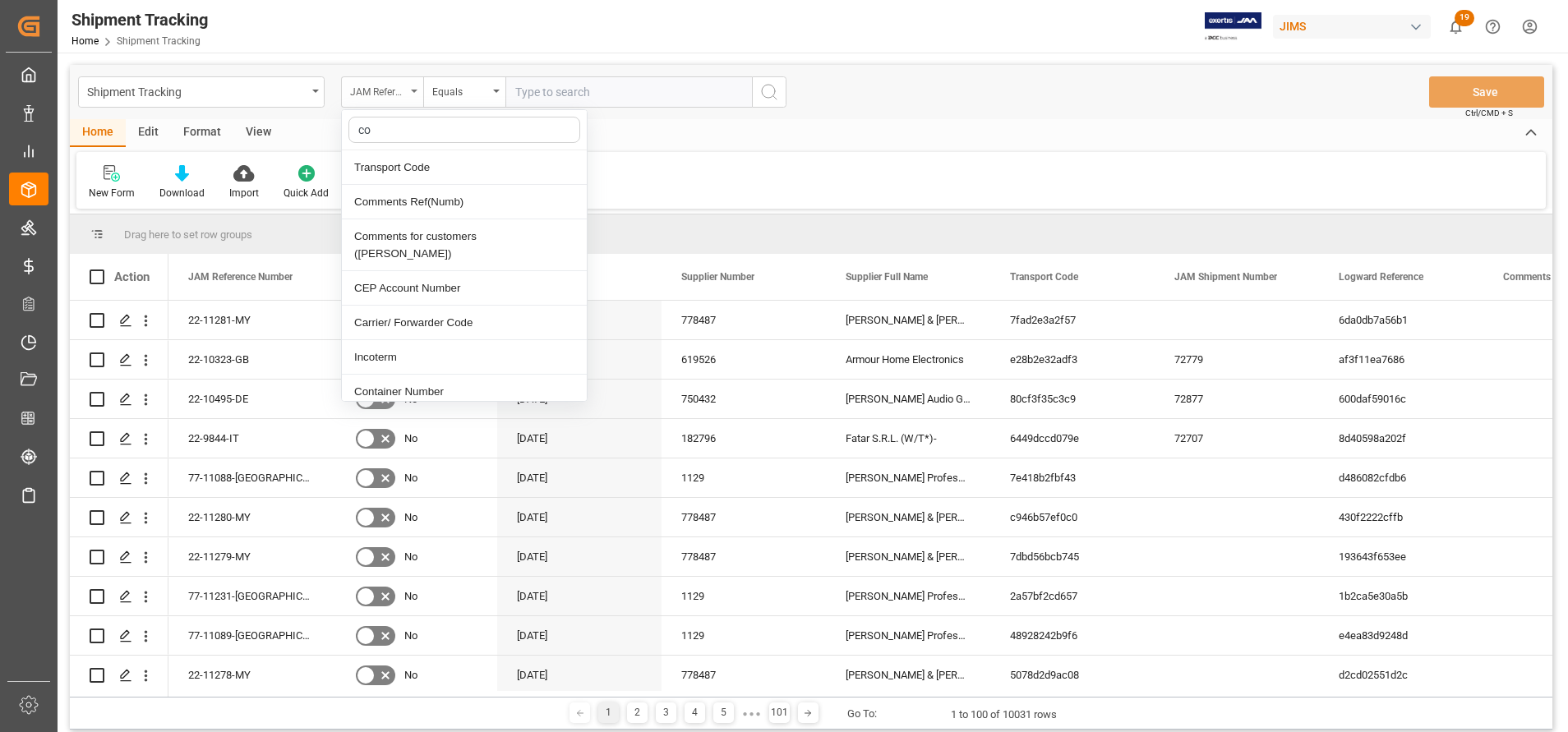
type input "con"
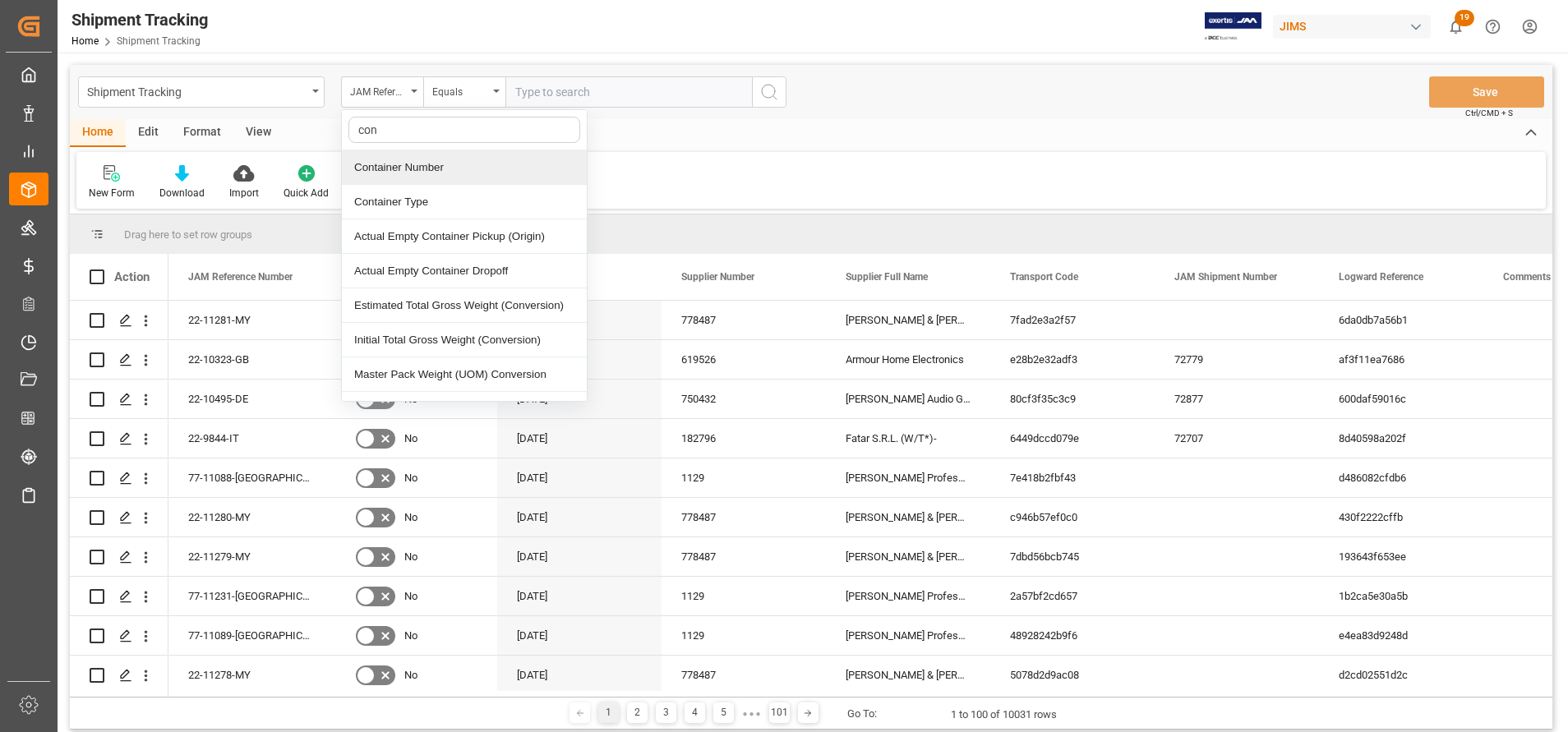
click at [409, 160] on div "Container Number" at bounding box center [464, 167] width 245 height 34
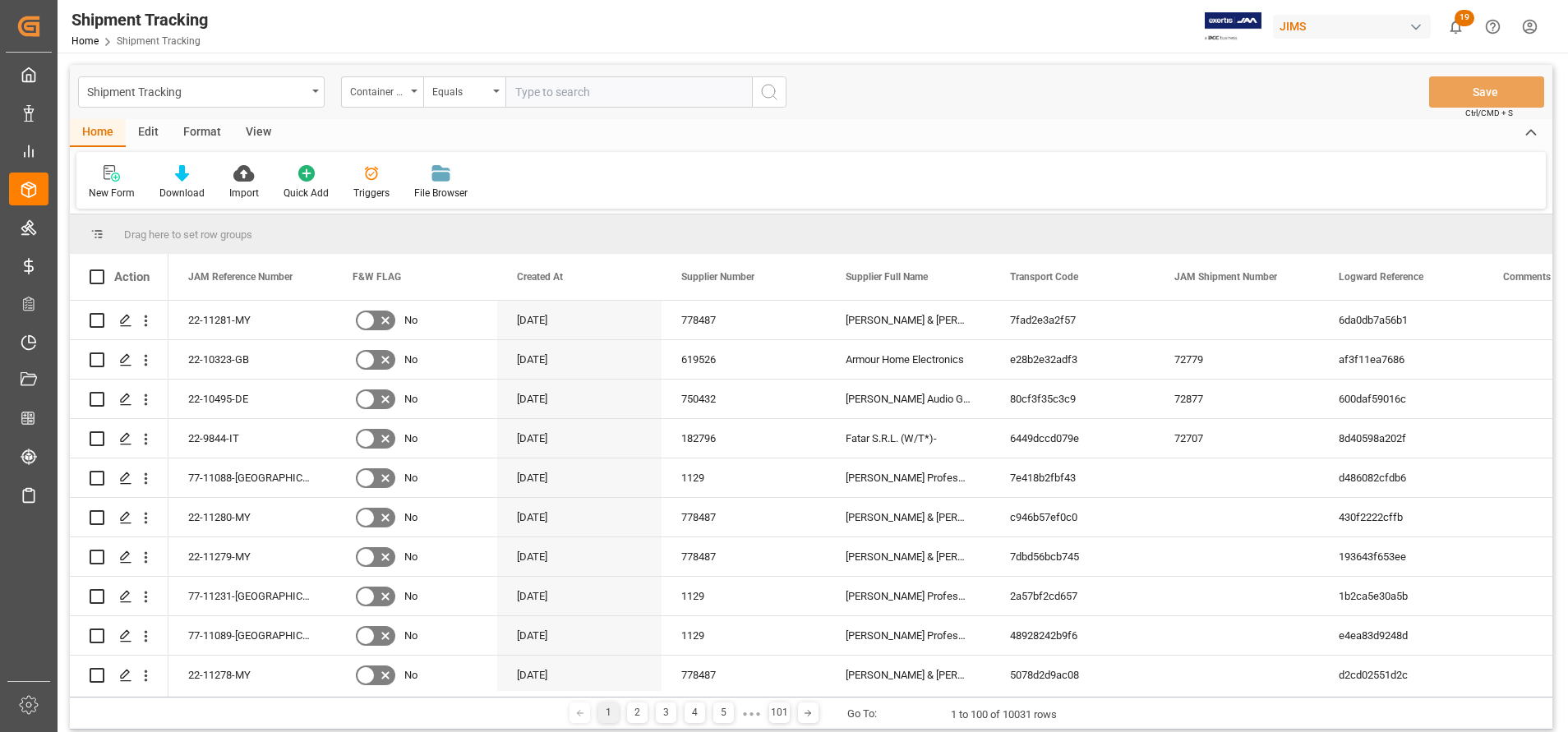
click at [635, 108] on div "Shipment Tracking Container Number Equals Save Ctrl/CMD + S" at bounding box center [811, 92] width 1482 height 54
click at [647, 95] on input "text" at bounding box center [628, 93] width 246 height 32
paste input "dryu9551619"
type input "dryu9551619"
click at [780, 90] on button "search button" at bounding box center [768, 93] width 34 height 32
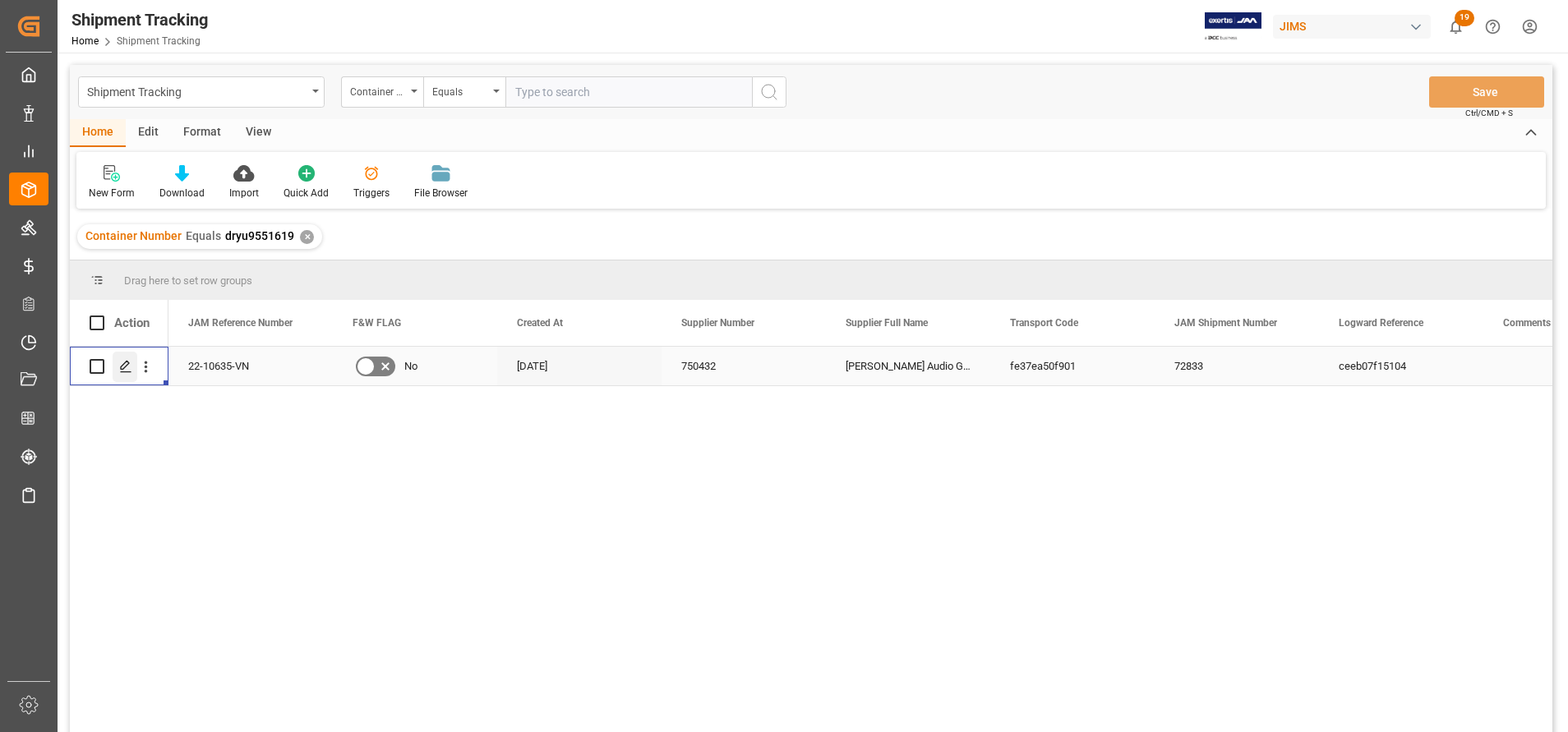
click at [126, 363] on icon "Press SPACE to select this row." at bounding box center [125, 366] width 13 height 13
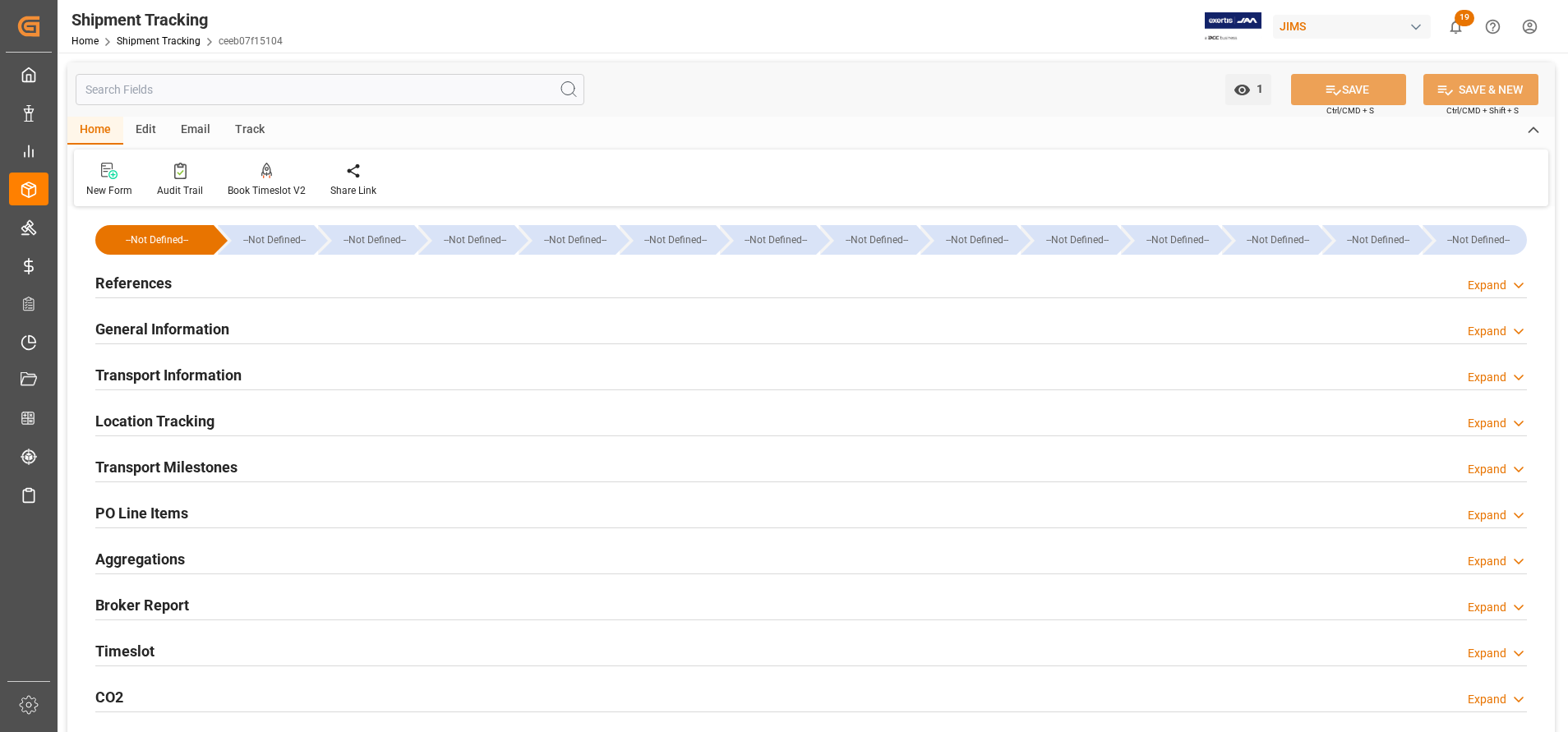
type input "[DATE] 00:00"
type input "[DATE]"
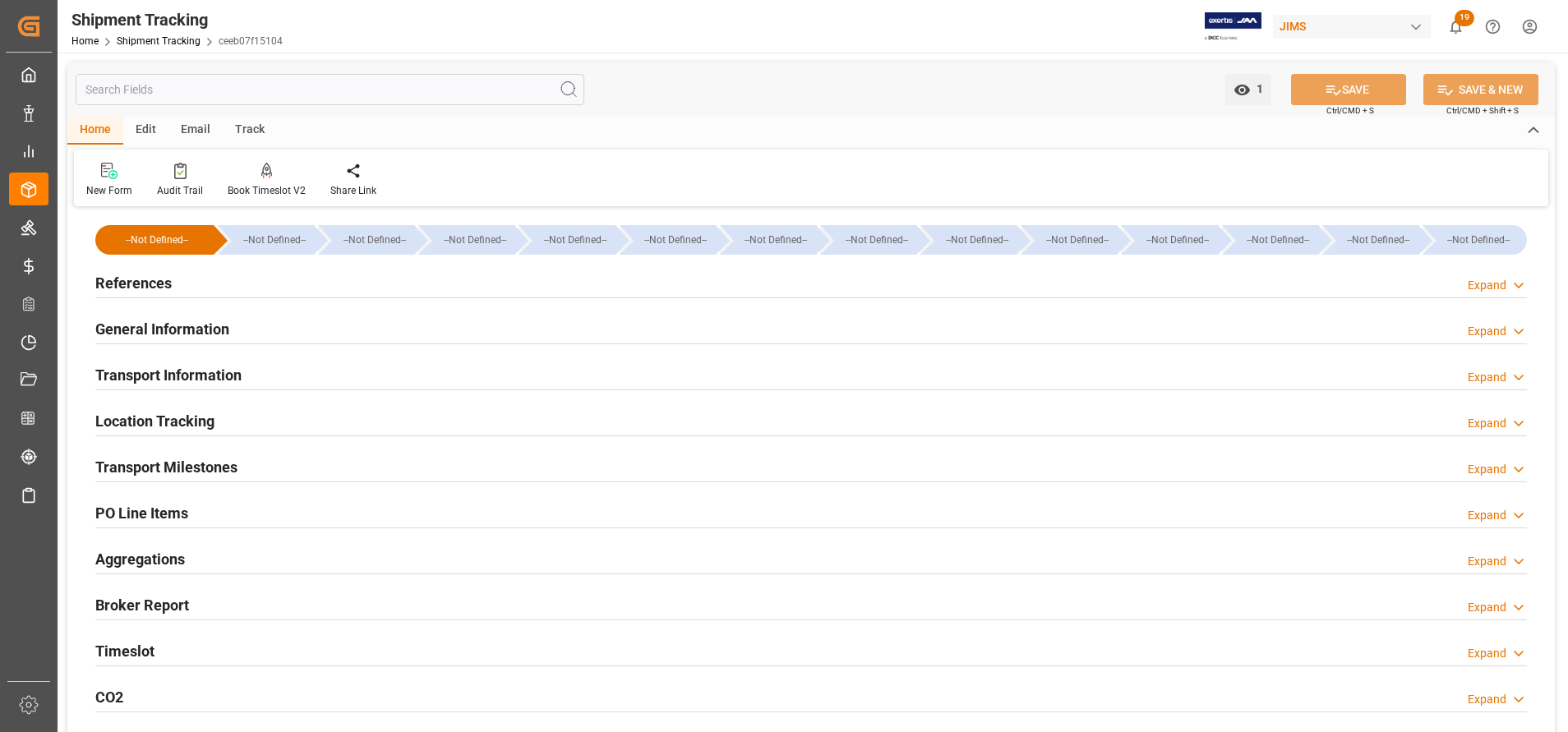
type input "[DATE] 00:00"
type input "[DATE] 16:30"
type input "[DATE]"
type input "[DATE] 06:00"
type input "[DATE]"
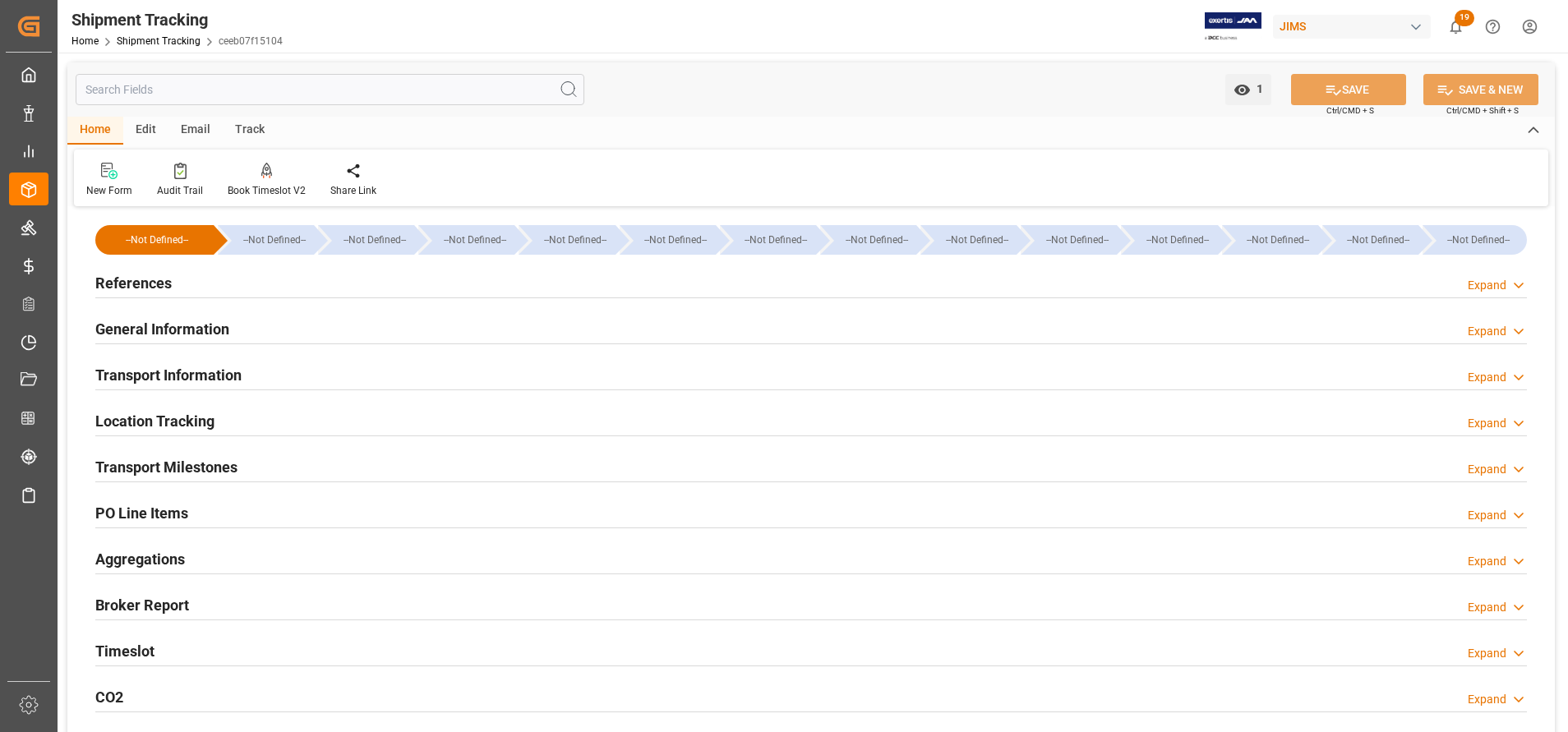
type input "[DATE]"
type input "[DATE] 00:00"
click at [205, 467] on h2 "Transport Milestones" at bounding box center [166, 467] width 142 height 23
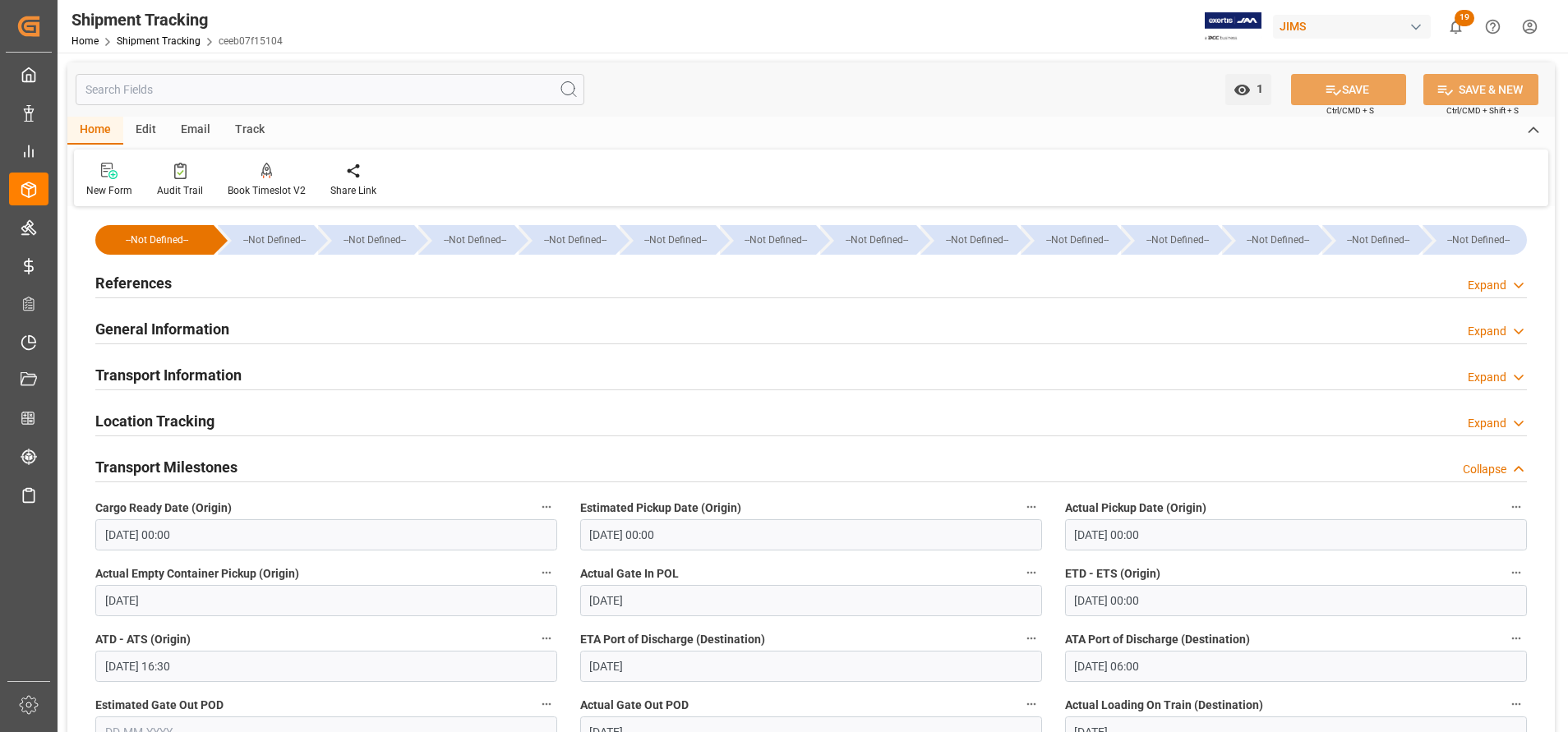
click at [205, 467] on h2 "Transport Milestones" at bounding box center [166, 467] width 142 height 23
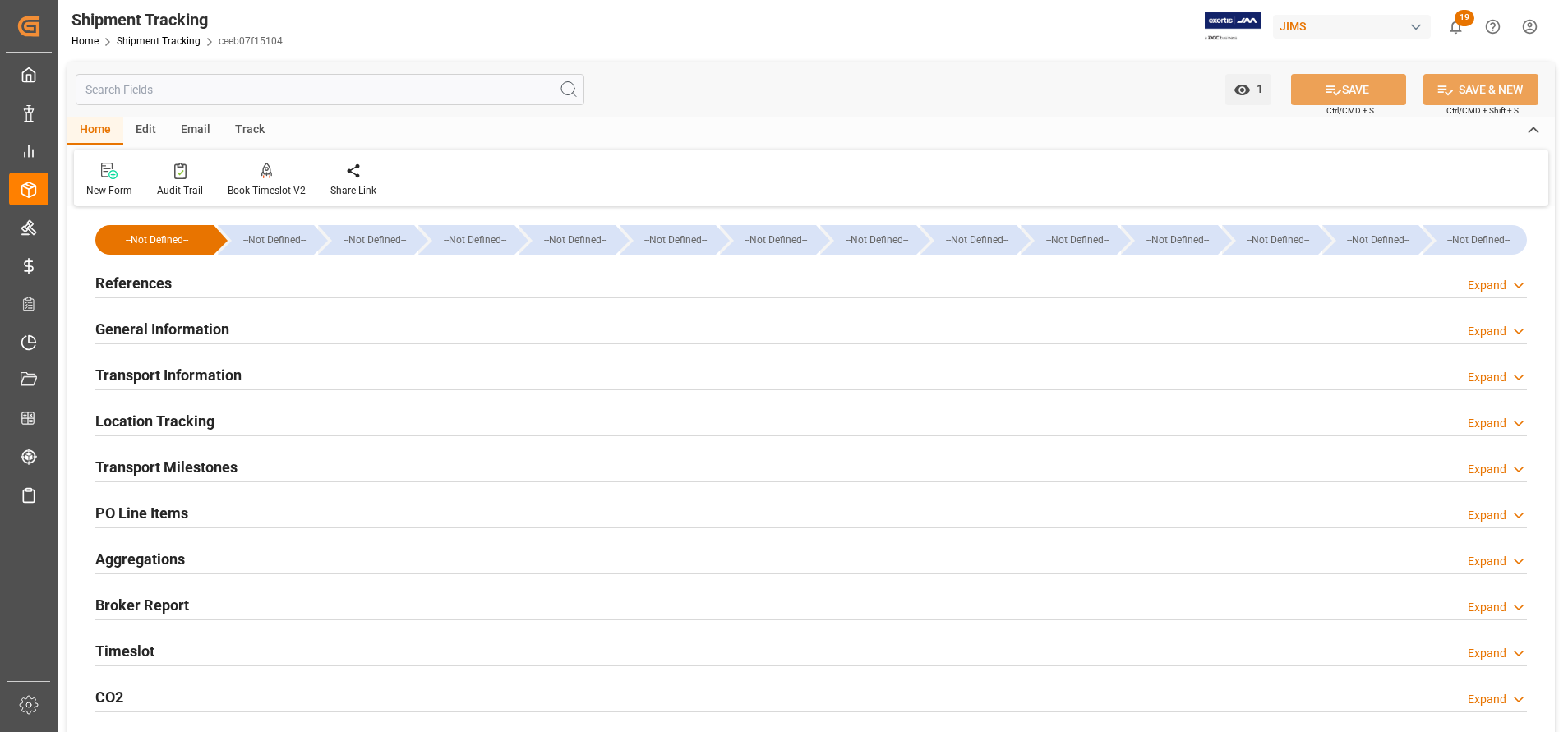
click at [204, 467] on h2 "Transport Milestones" at bounding box center [166, 467] width 142 height 23
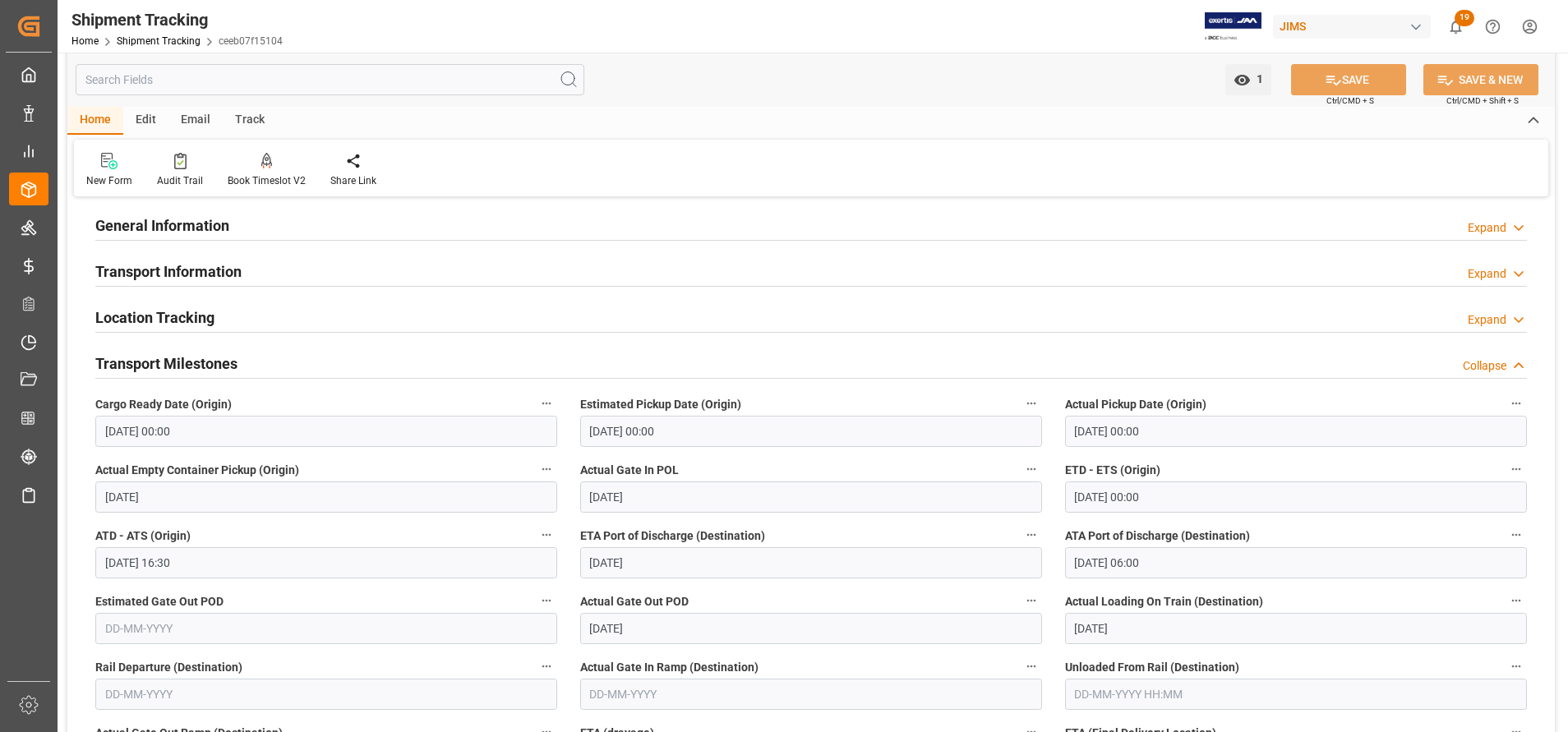
scroll to position [246, 0]
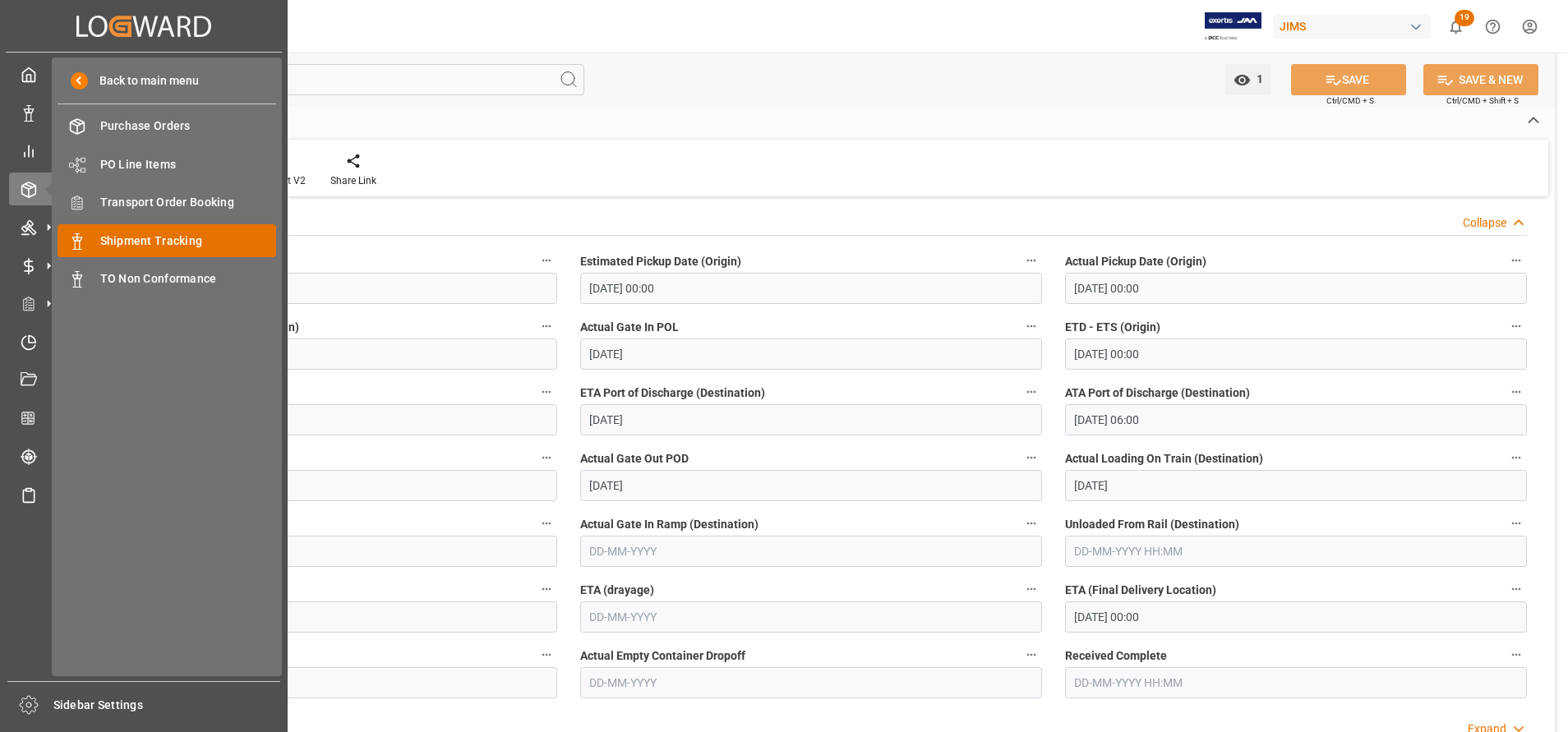
click at [126, 247] on span "Shipment Tracking" at bounding box center [188, 241] width 176 height 18
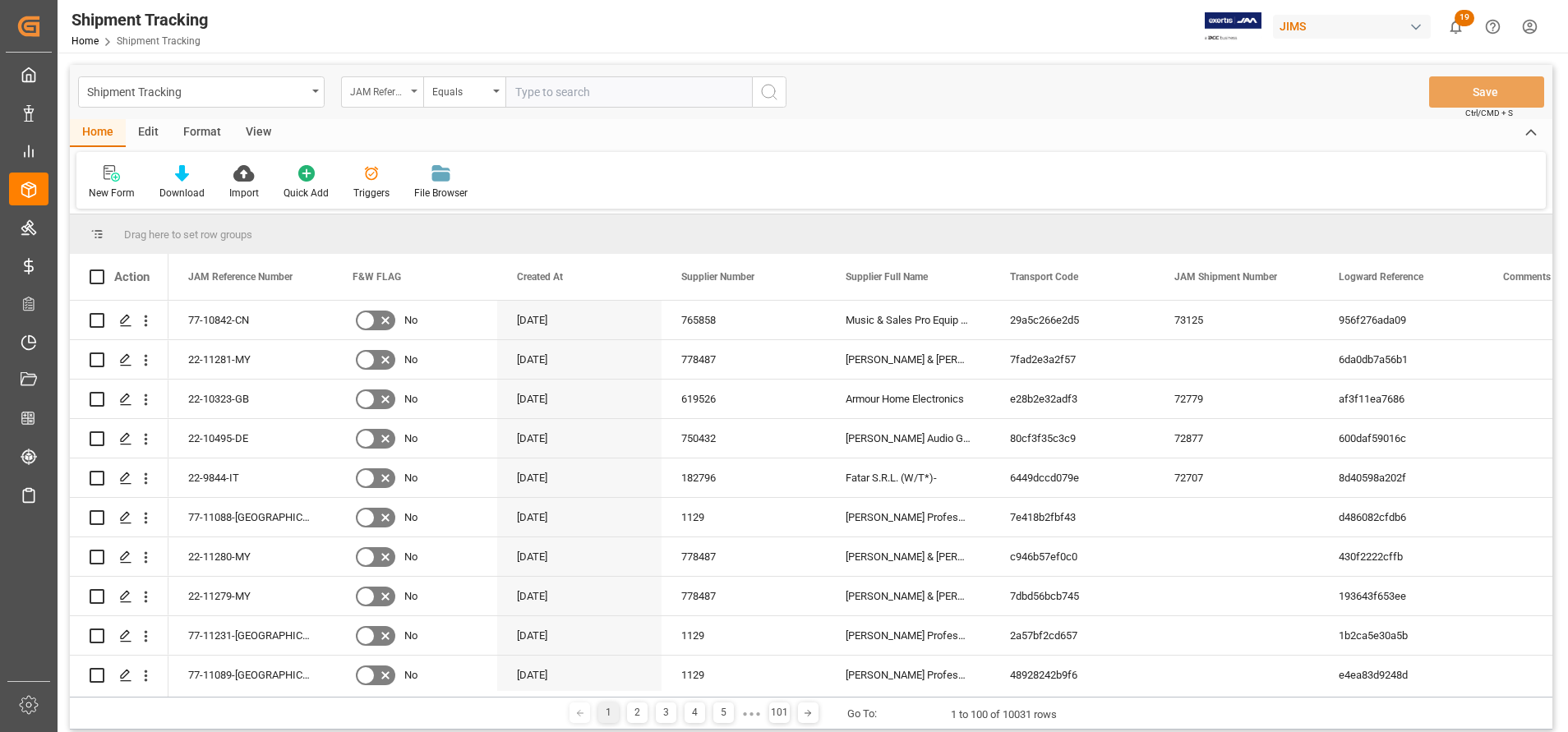
click at [383, 96] on div "JAM Reference Number" at bounding box center [377, 90] width 56 height 19
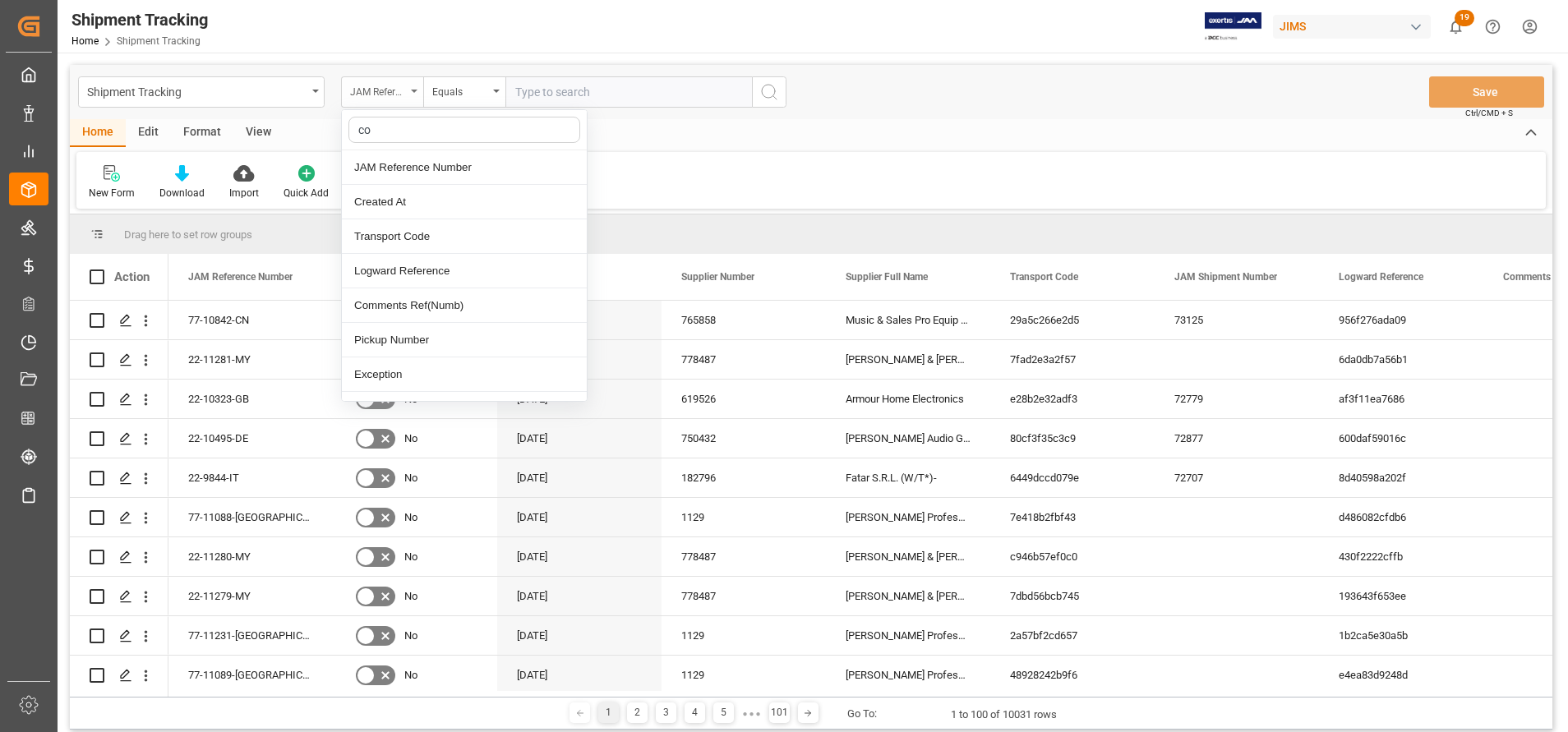
type input "con"
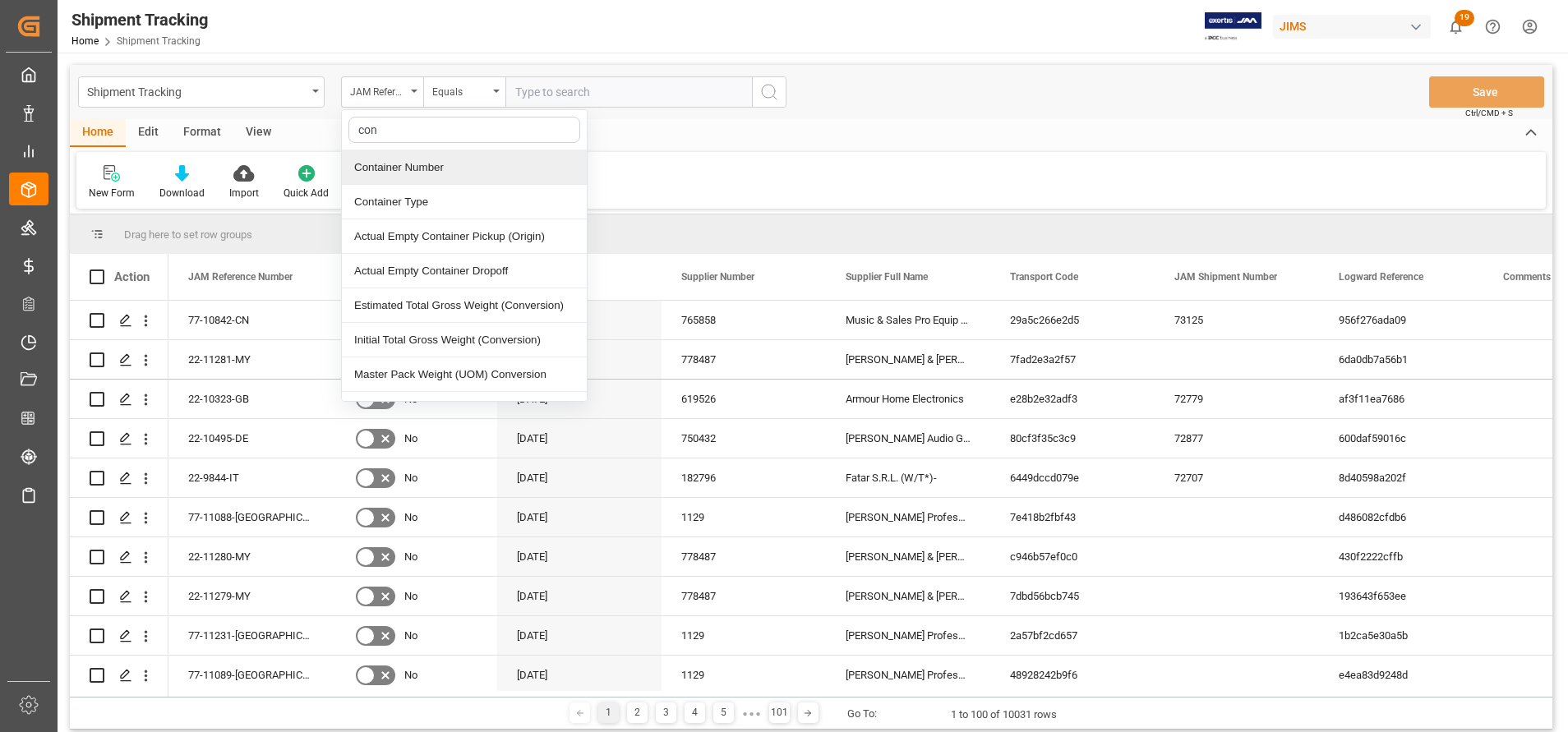
click at [384, 158] on div "Container Number" at bounding box center [464, 167] width 245 height 34
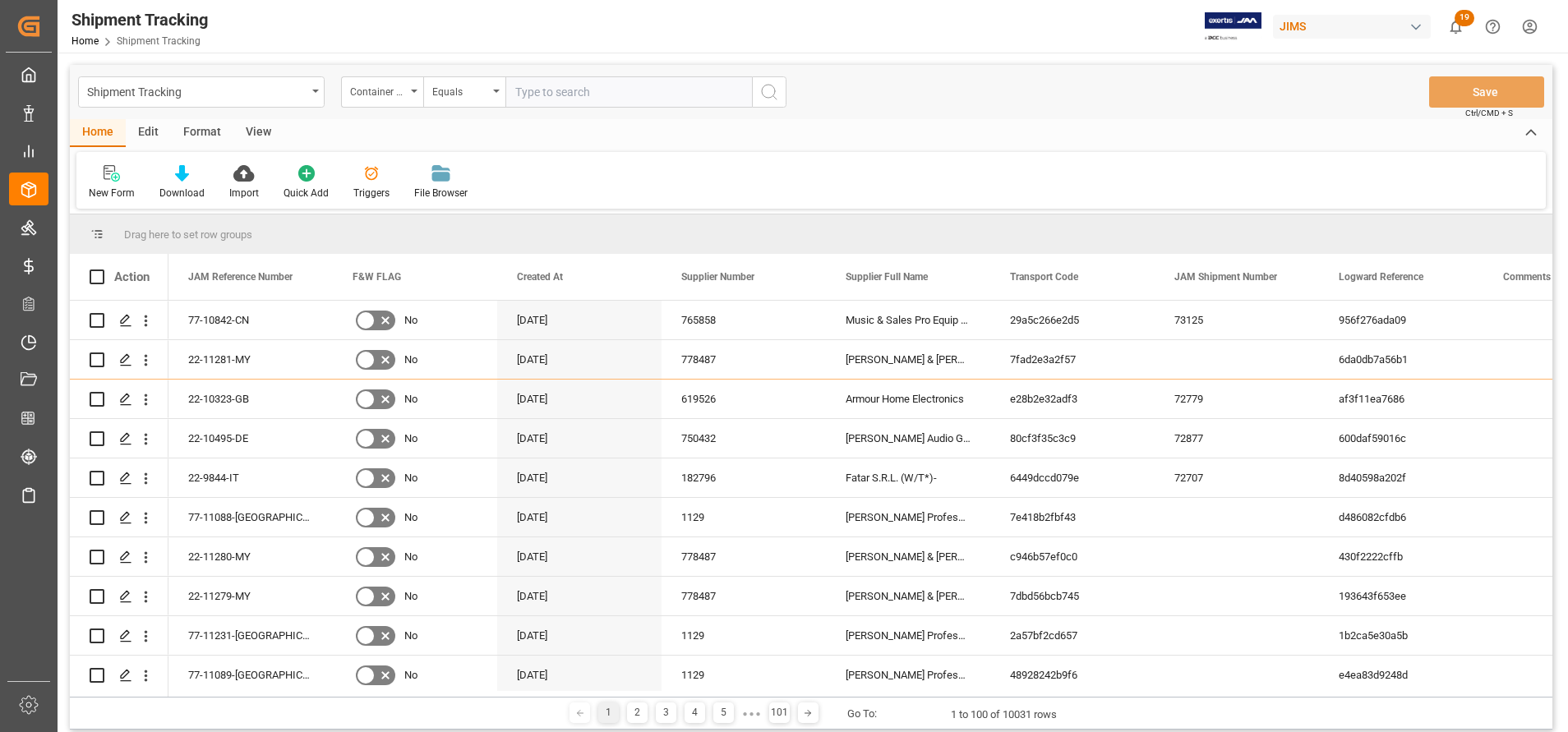
click at [596, 104] on input "text" at bounding box center [628, 93] width 246 height 32
paste input "emcu1665116"
type input "emcu1665116"
click at [763, 94] on icon "search button" at bounding box center [769, 92] width 20 height 20
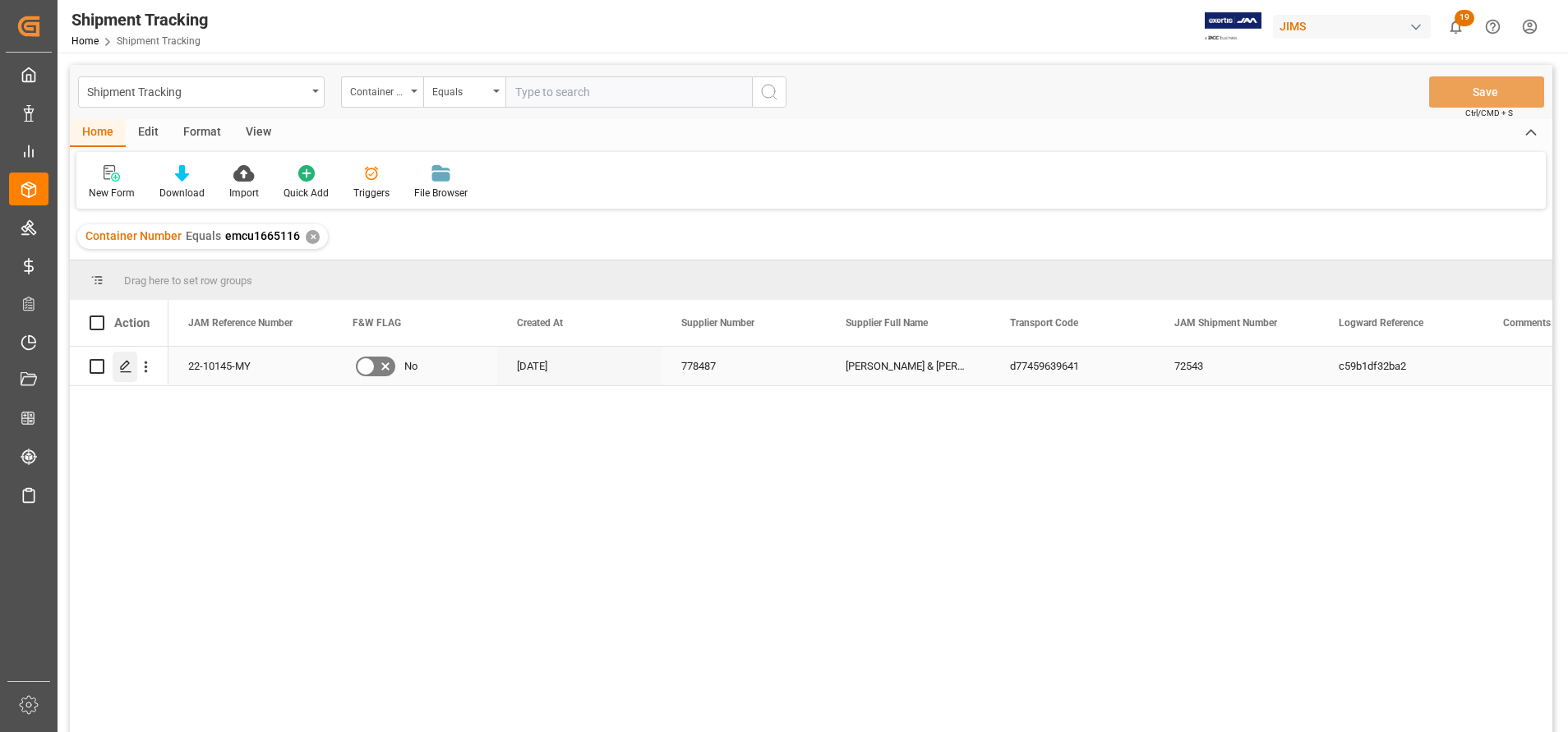
click at [132, 367] on div "Press SPACE to select this row." at bounding box center [124, 366] width 25 height 31
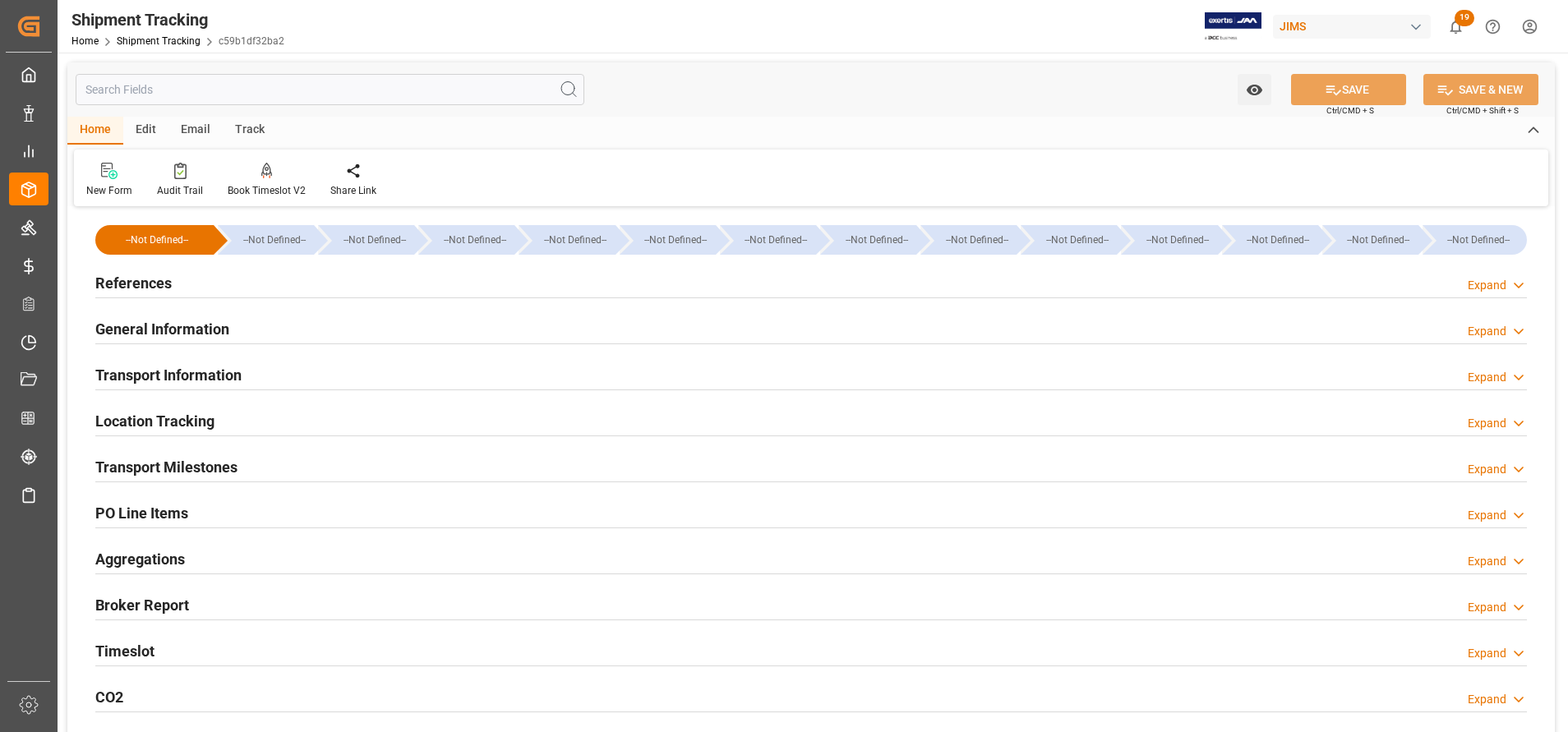
type input "[DATE] 00:00"
type input "[DATE]"
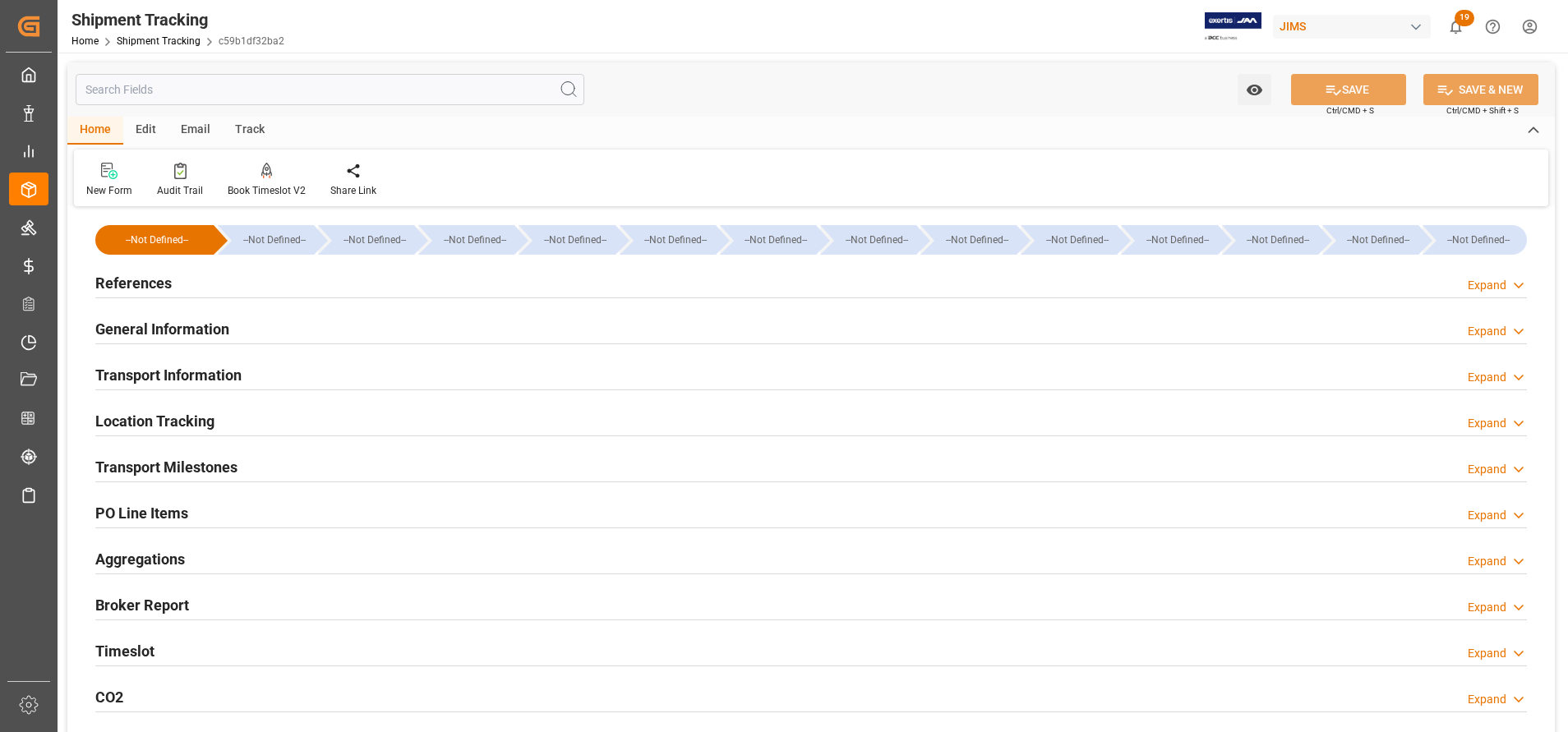
type input "[DATE] 00:00"
type input "[DATE] 16:52"
type input "[DATE]"
type input "[DATE] 06:00"
type input "[DATE]"
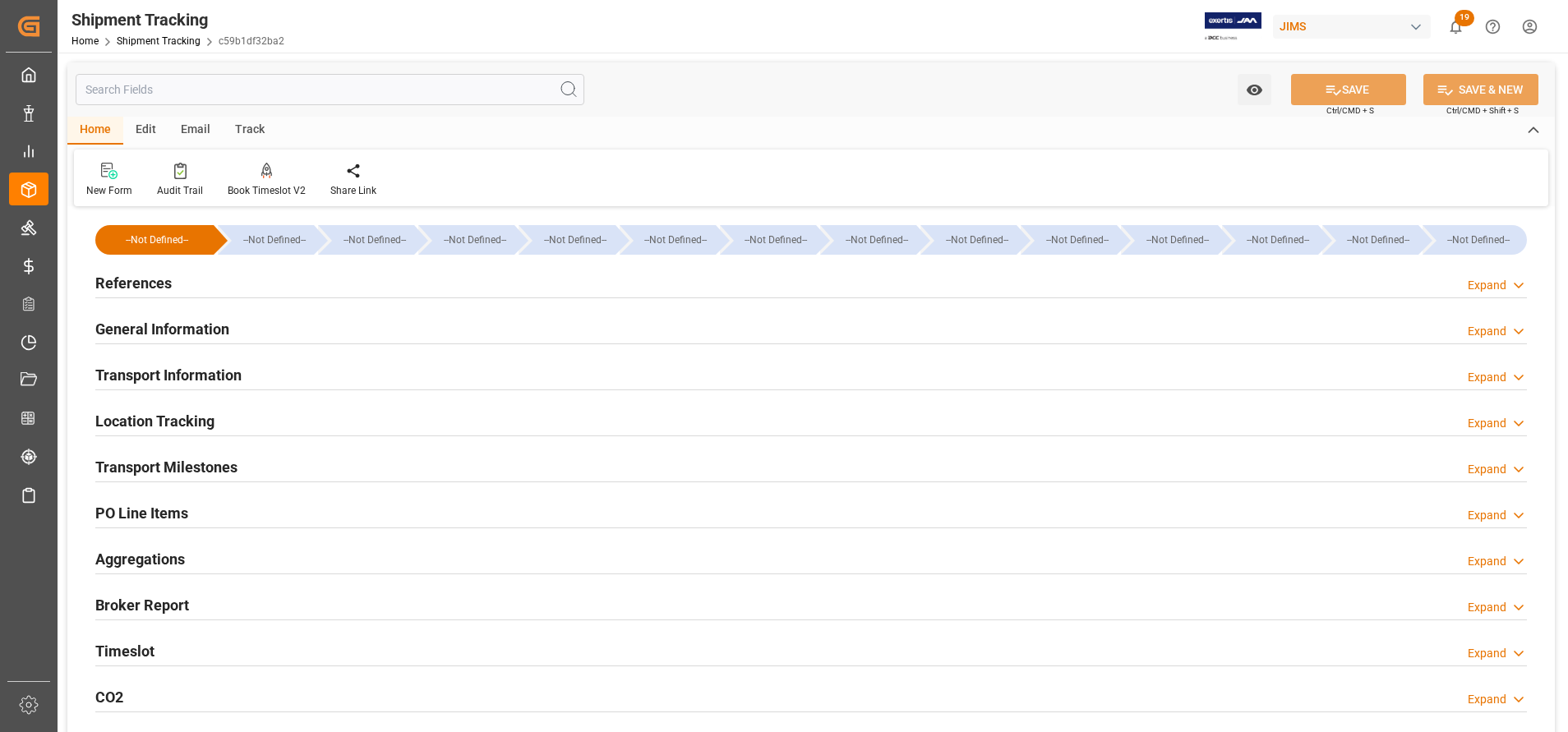
type input "[DATE]"
type input "[DATE] 00:00"
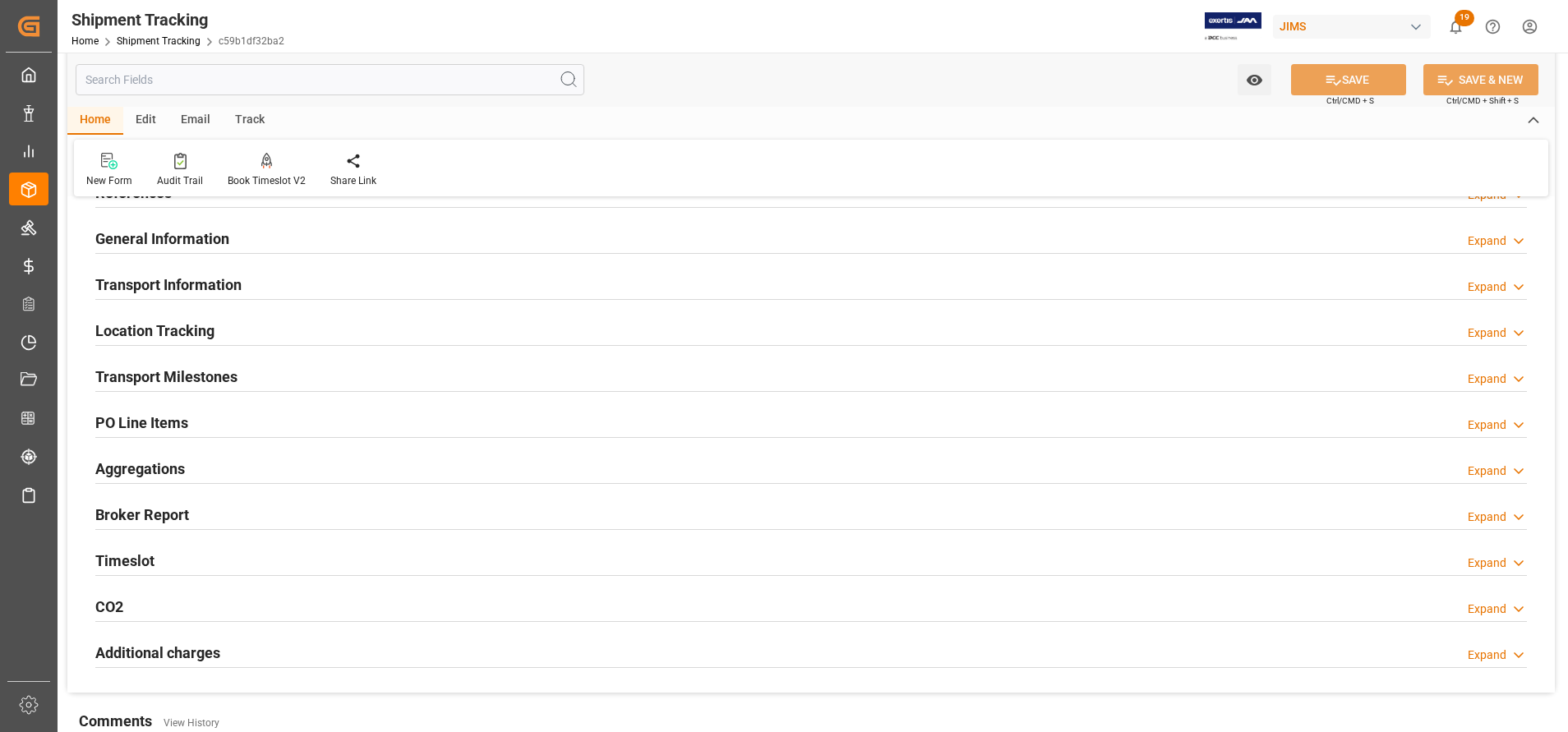
scroll to position [123, 0]
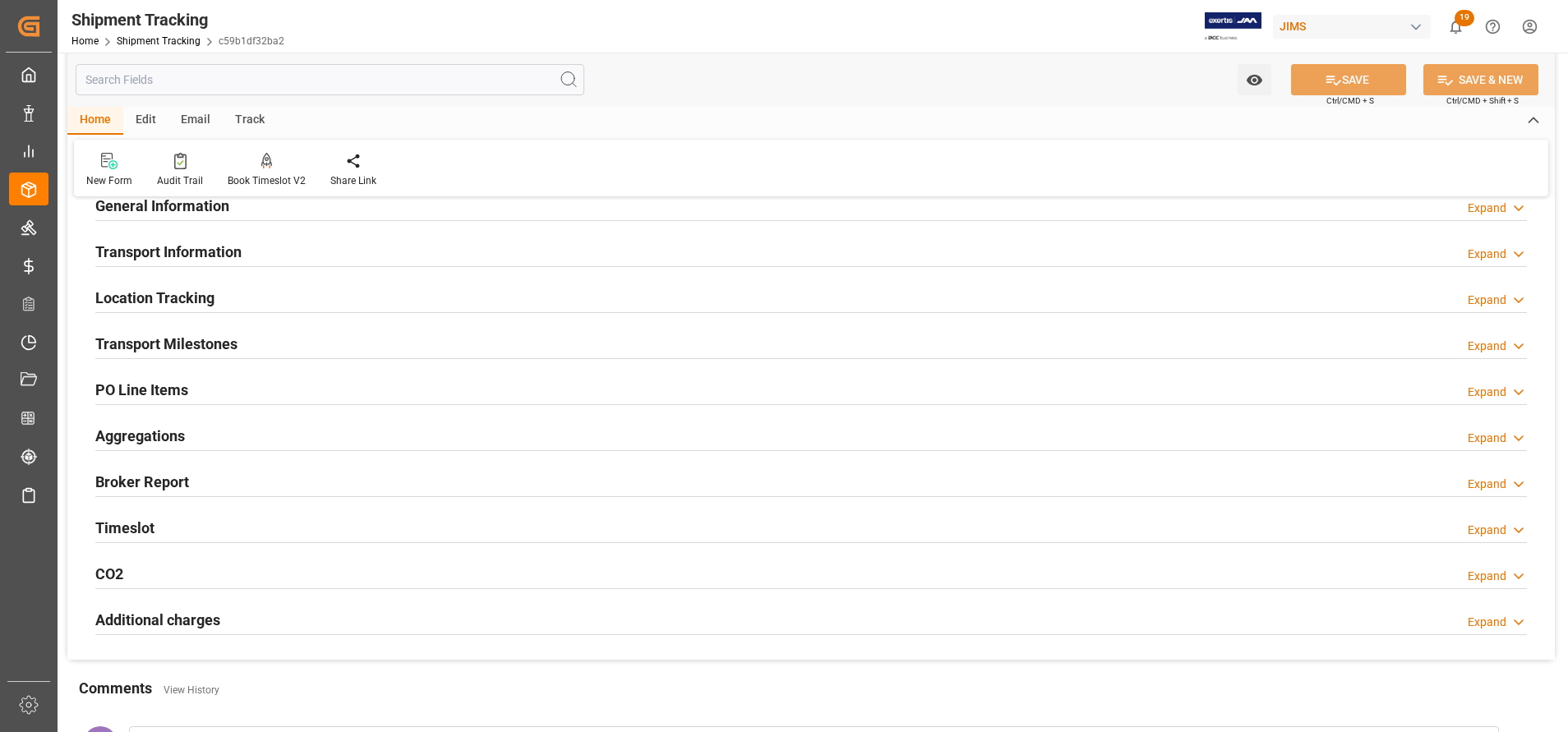
click at [170, 351] on h2 "Transport Milestones" at bounding box center [166, 344] width 142 height 23
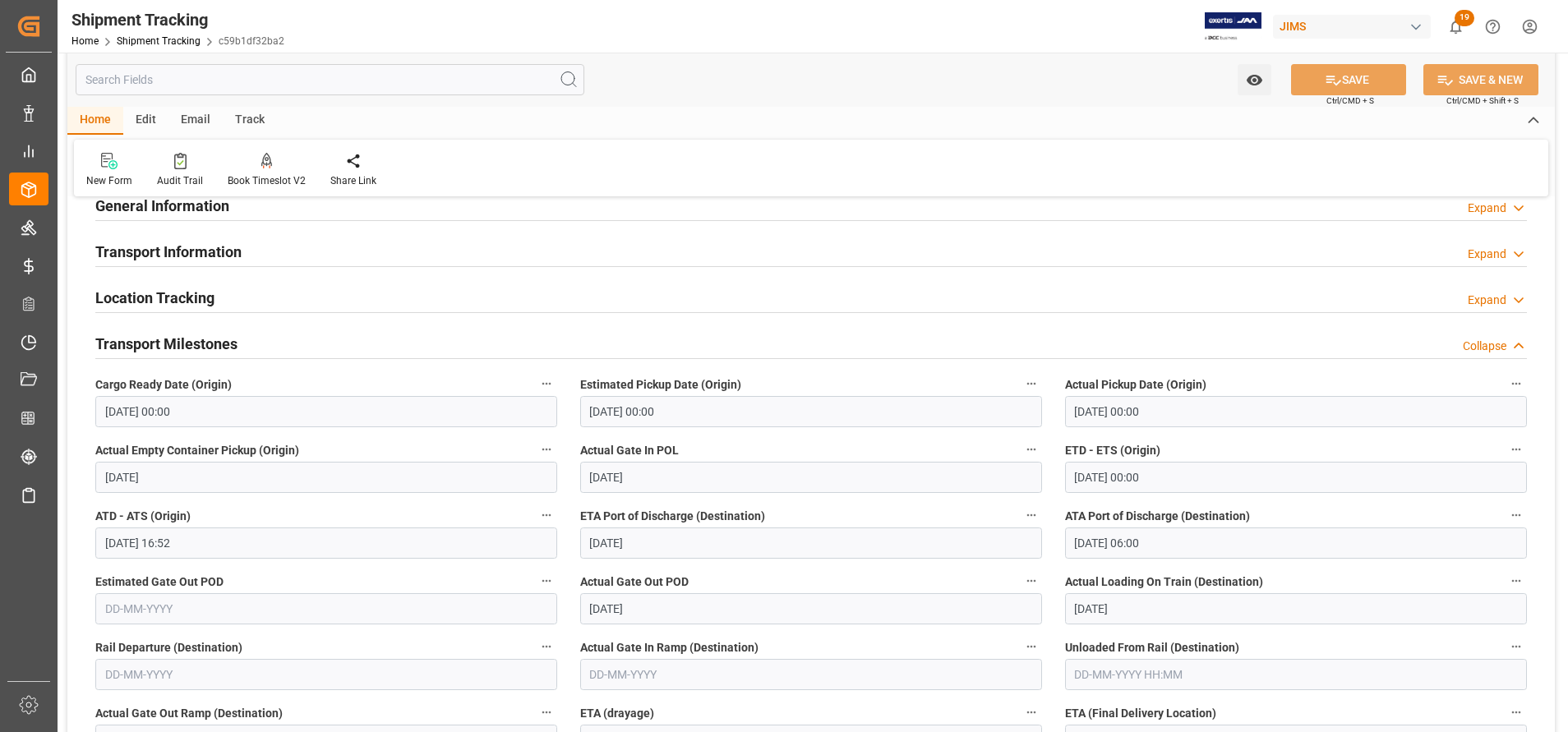
scroll to position [369, 0]
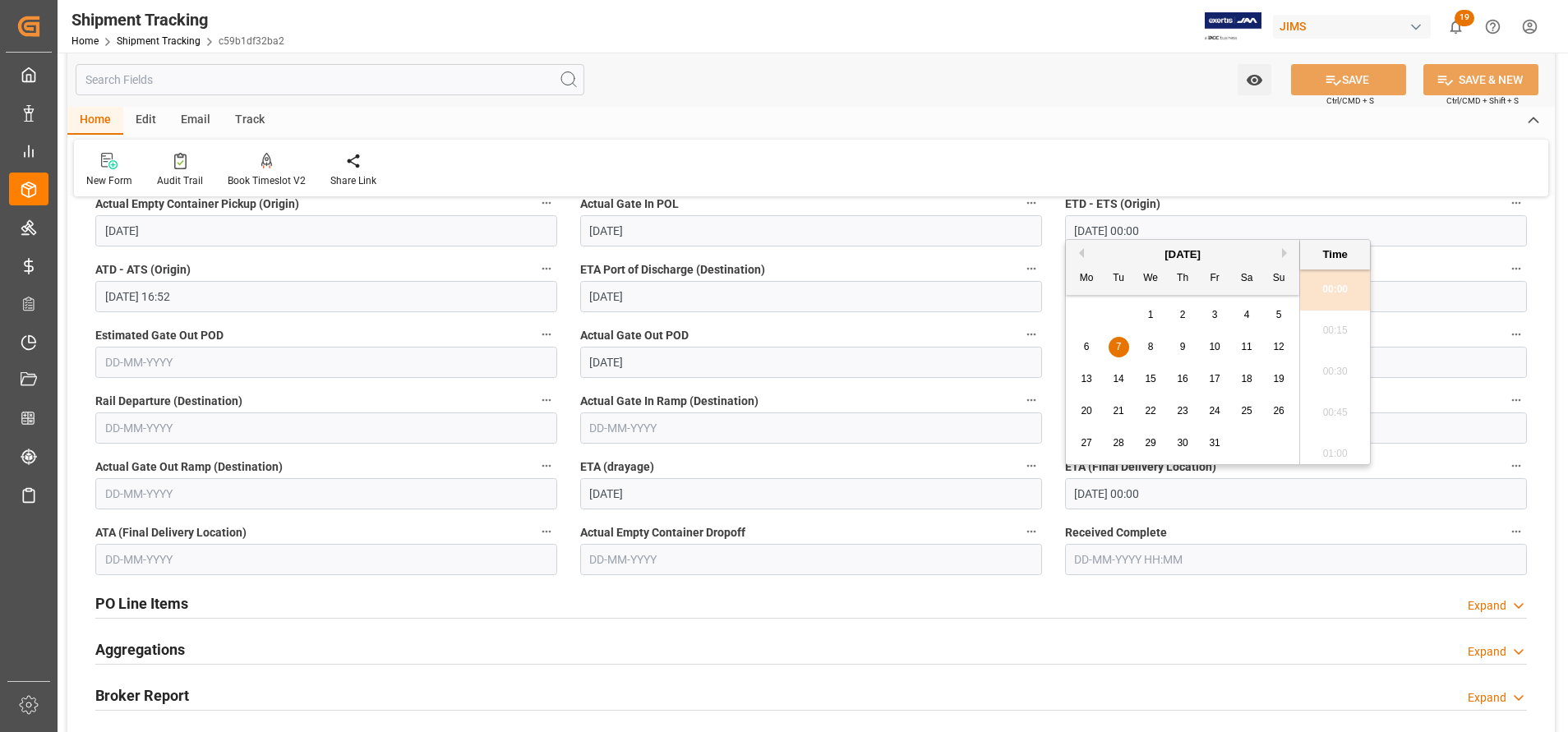
click at [1152, 499] on input "[DATE] 00:00" at bounding box center [1295, 495] width 462 height 32
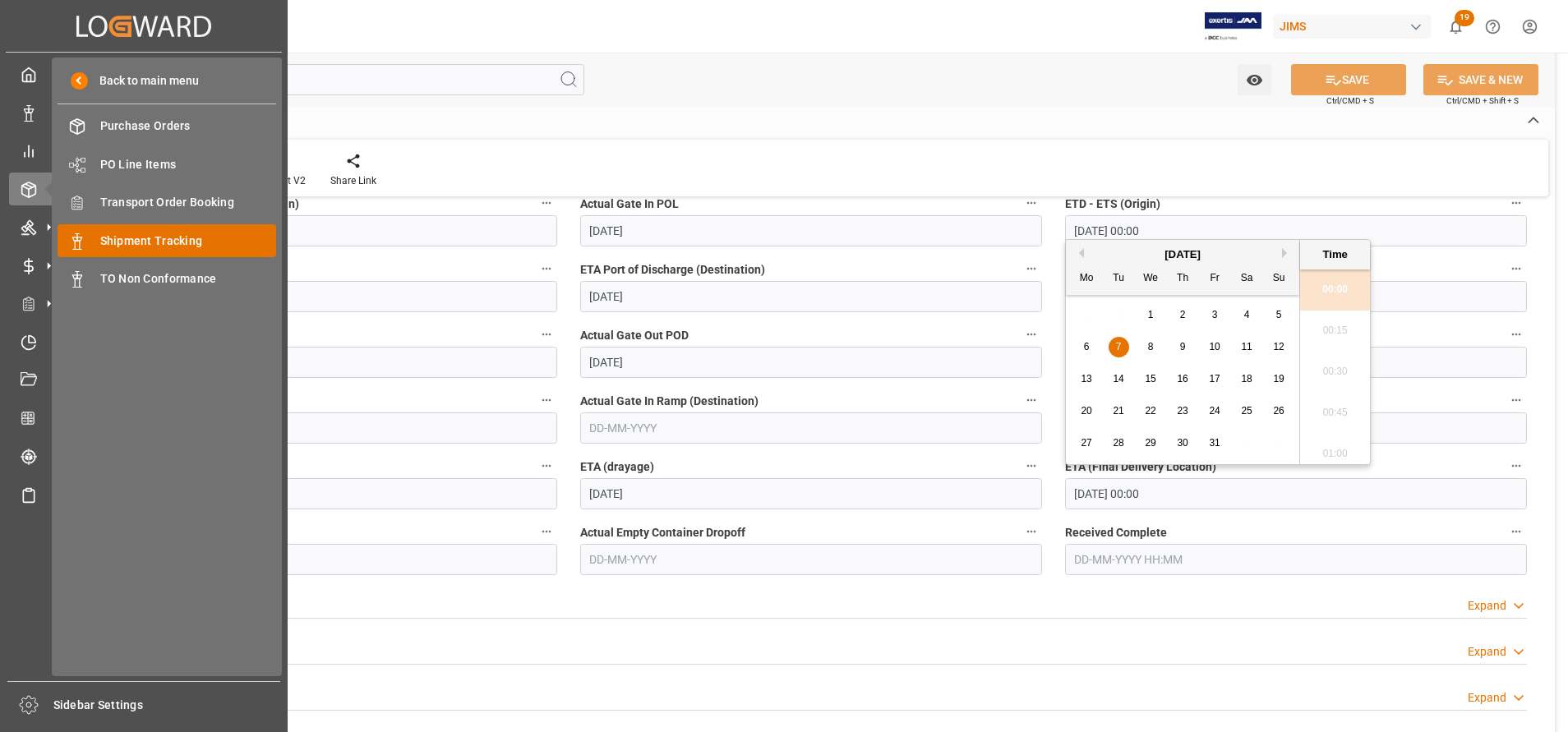
click at [146, 233] on span "Shipment Tracking" at bounding box center [188, 241] width 176 height 18
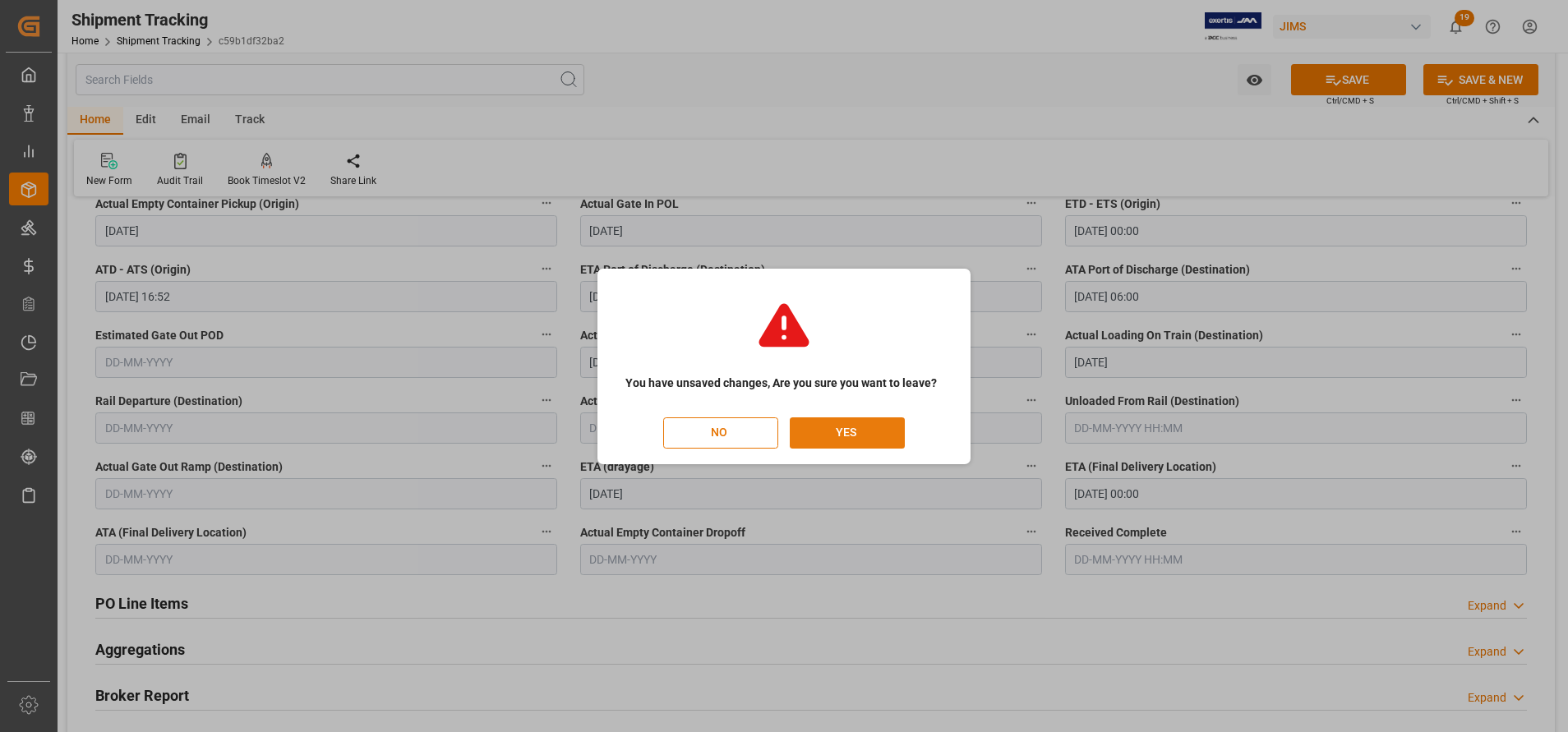
click at [847, 419] on button "YES" at bounding box center [847, 433] width 115 height 32
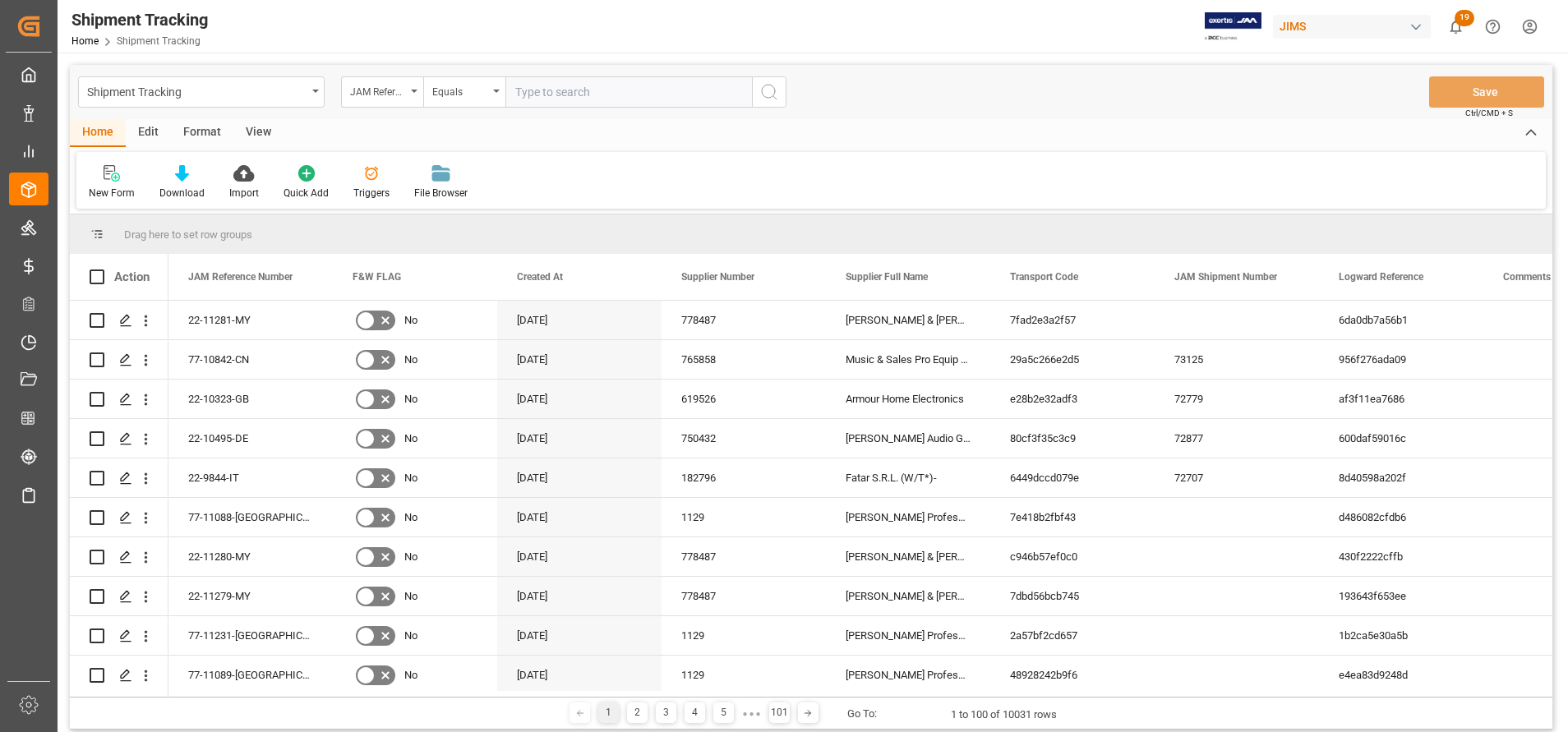
click at [391, 101] on div "JAM Reference Number" at bounding box center [381, 93] width 82 height 32
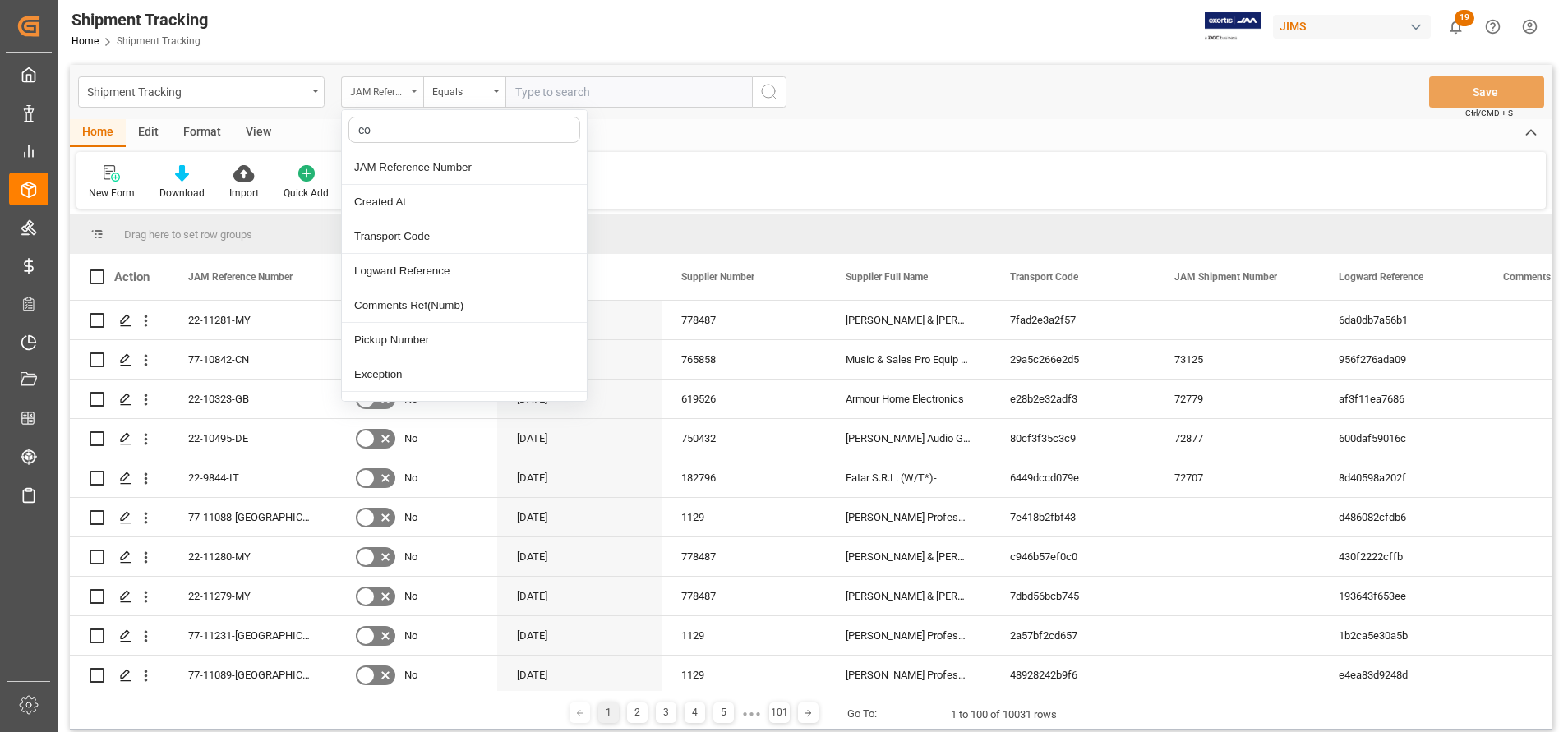
type input "con"
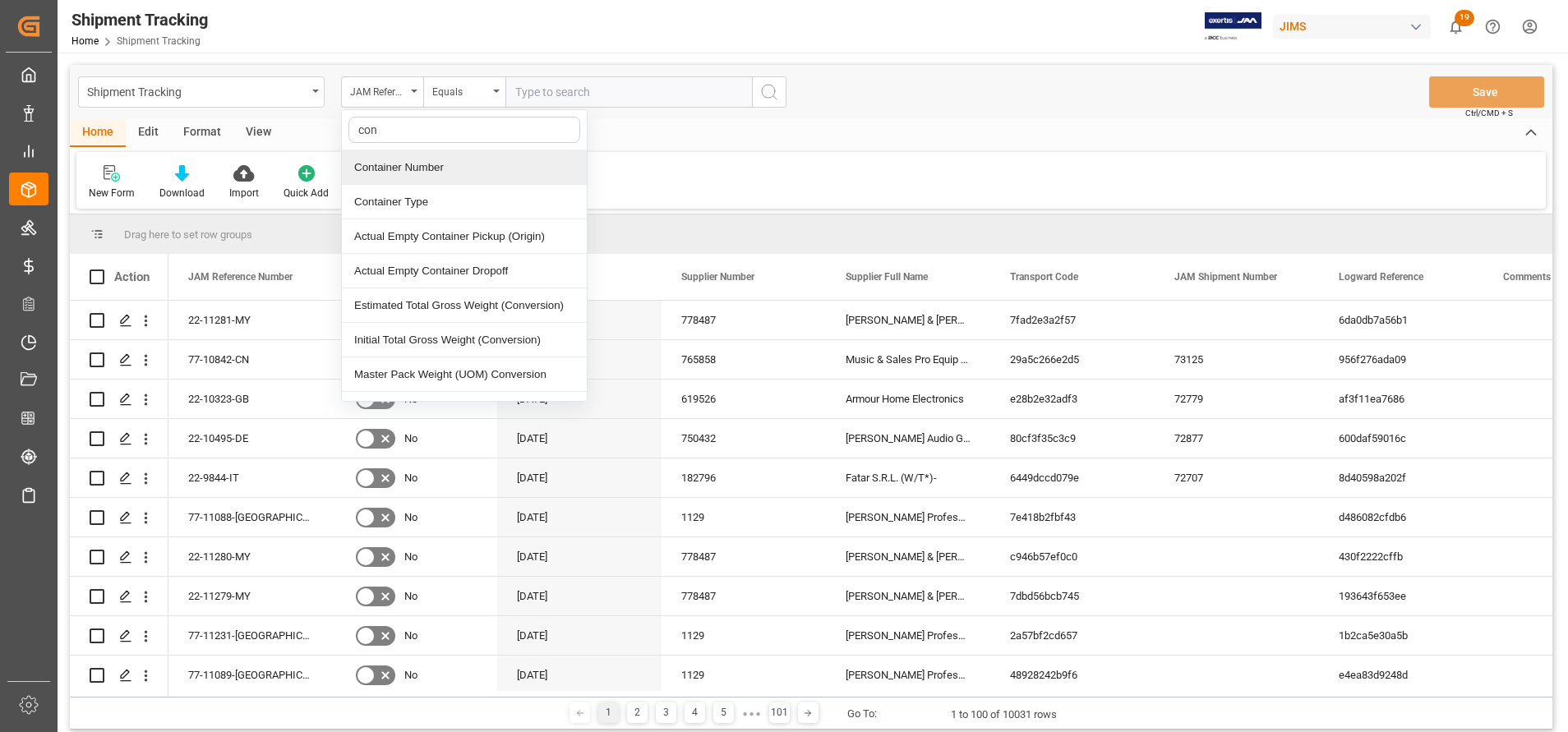
click at [409, 172] on div "Container Number" at bounding box center [464, 167] width 245 height 34
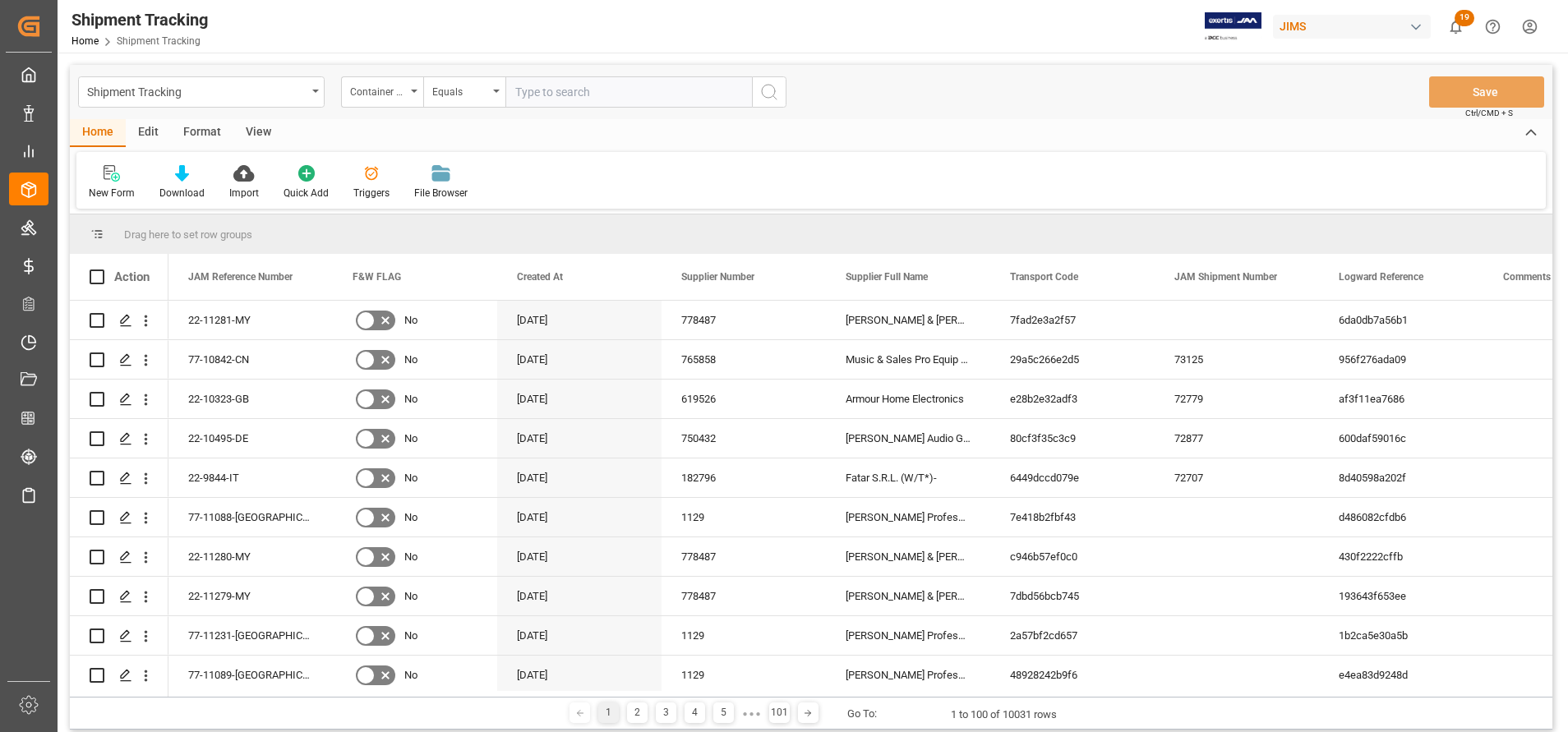
click at [645, 96] on input "text" at bounding box center [628, 93] width 246 height 32
paste input "txgu6697333"
type input "txgu6697333"
click at [777, 92] on icon "search button" at bounding box center [769, 92] width 20 height 20
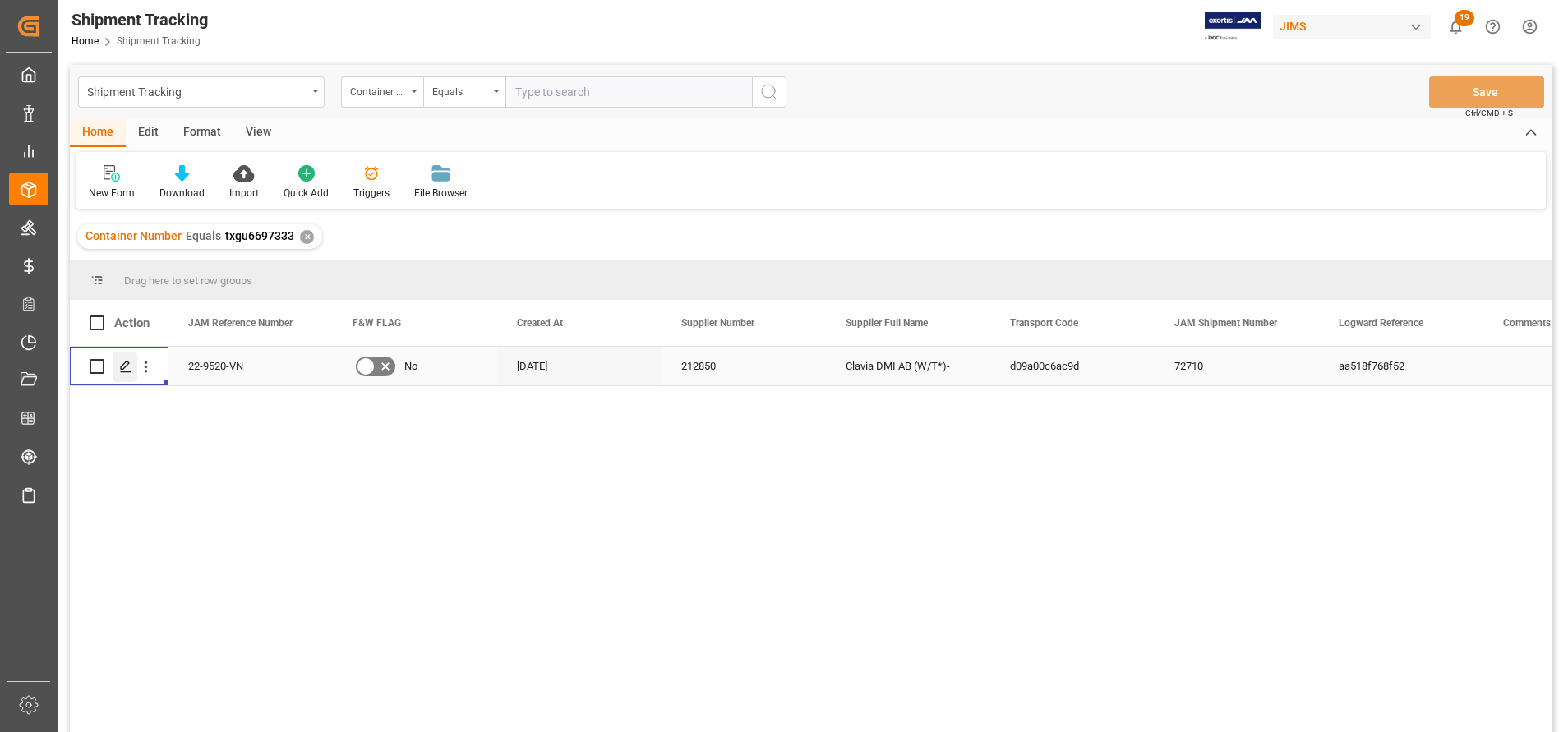
click at [122, 374] on div "Press SPACE to select this row." at bounding box center [124, 366] width 25 height 31
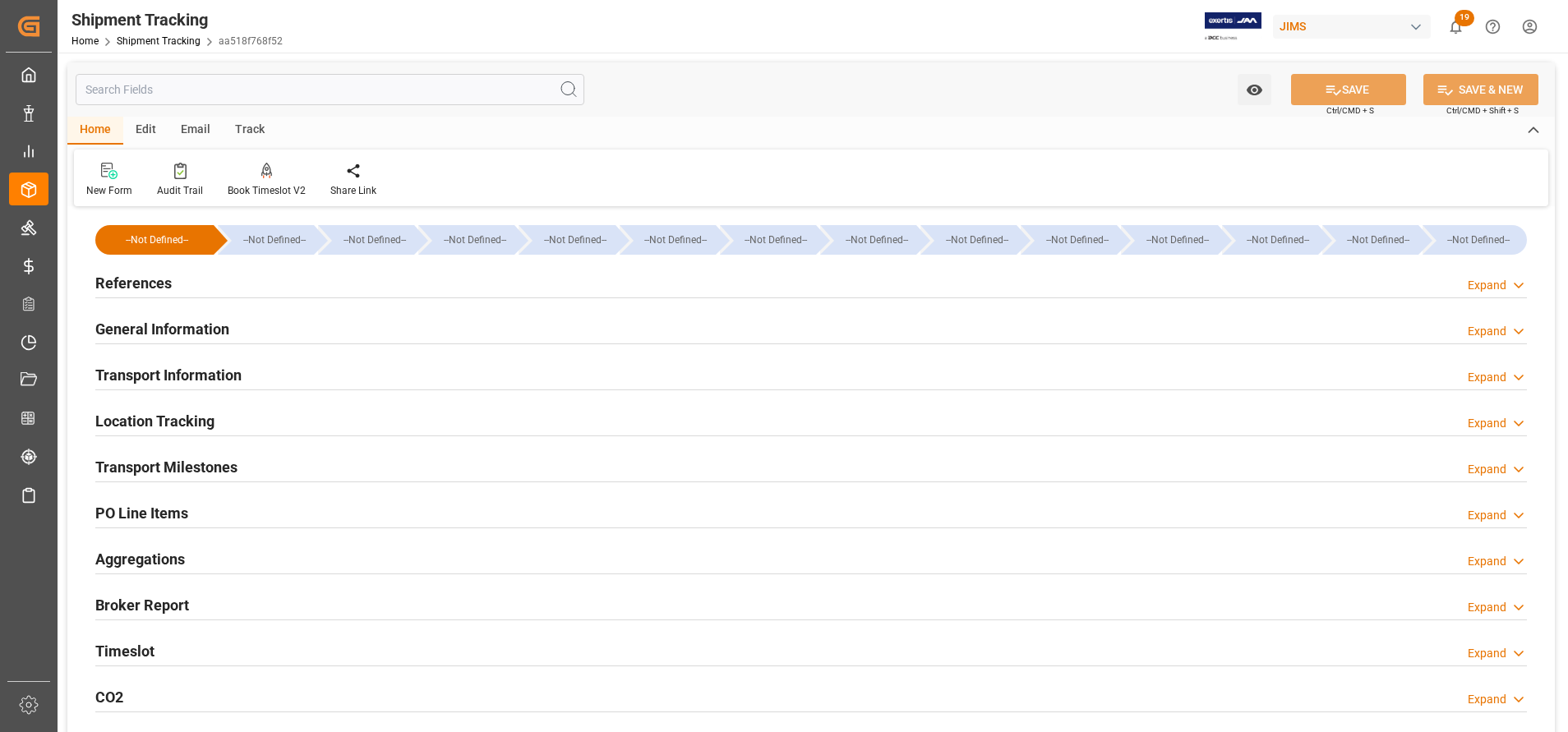
type input "[DATE] 00:00"
type input "[DATE]"
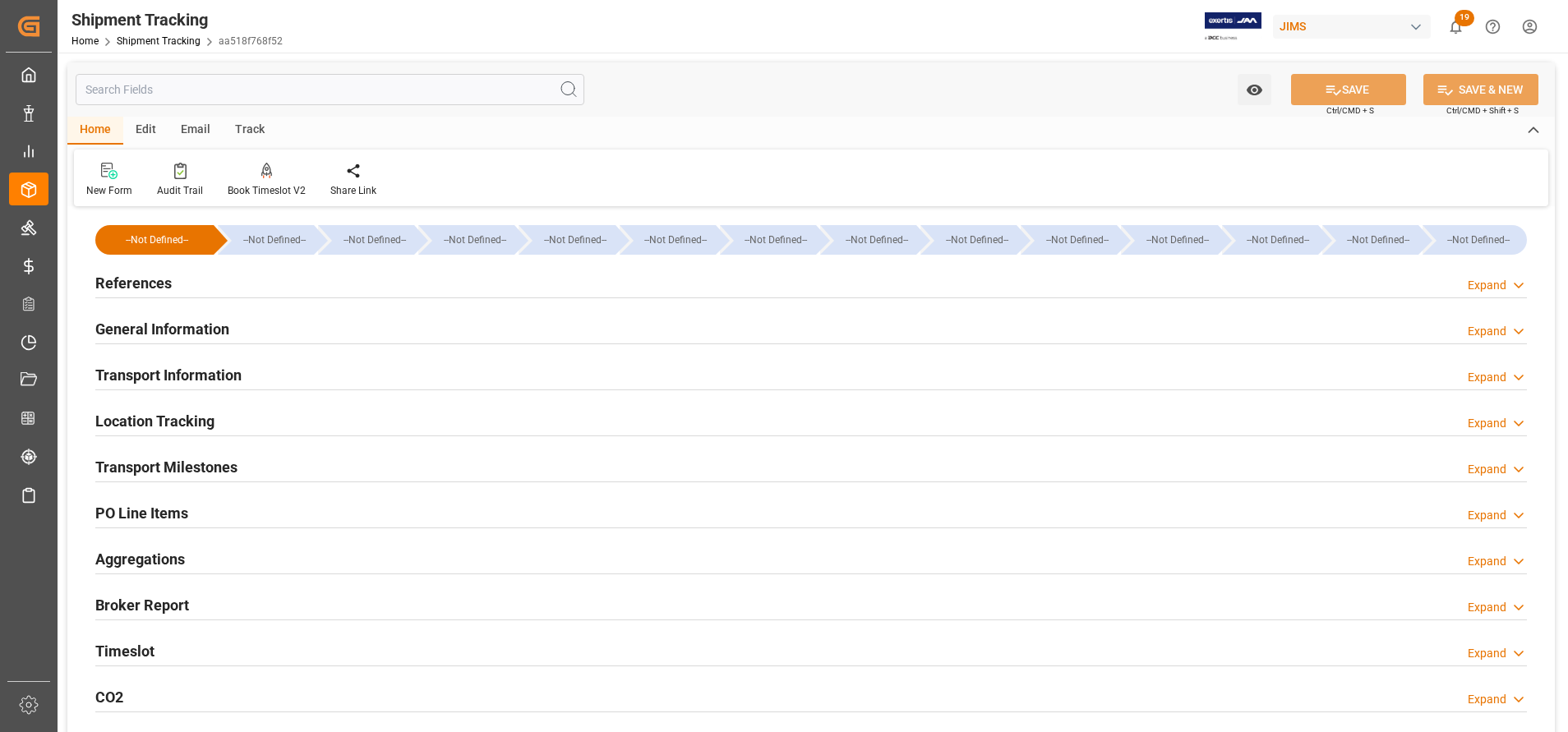
type input "[DATE] 00:00"
type input "[DATE]"
type input "[DATE] 06:00"
type input "[DATE]"
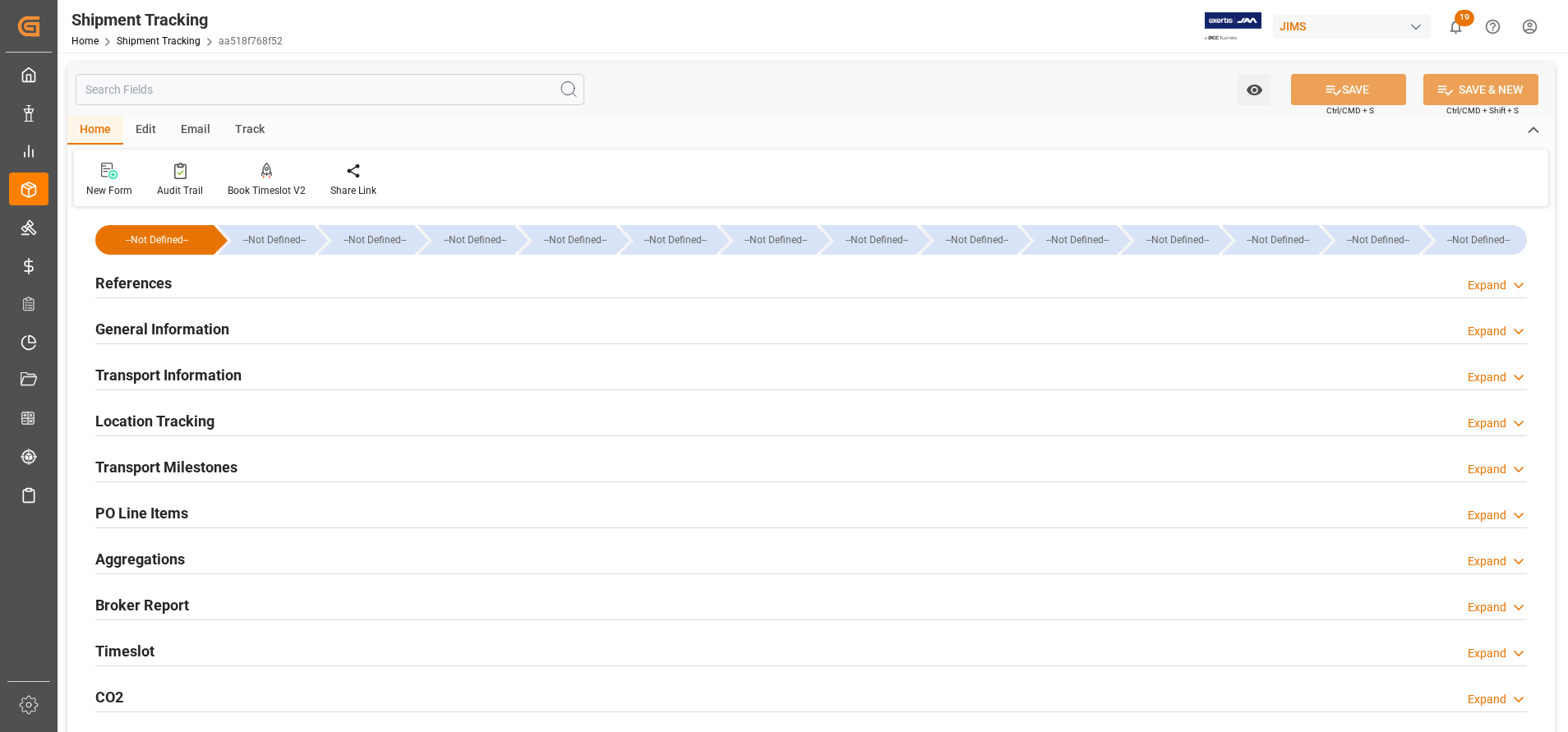
type input "[DATE]"
type input "[DATE] 00:00"
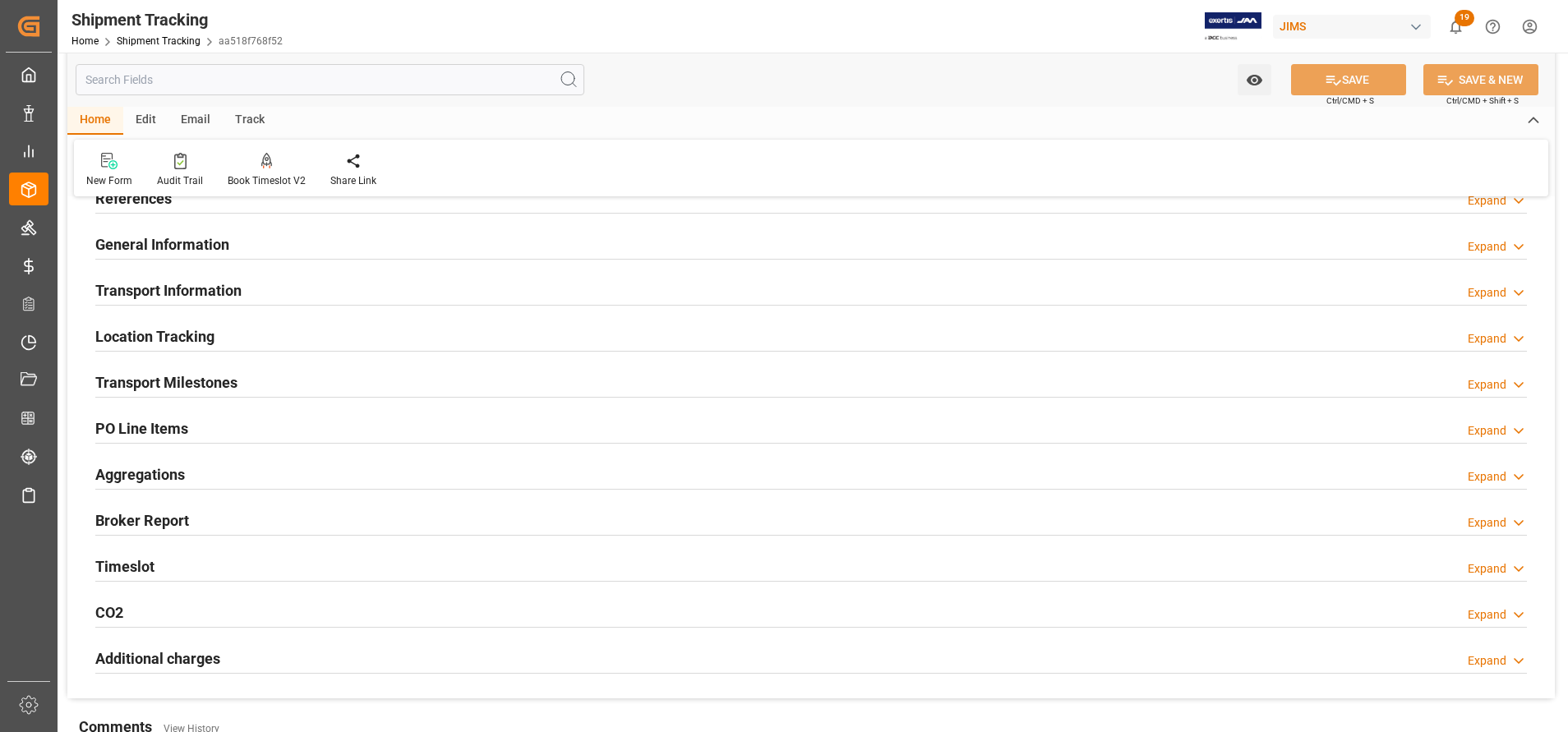
scroll to position [123, 0]
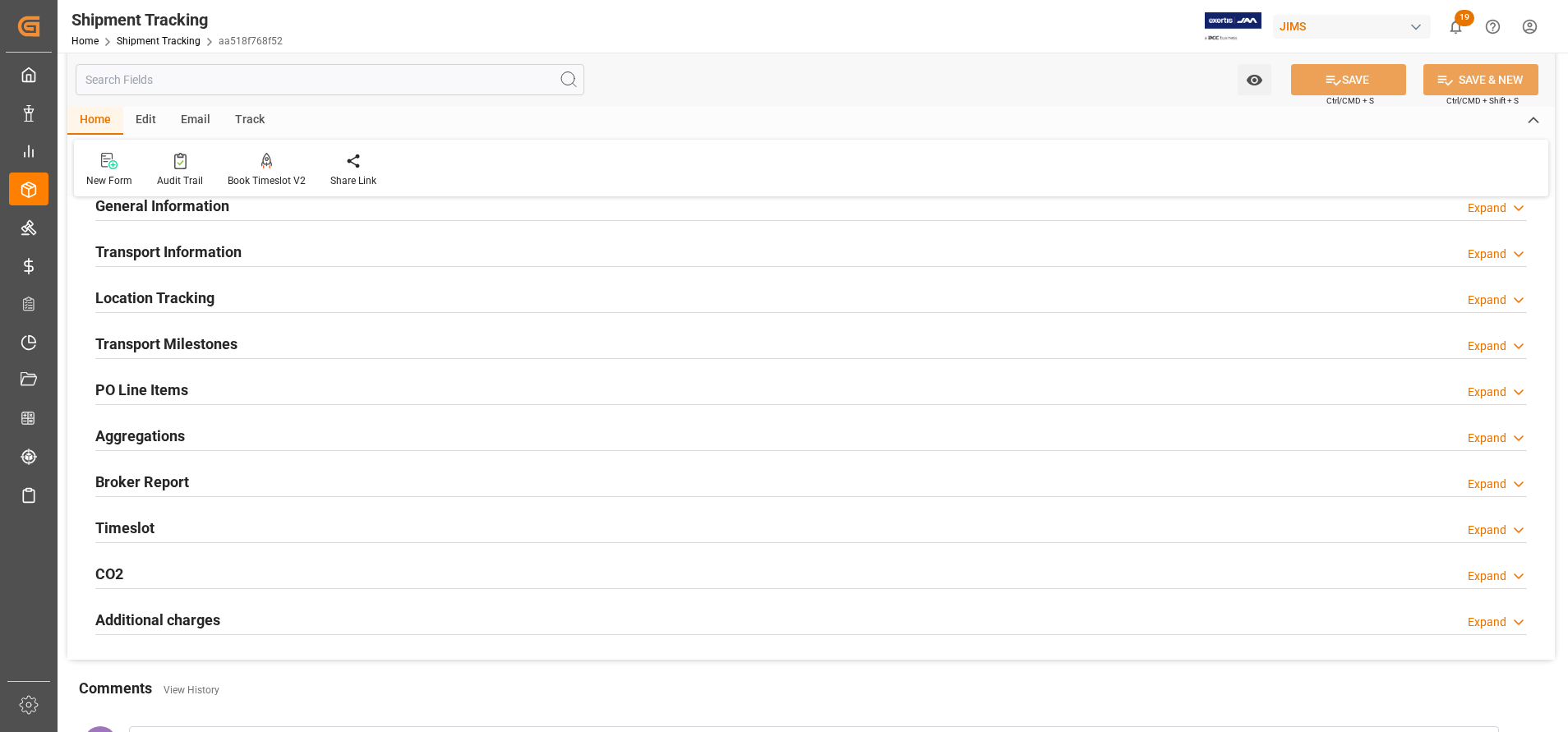
click at [230, 342] on h2 "Transport Milestones" at bounding box center [166, 344] width 142 height 23
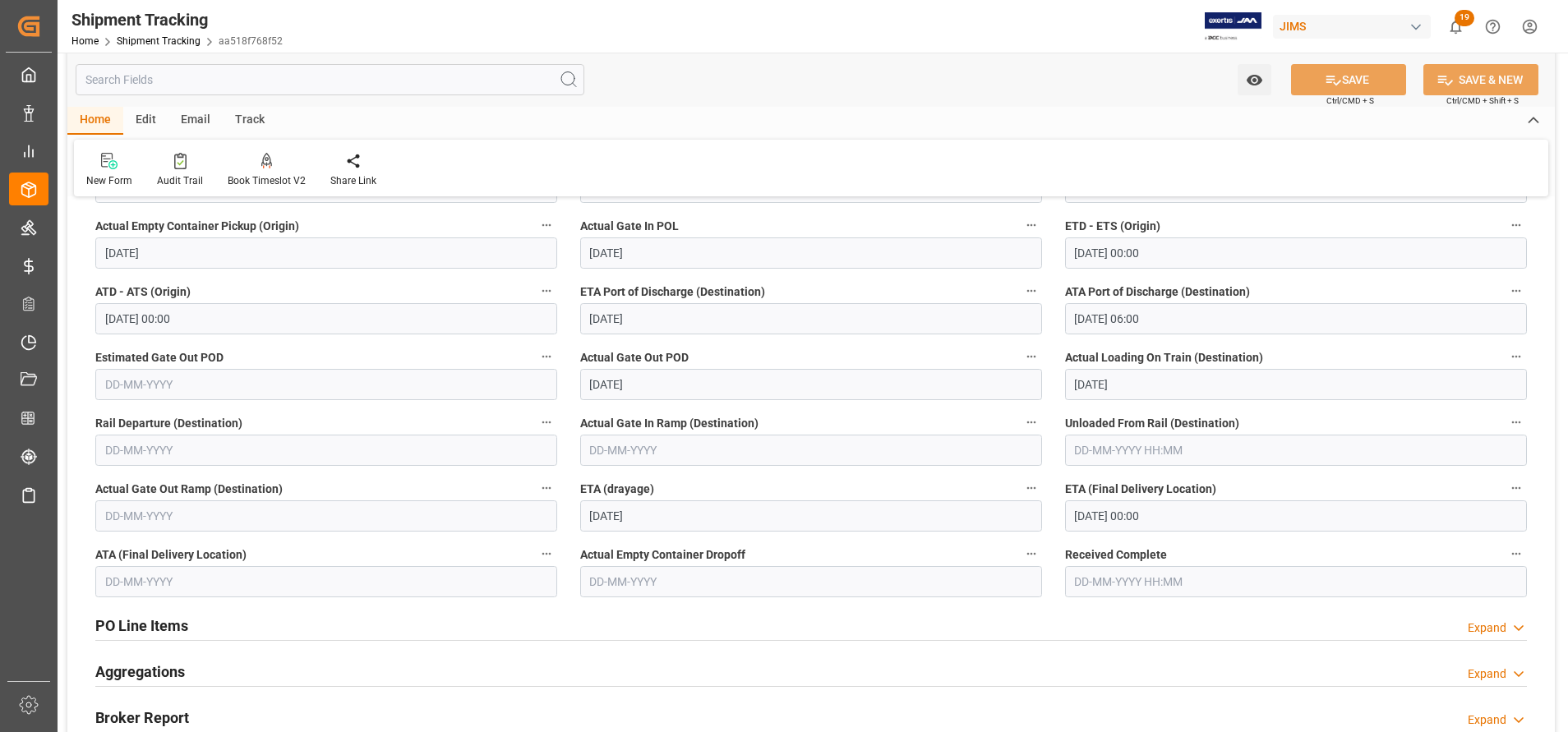
scroll to position [369, 0]
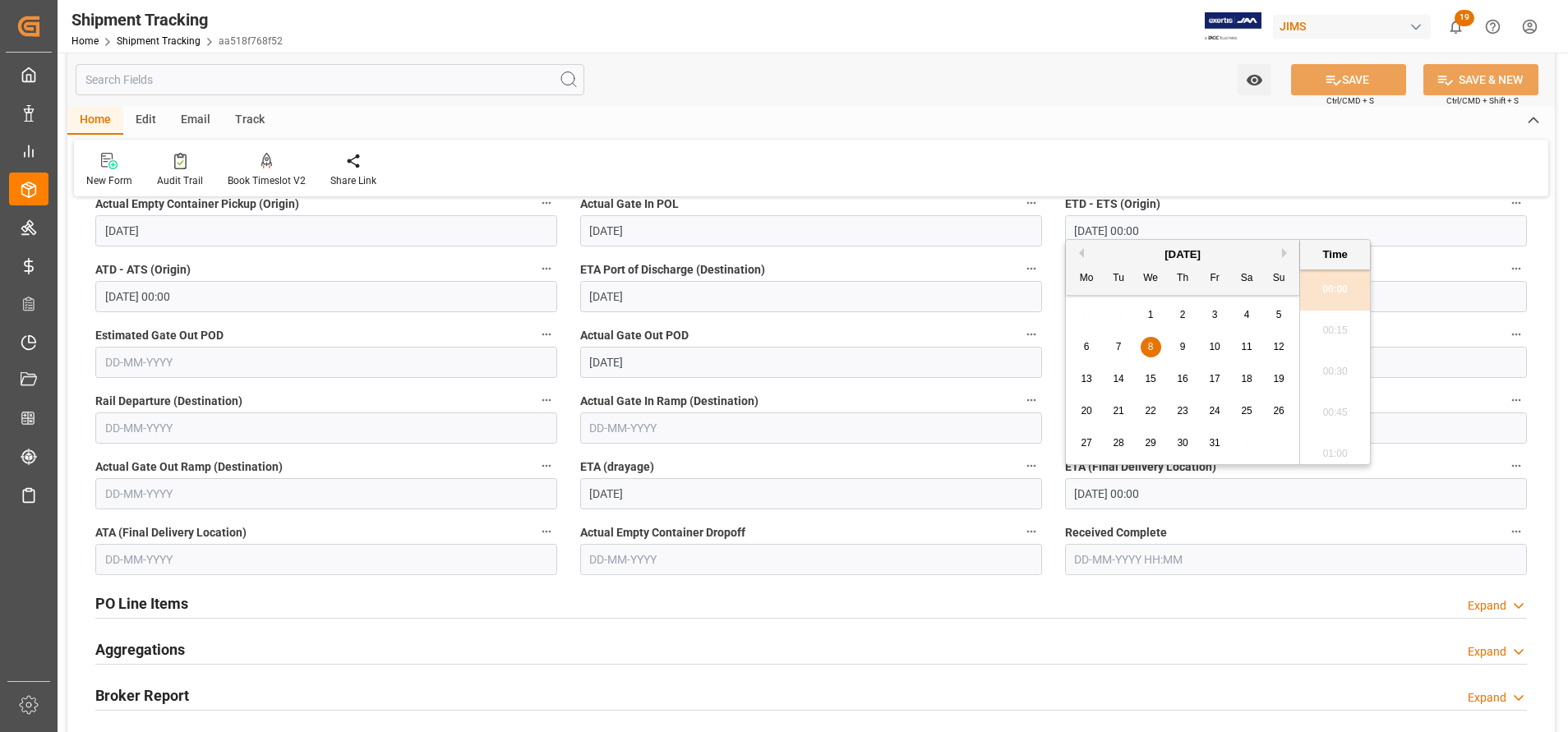
click at [1210, 485] on input "[DATE] 00:00" at bounding box center [1295, 495] width 462 height 32
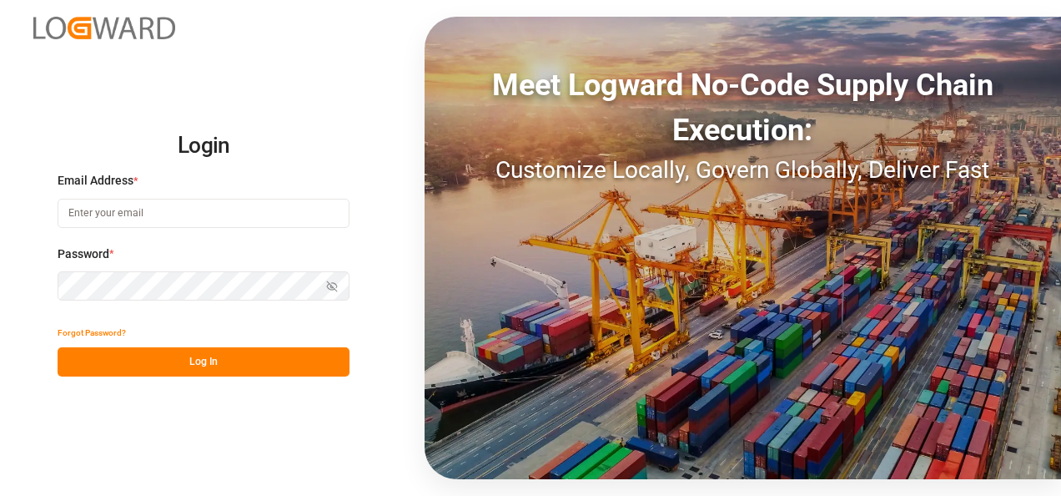
type input "[EMAIL_ADDRESS][DOMAIN_NAME]"
click at [237, 357] on button "Log In" at bounding box center [204, 361] width 292 height 29
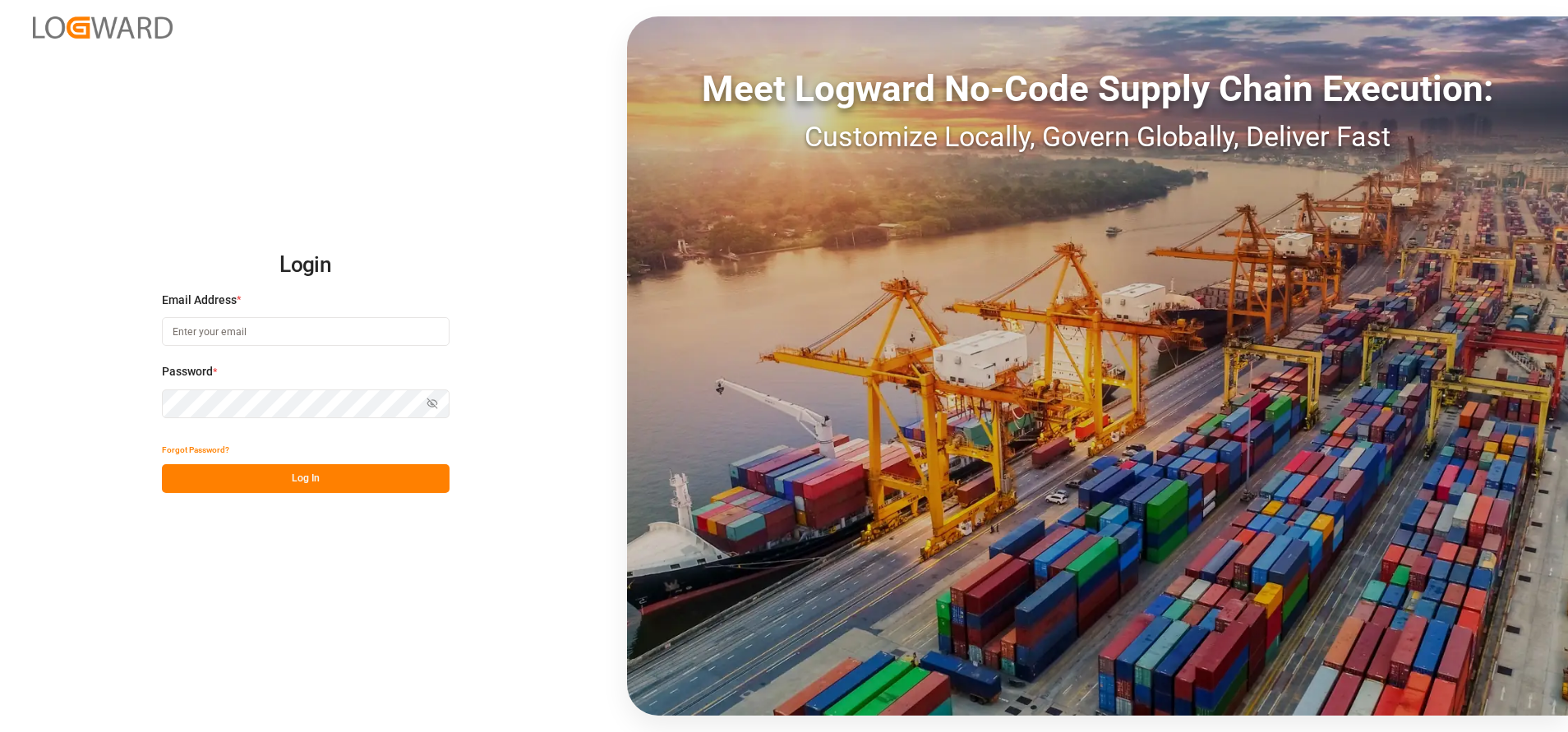
type input "[EMAIL_ADDRESS][DOMAIN_NAME]"
click at [399, 473] on button "Log In" at bounding box center [305, 478] width 288 height 29
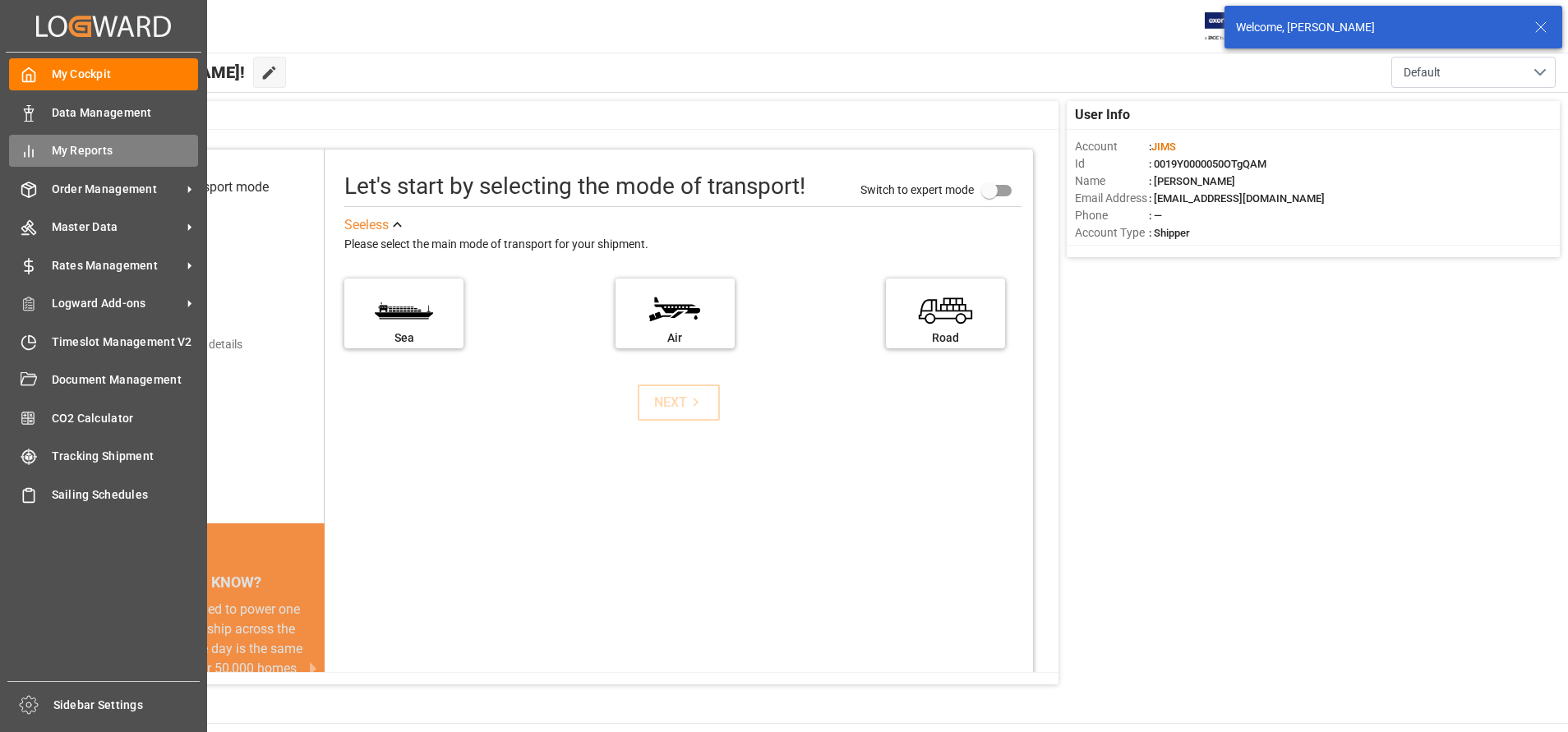
click at [28, 147] on icon at bounding box center [29, 151] width 17 height 17
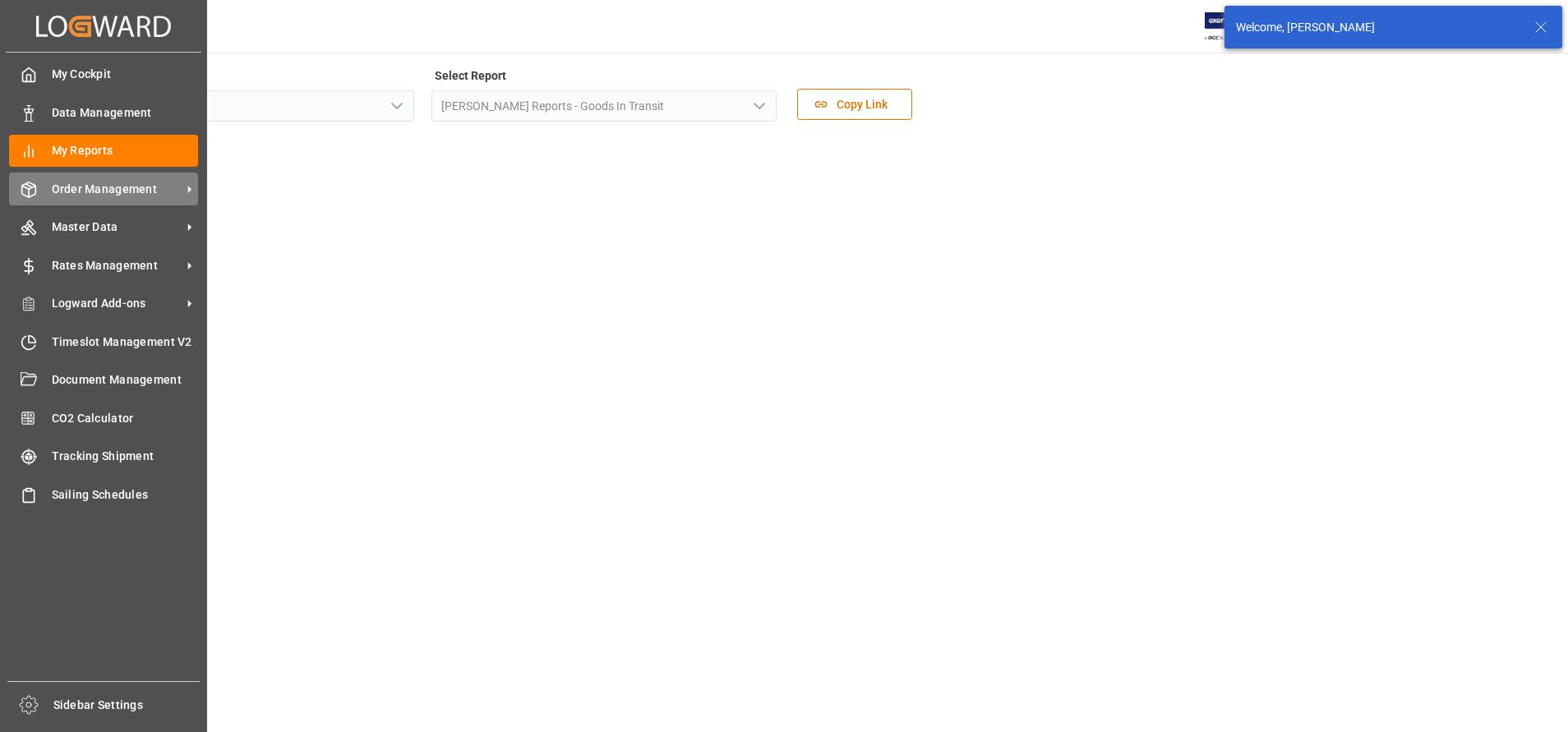
drag, startPoint x: 104, startPoint y: 185, endPoint x: 113, endPoint y: 187, distance: 9.2
click at [104, 185] on span "Order Management" at bounding box center [117, 190] width 130 height 18
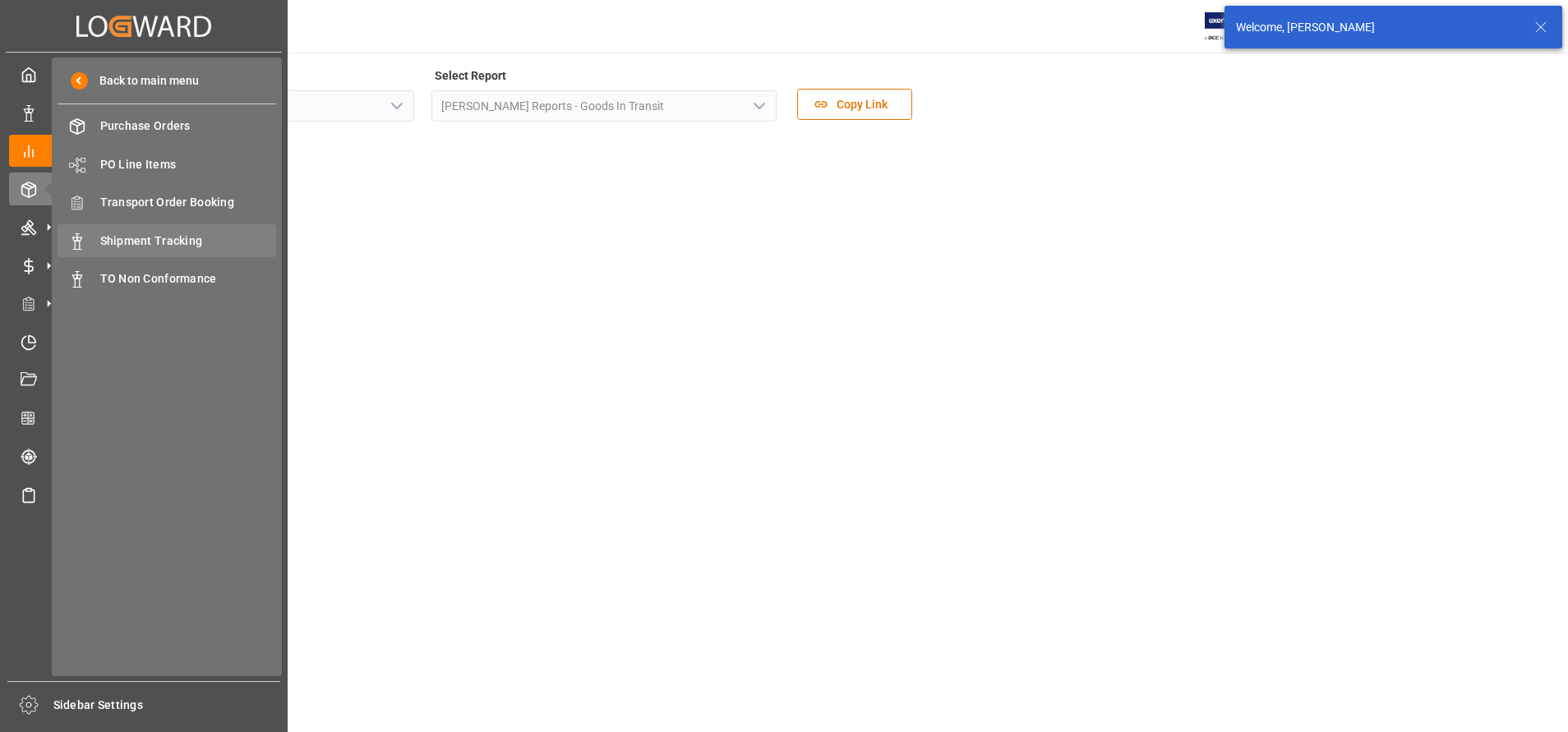
click at [193, 230] on div "Shipment Tracking Shipment Tracking" at bounding box center [166, 240] width 219 height 33
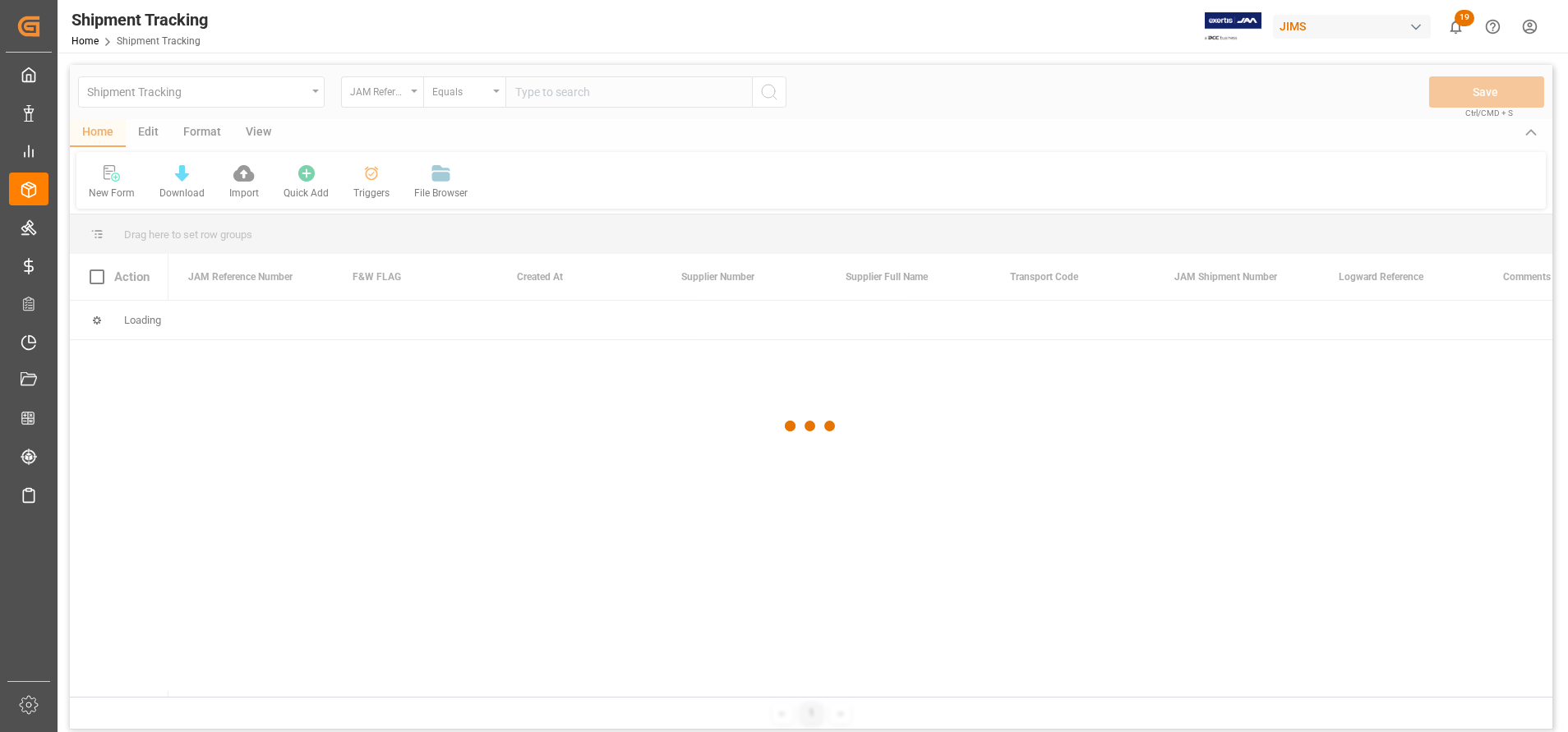
click at [372, 92] on div at bounding box center [811, 426] width 1482 height 722
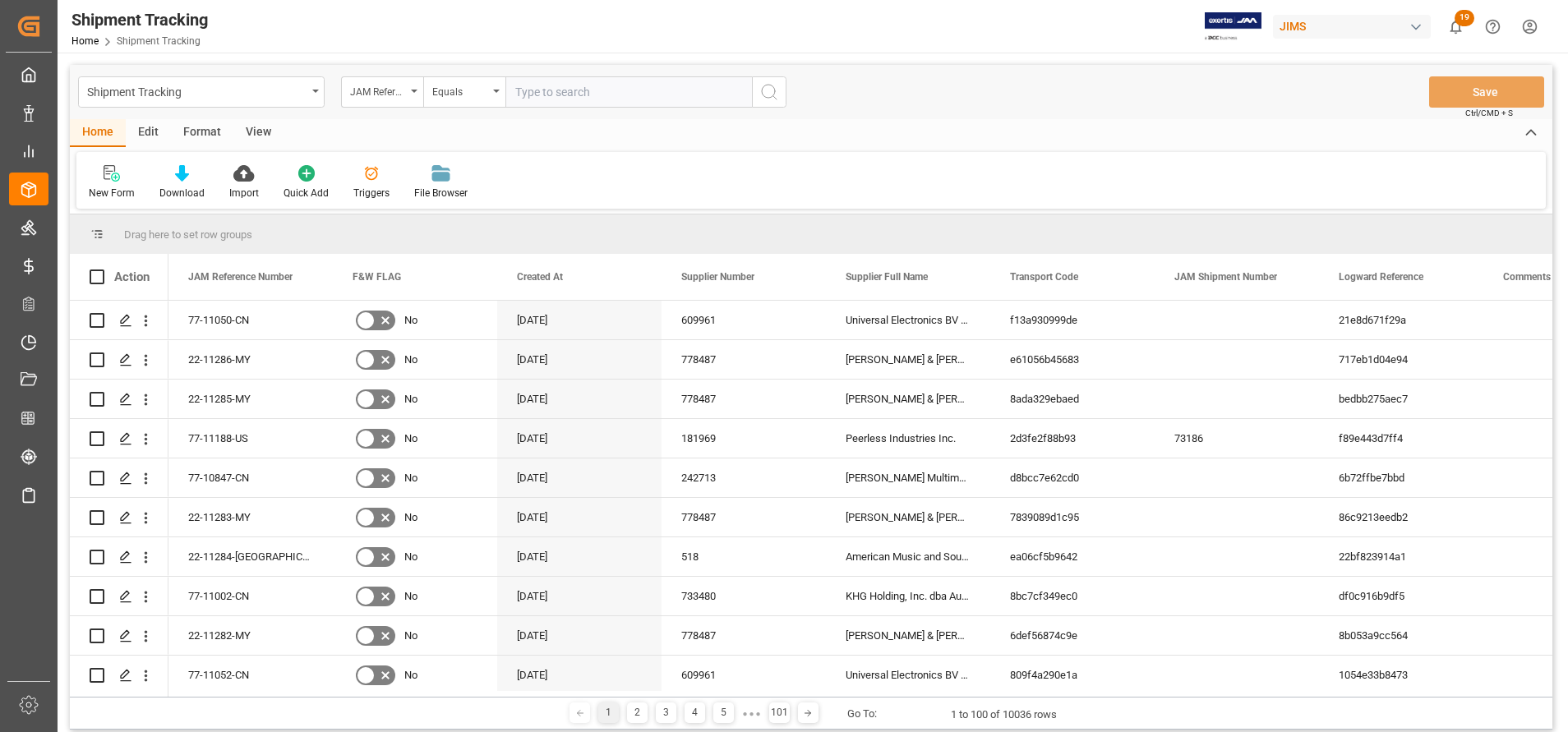
click at [372, 92] on div "JAM Reference Number" at bounding box center [377, 90] width 56 height 19
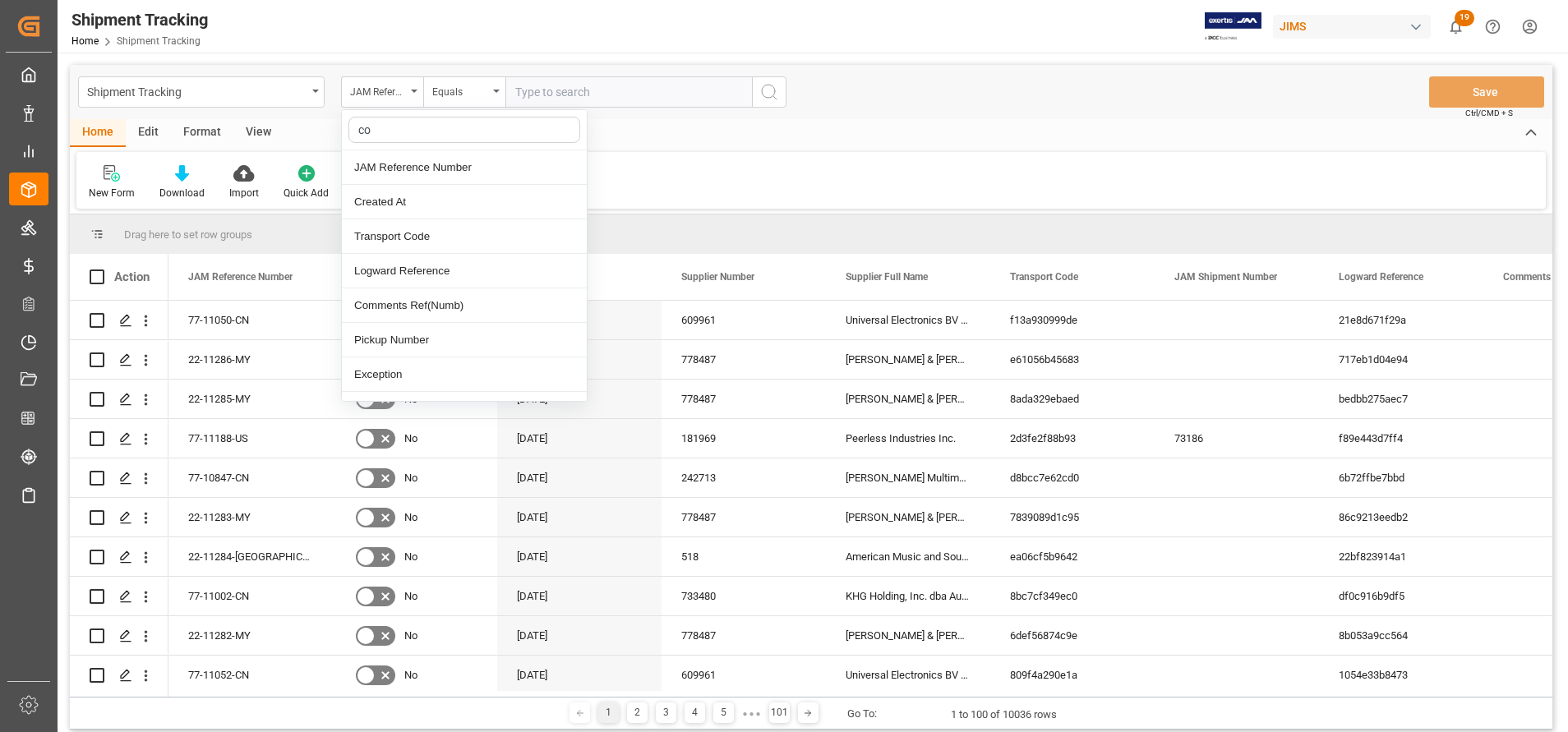
type input "con"
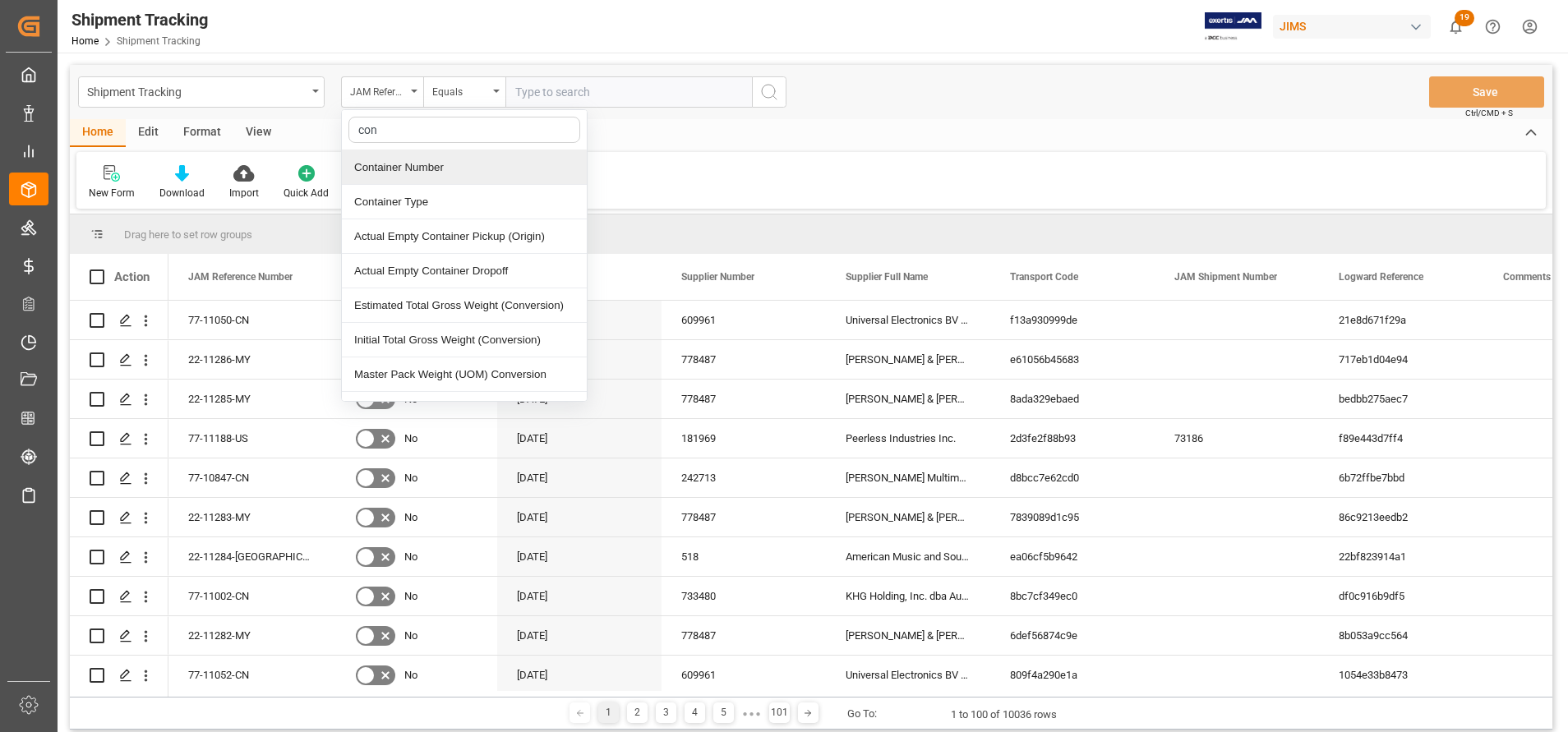
click at [388, 158] on div "Container Number" at bounding box center [464, 167] width 245 height 34
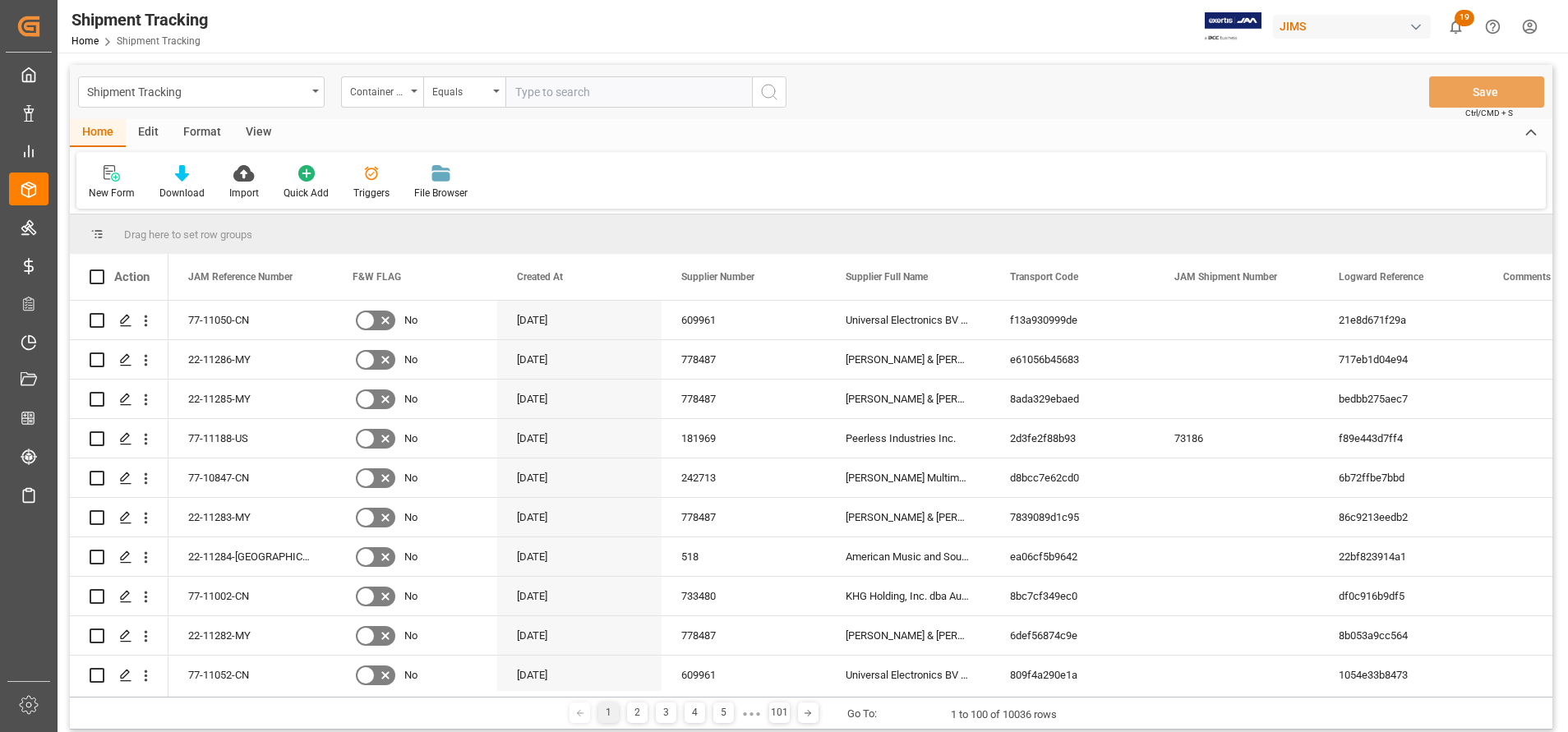
click at [602, 85] on input "text" at bounding box center [628, 93] width 246 height 32
paste input "CAAU8061676"
click at [744, 98] on input "CAAU8061676" at bounding box center [628, 93] width 246 height 32
type input "CAAU8061676"
click at [773, 98] on icon "search button" at bounding box center [769, 92] width 20 height 20
